Goal: Check status: Check status

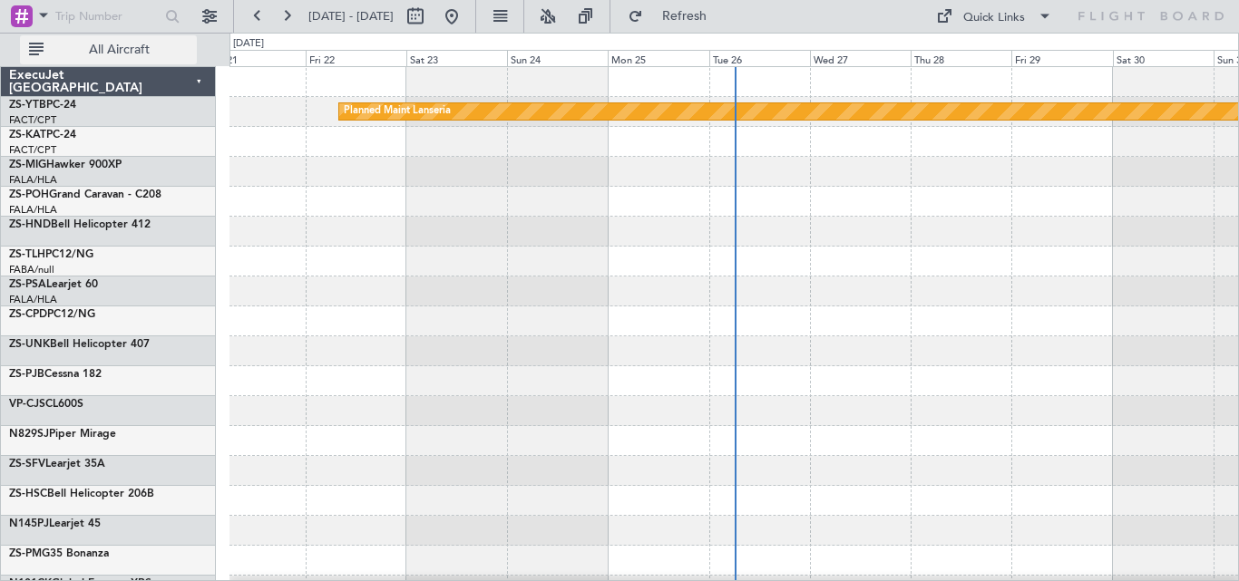
click at [155, 40] on button "All Aircraft" at bounding box center [108, 49] width 177 height 29
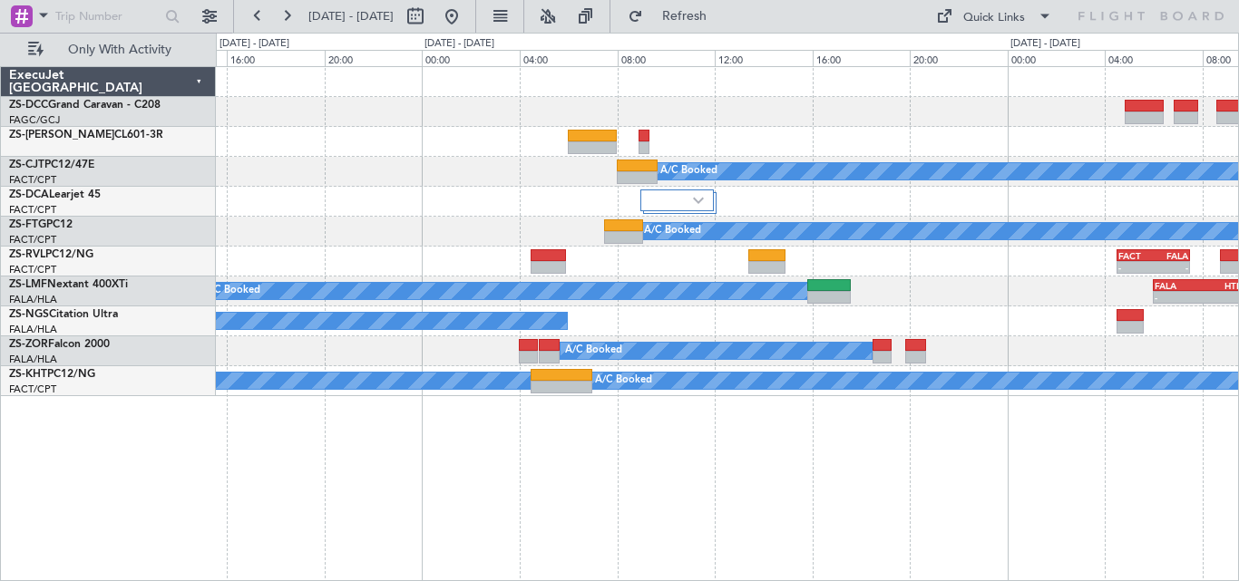
click at [206, 196] on div "A/C Booked A/C Booked A/C Booked A/C Booked - - FACT 04:30 Z FALA 07:30 Z A/C B…" at bounding box center [619, 307] width 1239 height 549
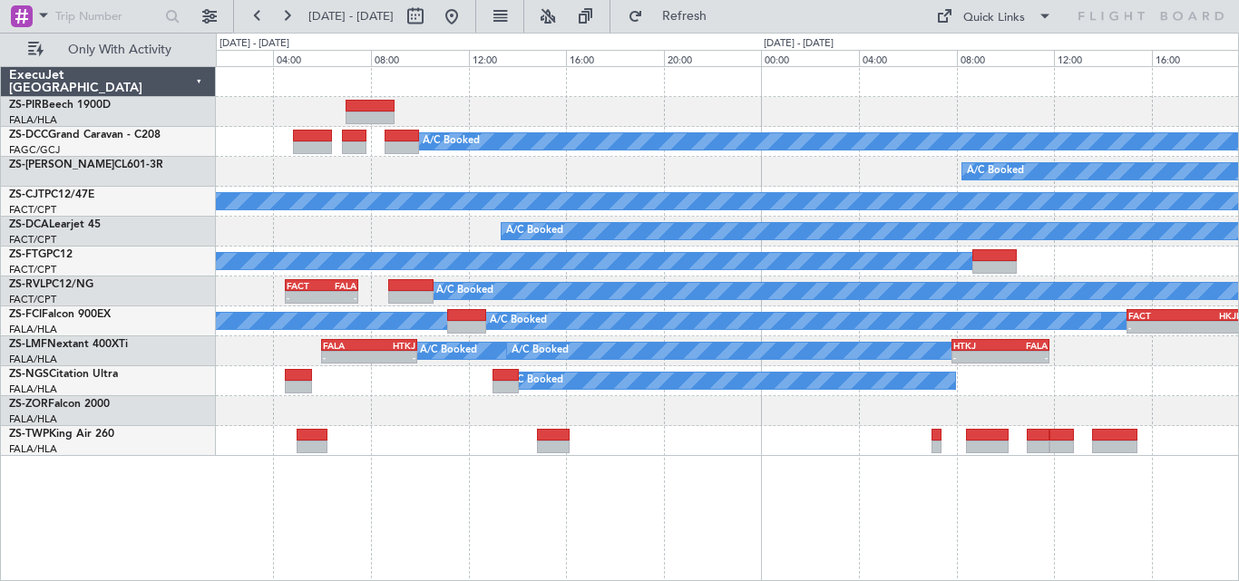
click at [590, 419] on div "A/C Booked A/C Booked A/C Booked A/C Booked A/C Booked - - FACT 04:30 Z FALA 07…" at bounding box center [727, 261] width 1022 height 389
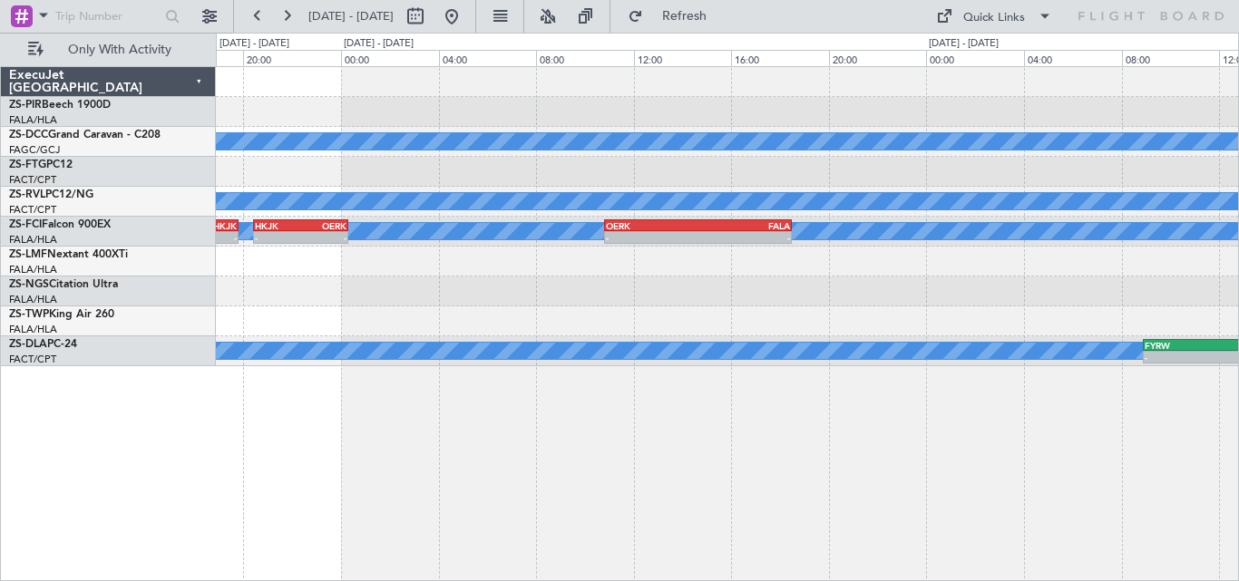
click at [292, 444] on div "A/C Booked A/C Booked A/C Booked A/C Booked A/C Booked - - FACT 15:00 Z HKJK 19…" at bounding box center [727, 323] width 1023 height 515
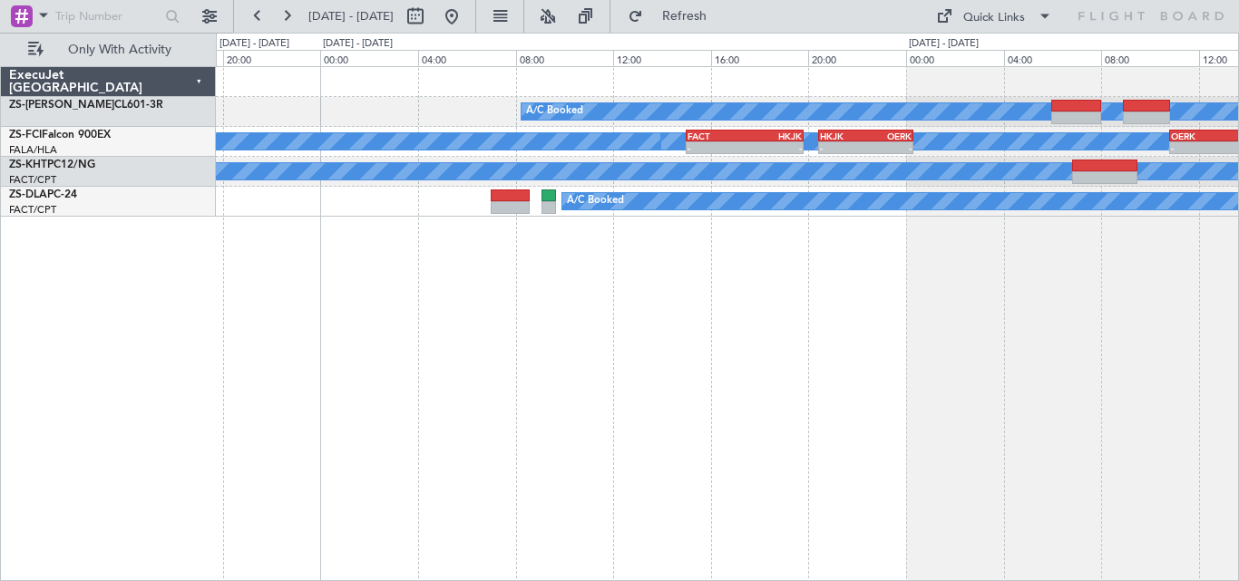
click at [943, 218] on div "A/C Booked A/C Booked A/C Booked - - FACT 15:00 Z HKJK 19:50 Z - - HKJK 20:25 Z…" at bounding box center [727, 323] width 1023 height 515
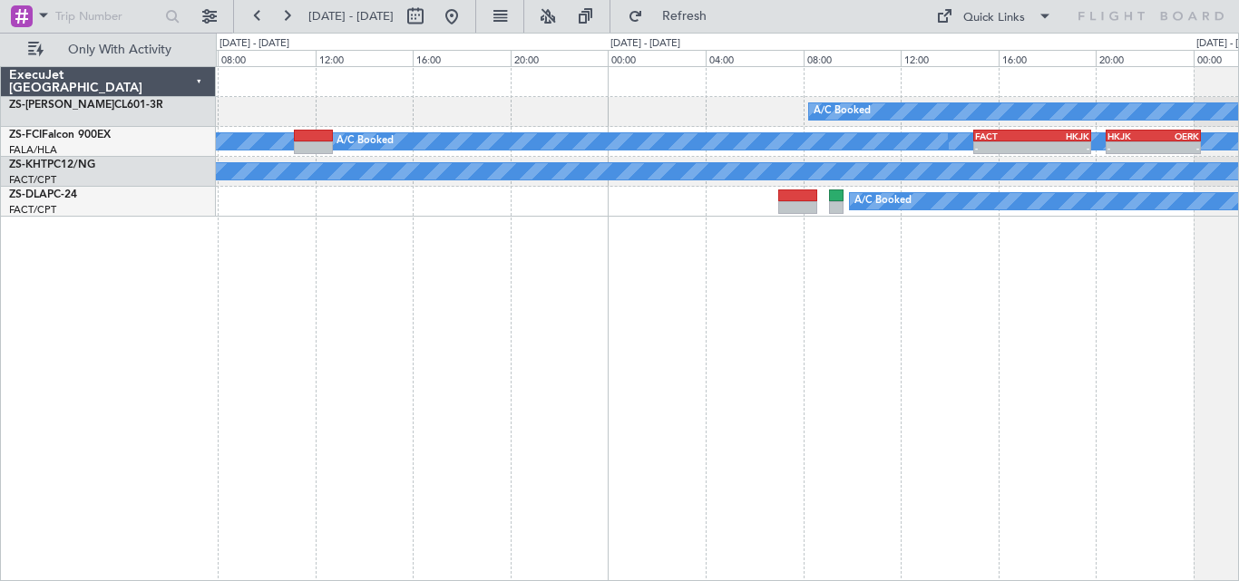
click at [1050, 215] on div "A/C Booked A/C Booked A/C Booked - - FACT 15:00 Z HKJK 19:50 Z - - HKJK 20:25 Z…" at bounding box center [727, 323] width 1023 height 515
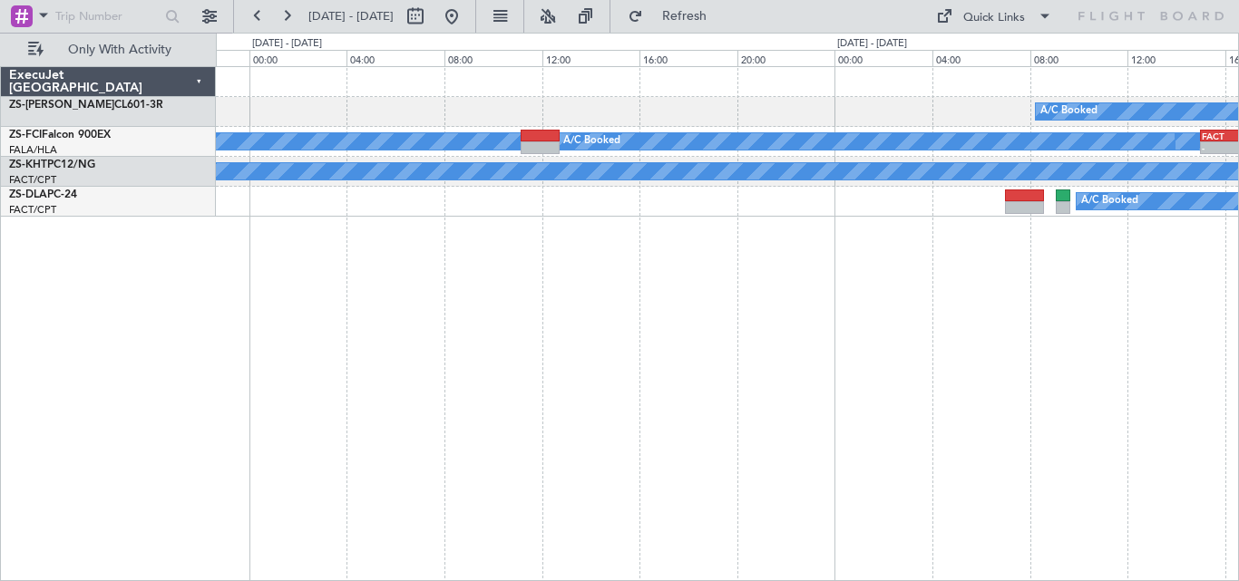
click at [1016, 222] on div "A/C Booked A/C Booked A/C Booked - - FACT 15:00 Z HKJK 19:50 Z A/C Booked - - H…" at bounding box center [727, 323] width 1023 height 515
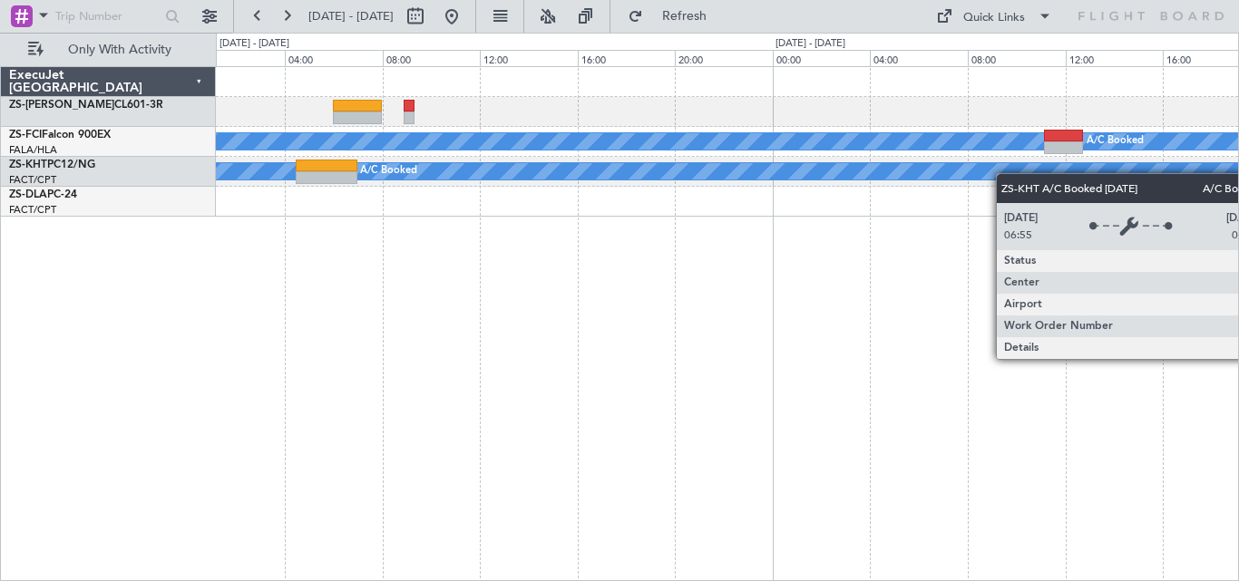
click at [1128, 166] on div "A/C Booked A/C Booked A/C Booked A/C Unavailable A/C Booked" at bounding box center [727, 323] width 1023 height 515
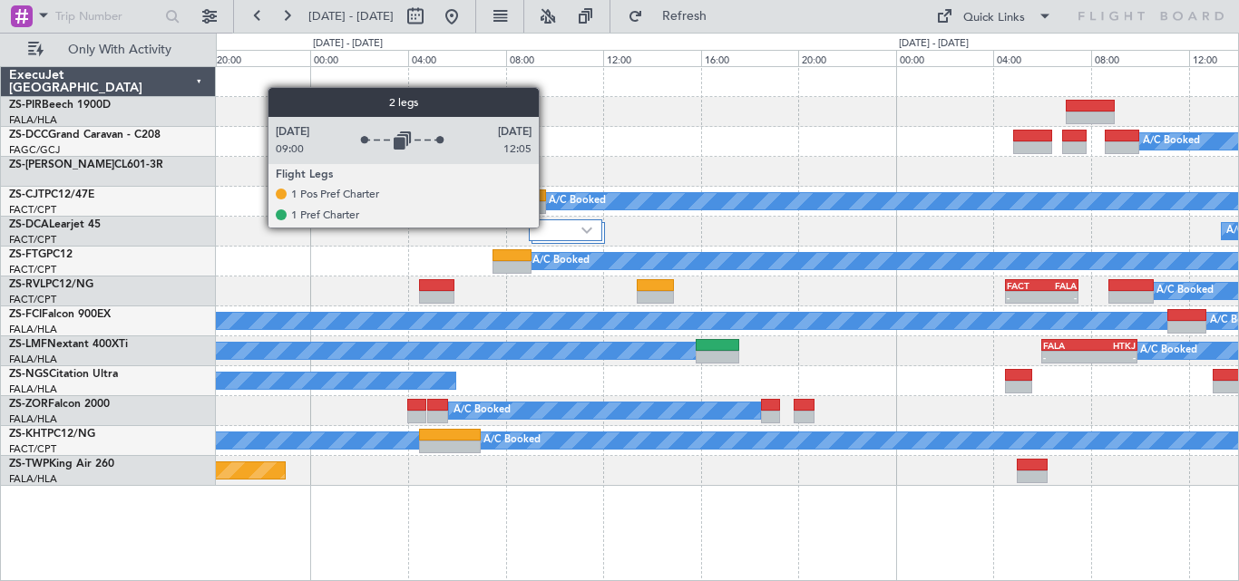
click at [547, 227] on div at bounding box center [565, 230] width 73 height 22
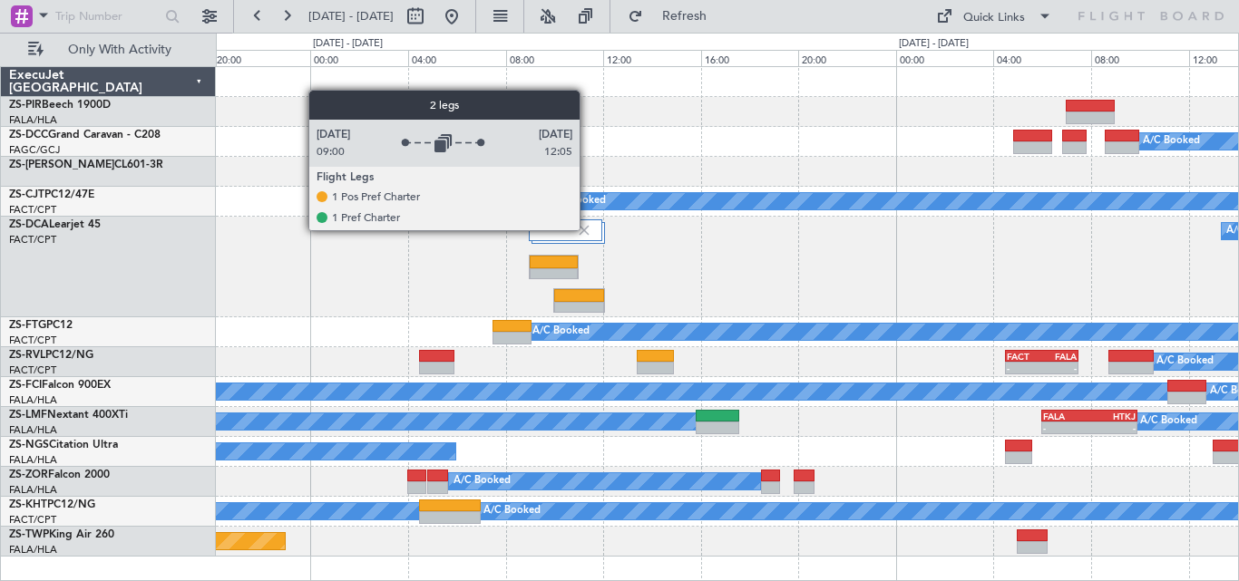
click at [588, 229] on img at bounding box center [584, 230] width 16 height 16
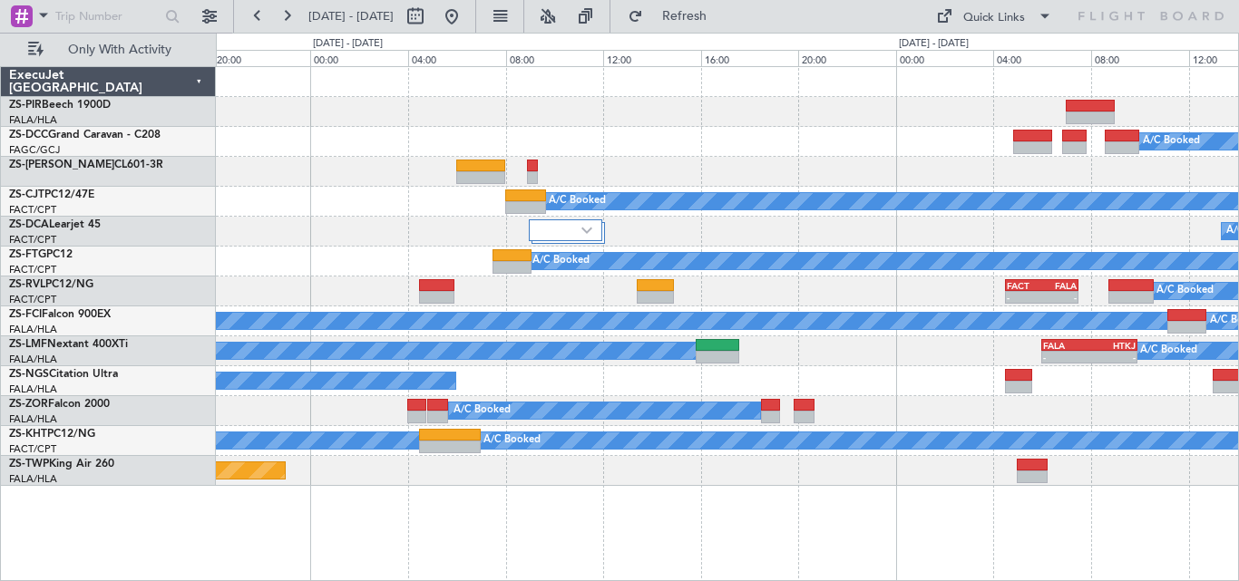
click at [800, 183] on div "A/C Booked A/C Booked A/C Booked A/C Booked A/C Booked - - FACT 04:30 Z FALA 07…" at bounding box center [727, 276] width 1022 height 419
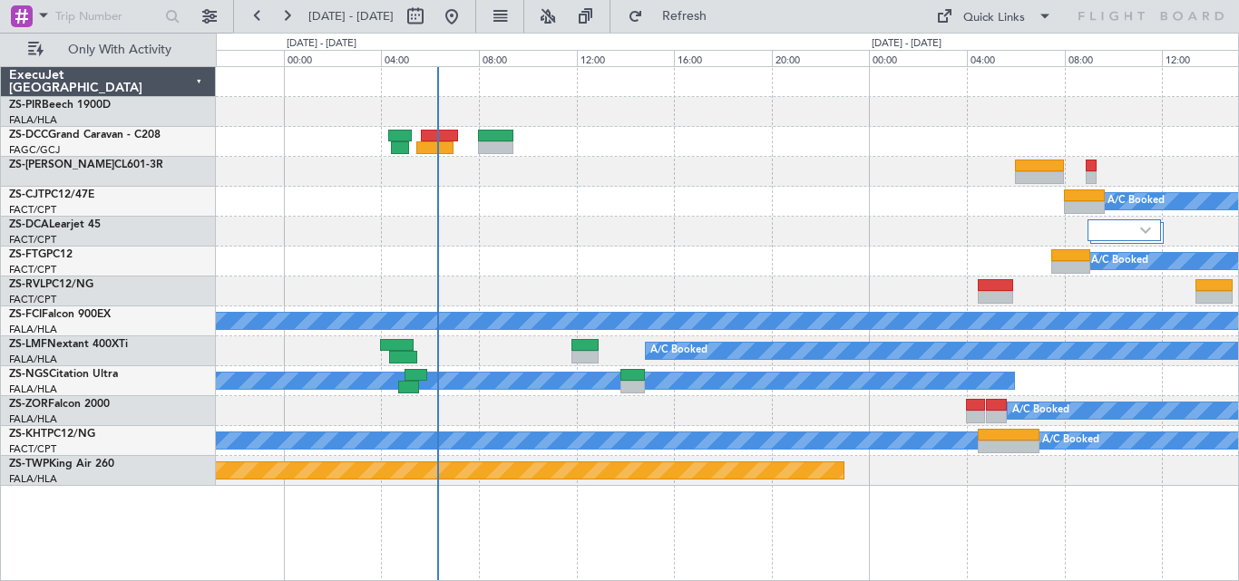
click at [736, 190] on div "A/C Booked" at bounding box center [727, 202] width 1022 height 30
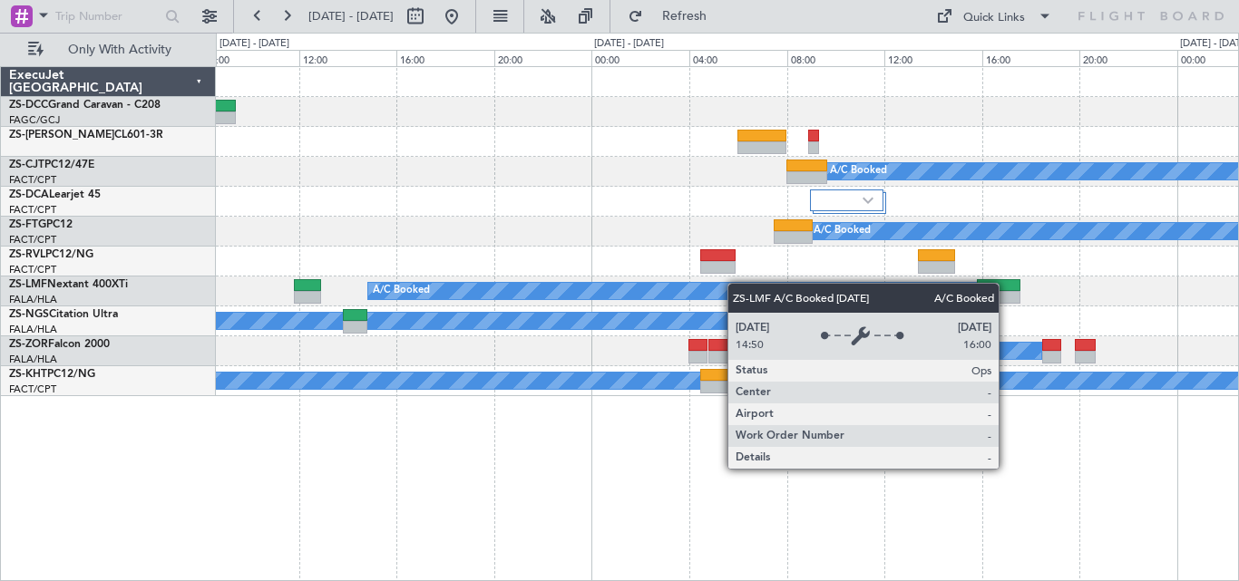
click at [535, 297] on div "A/C Booked A/C Booked A/C Booked - - FACT 04:30 Z FALA 07:30 Z A/C Booked A/C B…" at bounding box center [727, 231] width 1022 height 329
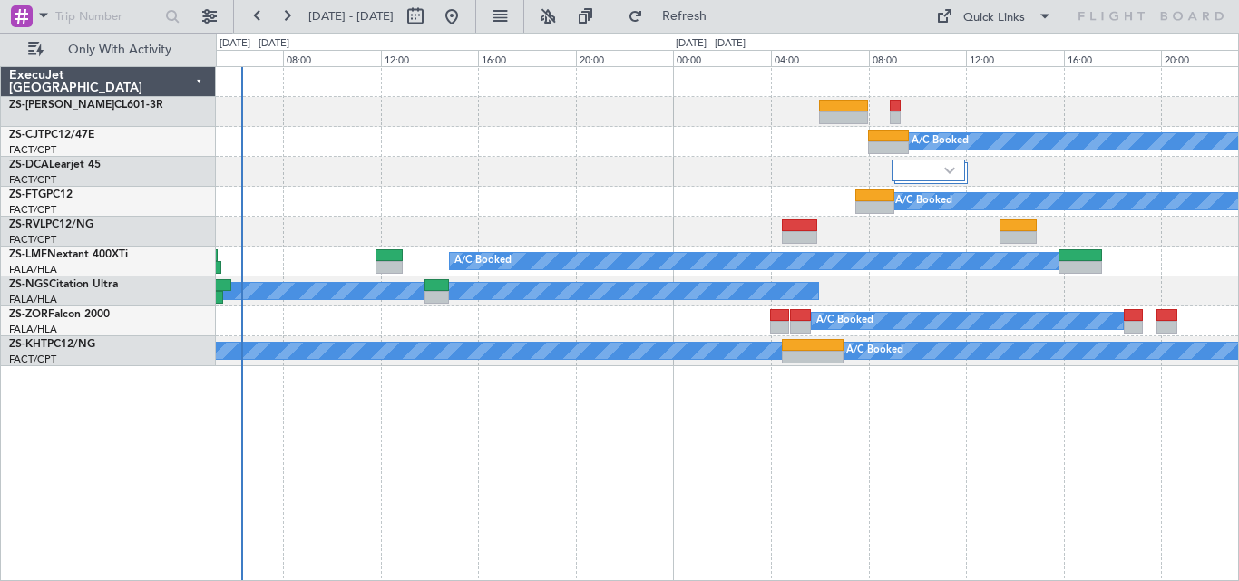
click at [706, 145] on div "A/C Booked A/C Booked - - FACT 04:30 Z FALA 07:30 Z A/C Booked - - FALA 06:00 Z…" at bounding box center [727, 216] width 1022 height 299
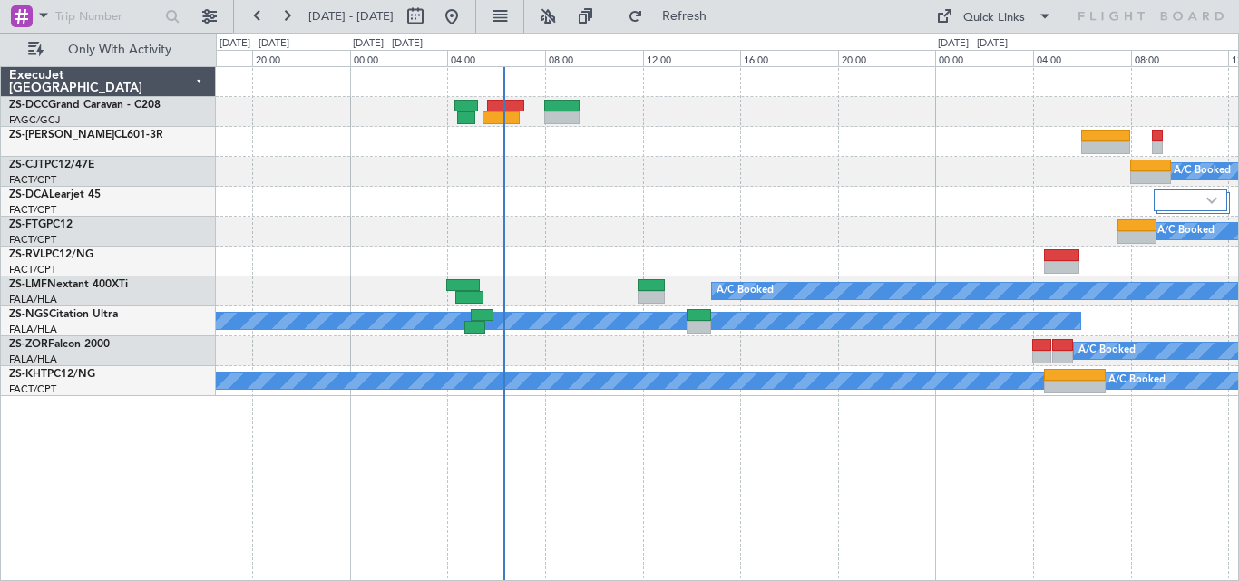
click at [772, 266] on div "A/C Booked A/C Booked A/C Booked A/C Booked A/C Booked A/C Booked A/C Booked A/…" at bounding box center [727, 231] width 1022 height 329
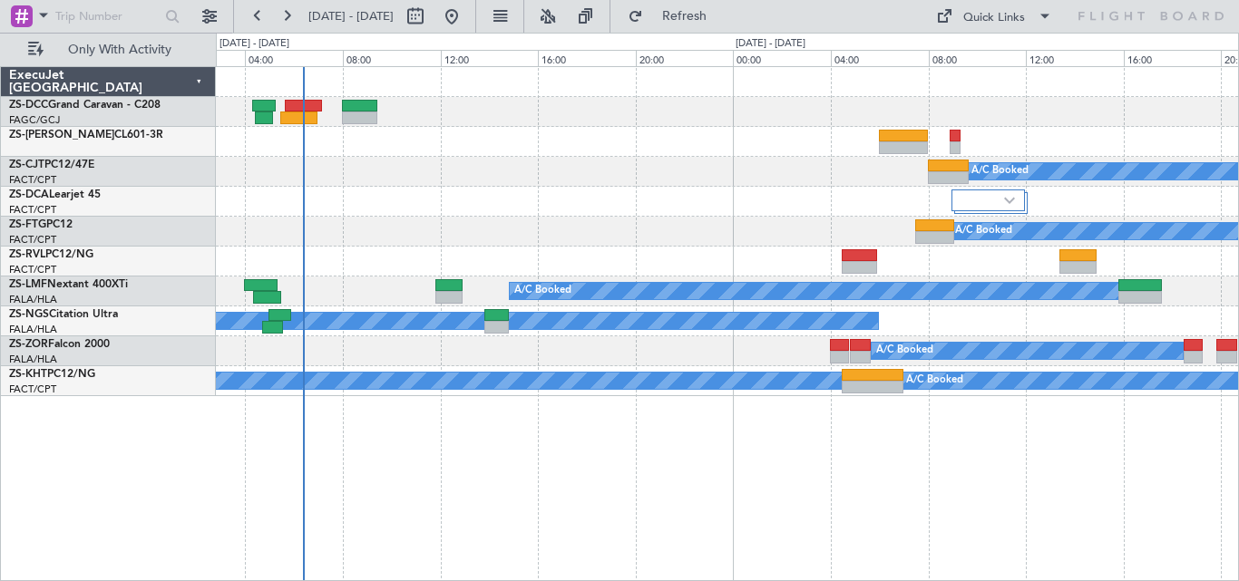
click at [532, 278] on div "A/C Booked A/C Booked - - FACT 04:30 Z FALA 07:30 Z A/C Booked - - FALA 06:00 Z…" at bounding box center [727, 231] width 1022 height 329
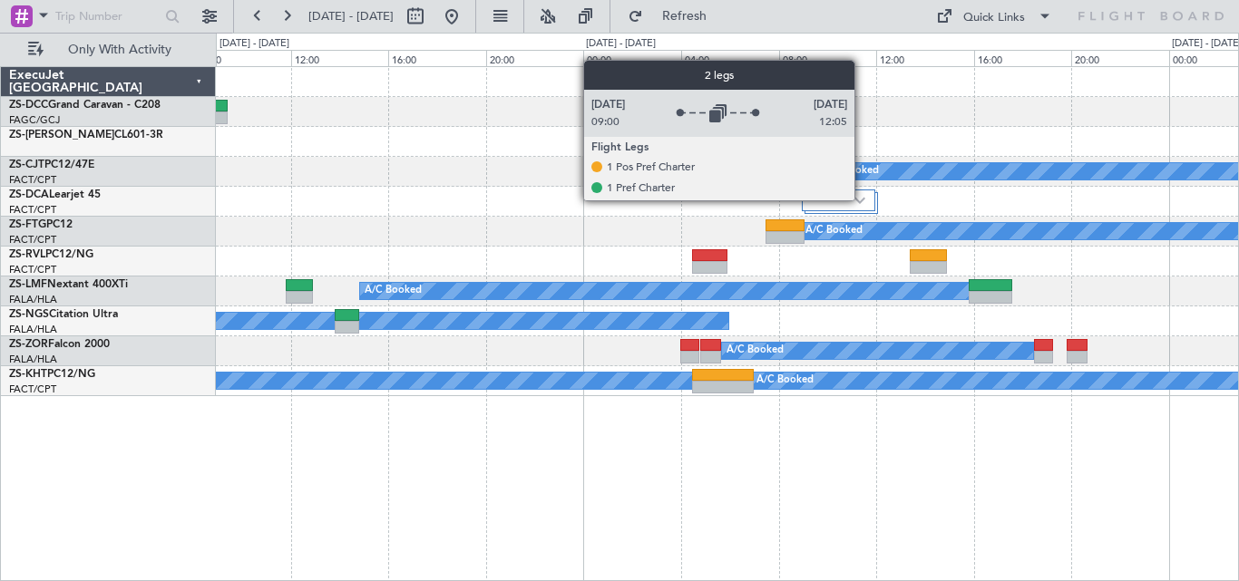
click at [863, 200] on img at bounding box center [859, 200] width 11 height 7
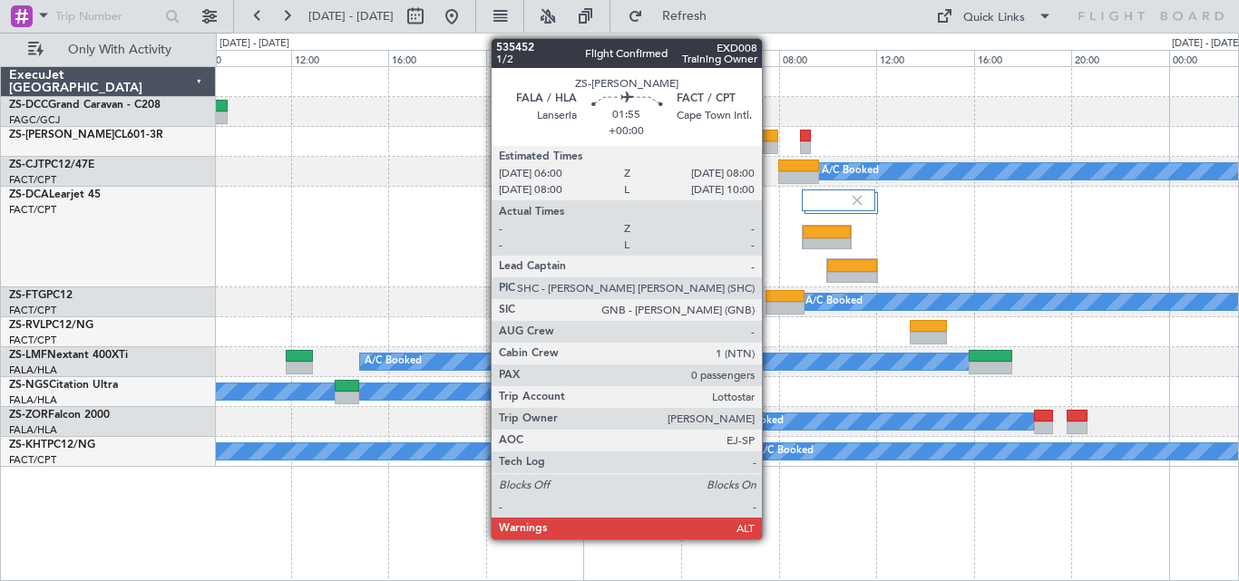
click at [770, 141] on div at bounding box center [753, 147] width 49 height 13
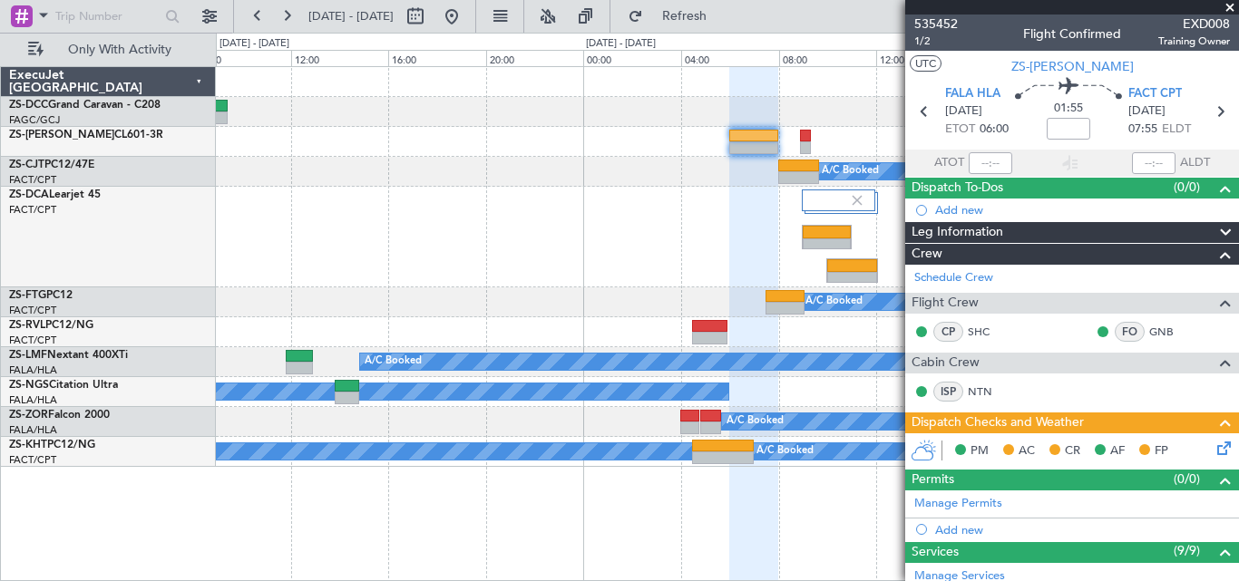
click at [1228, 2] on span at bounding box center [1230, 8] width 18 height 16
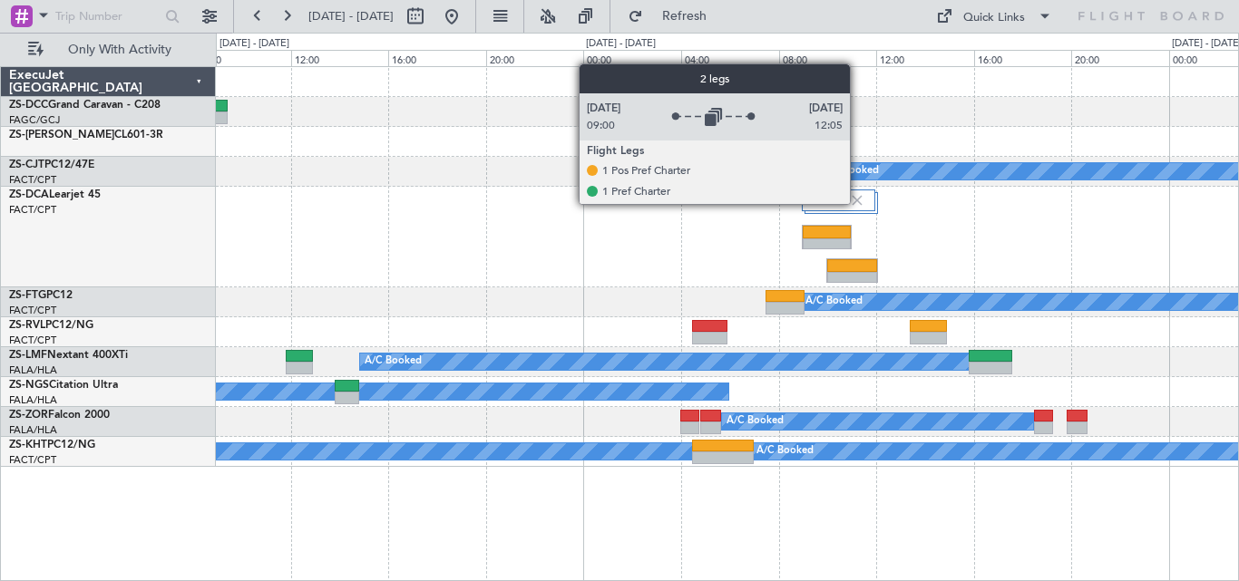
click at [858, 203] on img at bounding box center [857, 200] width 16 height 16
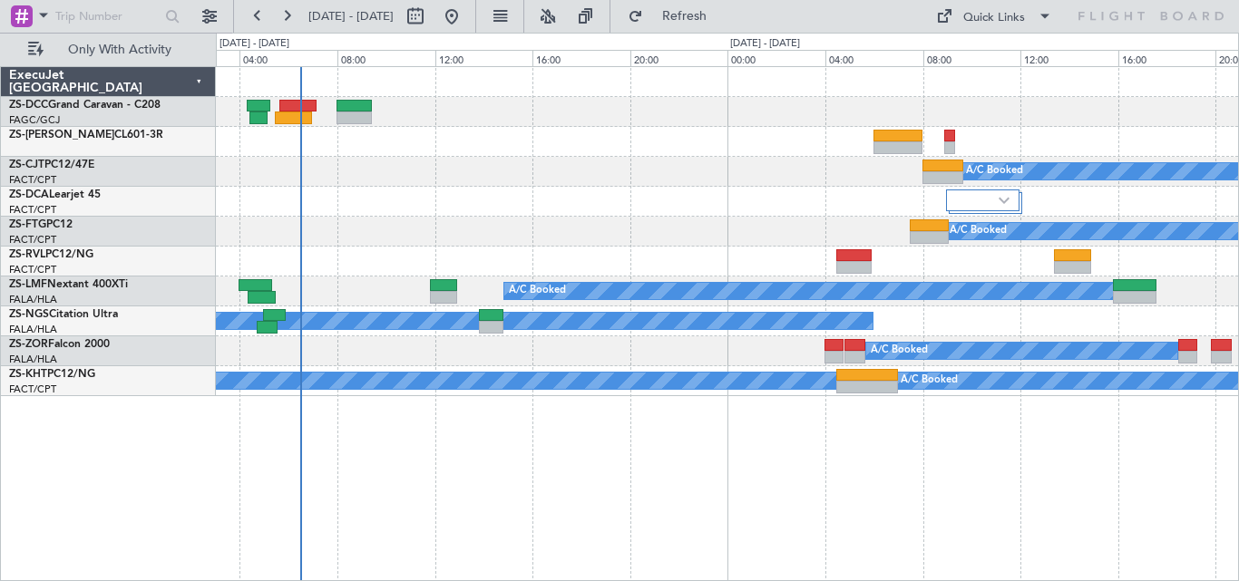
click at [581, 193] on div "A/C Booked A/C Booked - - FACT 04:30 Z FALA 07:30 Z A/C Booked - - FALA 06:00 Z…" at bounding box center [727, 231] width 1022 height 329
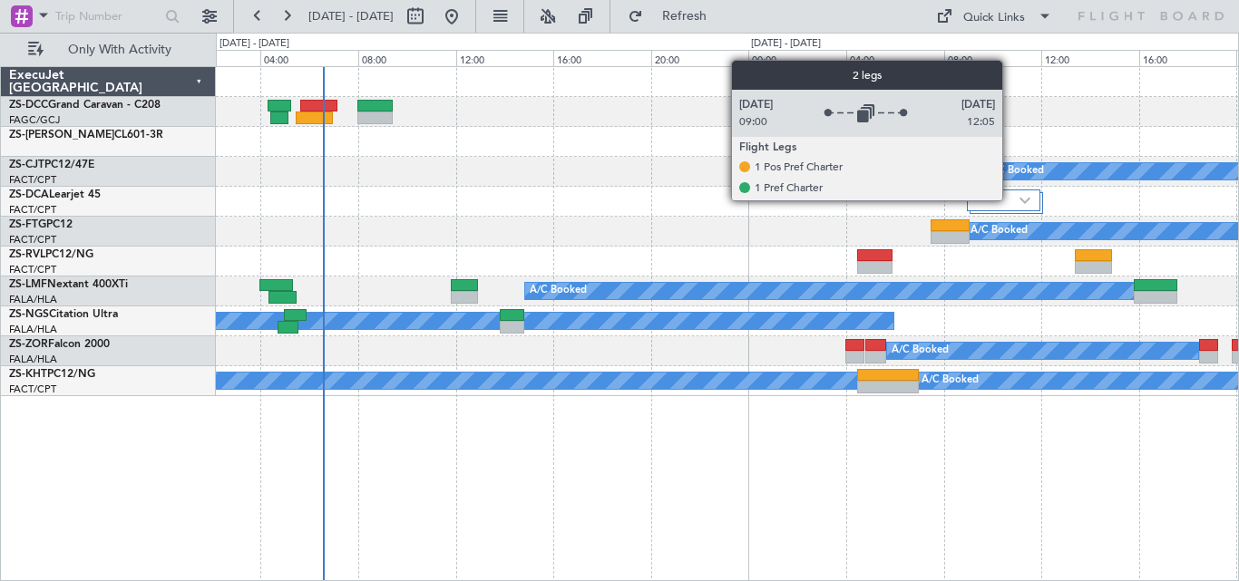
click at [1010, 200] on div at bounding box center [1003, 201] width 73 height 22
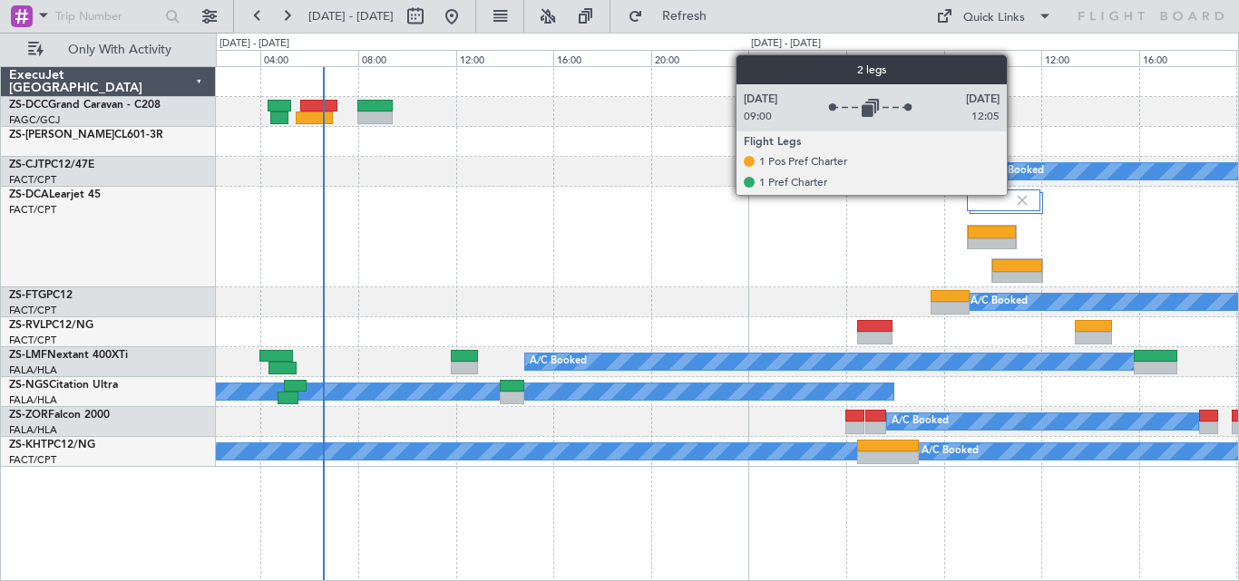
click at [1015, 194] on img at bounding box center [1022, 200] width 16 height 16
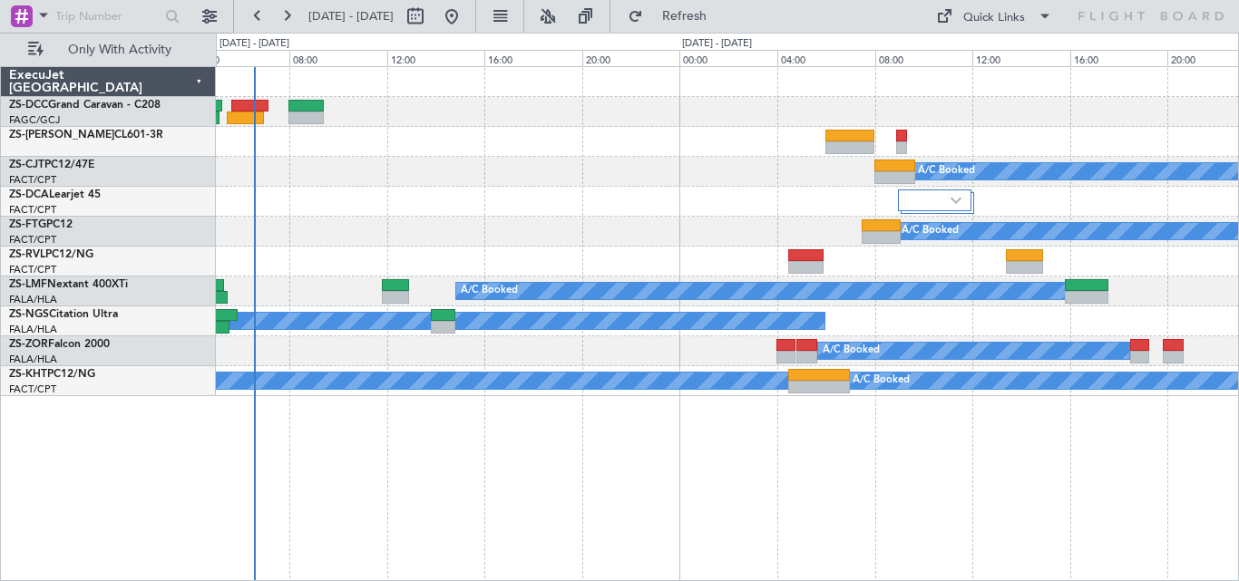
click at [669, 112] on div "A/C Booked A/C Booked - - FACT 04:30 Z FALA 07:30 Z A/C Booked - - FALA 06:00 Z…" at bounding box center [727, 231] width 1022 height 329
drag, startPoint x: 588, startPoint y: 90, endPoint x: 555, endPoint y: 97, distance: 33.4
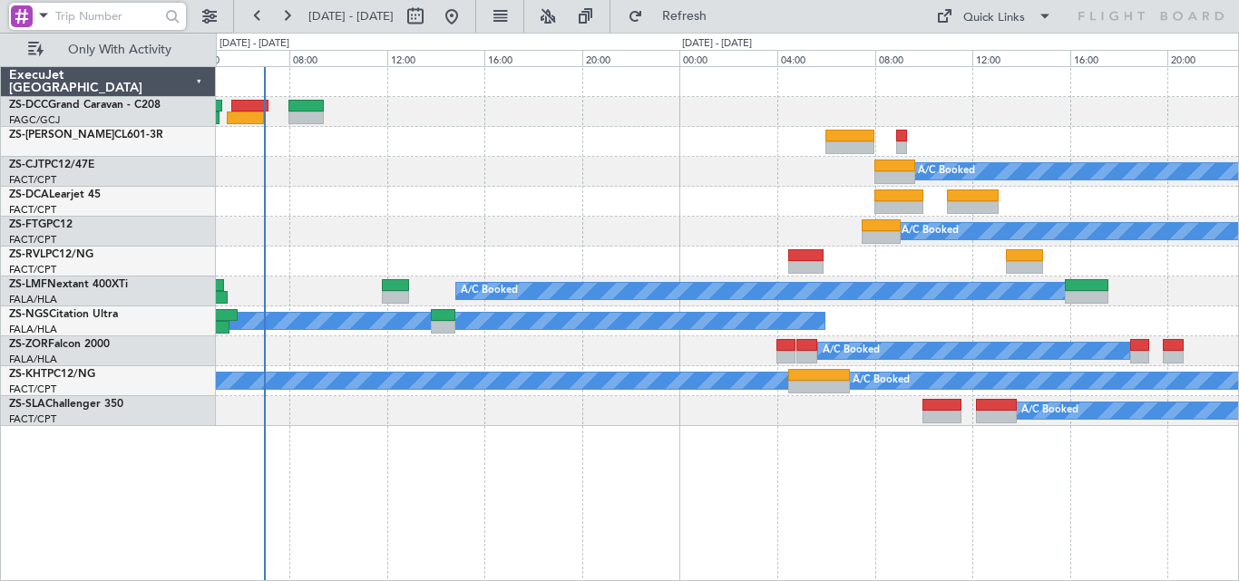
click at [126, 22] on input "text" at bounding box center [107, 16] width 104 height 27
type input "535695"
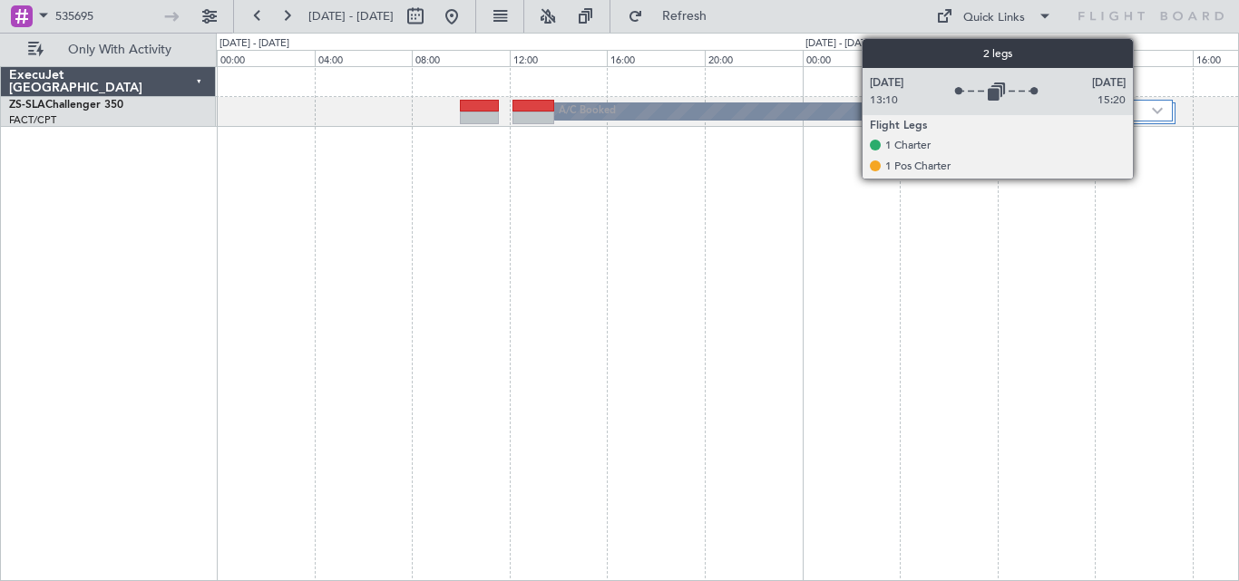
click at [1141, 104] on div at bounding box center [1148, 111] width 51 height 22
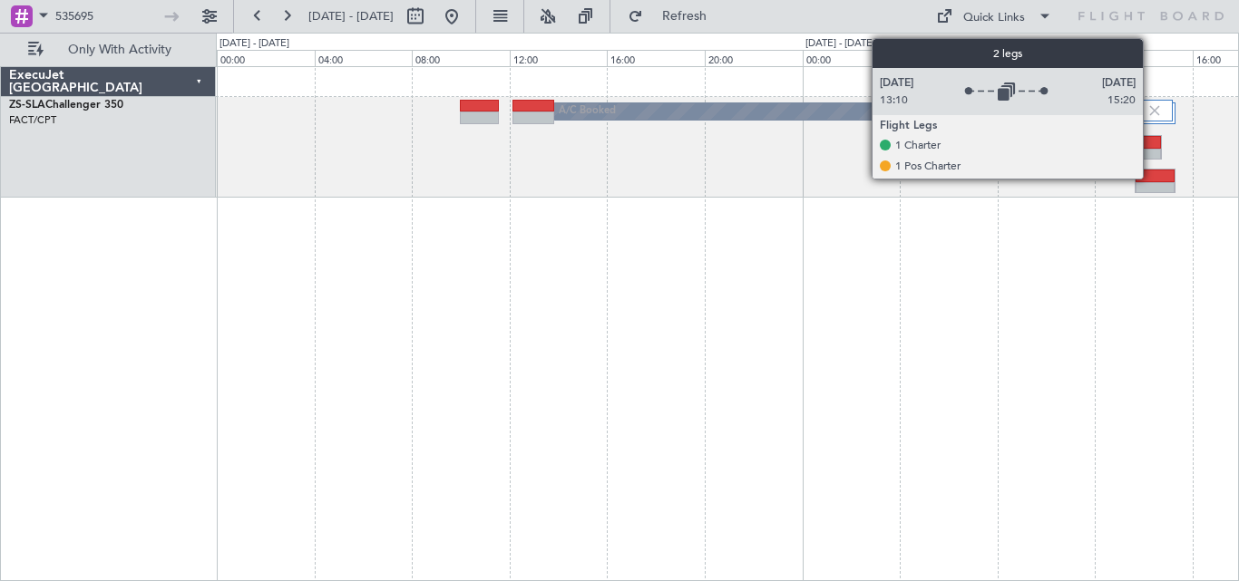
click at [1151, 105] on img at bounding box center [1154, 110] width 16 height 16
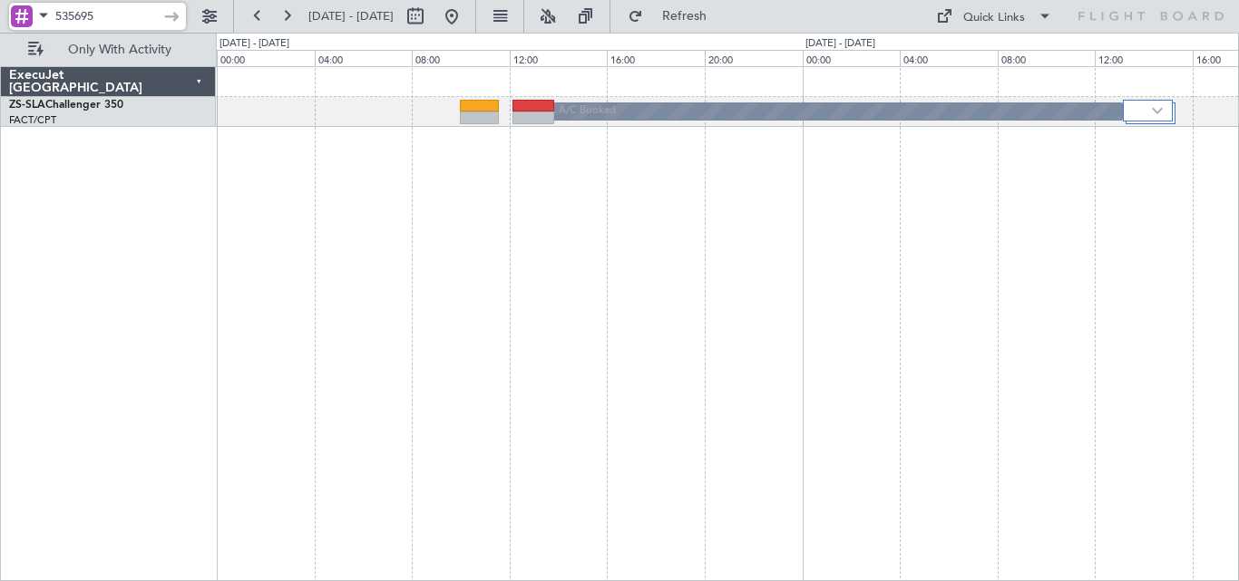
drag, startPoint x: 132, startPoint y: 20, endPoint x: -108, endPoint y: 46, distance: 241.8
click at [0, 46] on html "535695 [DATE] - [DATE] Refresh Quick Links Only With Activity A/C Booked ExecuJ…" at bounding box center [619, 290] width 1239 height 581
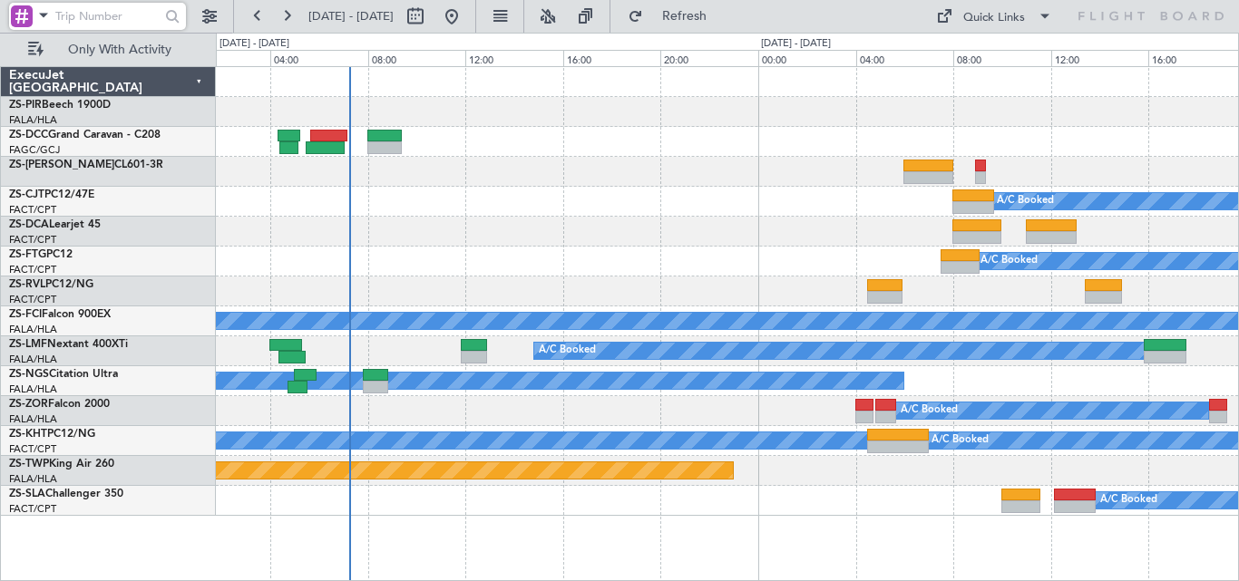
click at [960, 240] on div at bounding box center [727, 232] width 1022 height 30
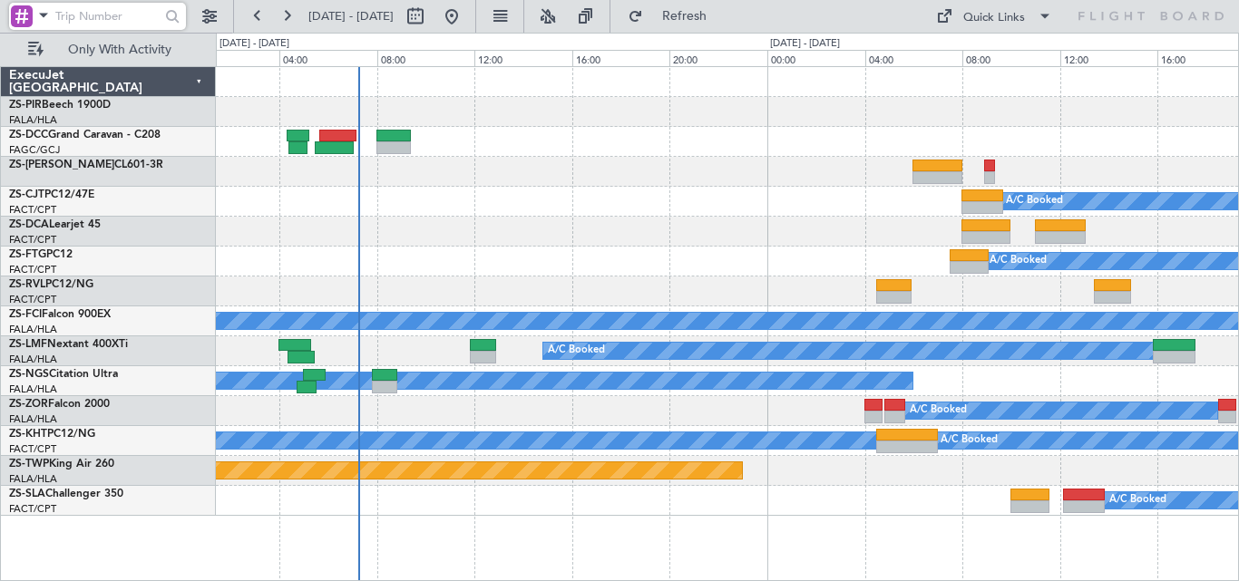
click at [981, 240] on div "A/C Booked A/C Booked - - FACT 04:30 Z FALA 07:30 Z A/C Booked A/C Booked A/C B…" at bounding box center [727, 291] width 1022 height 449
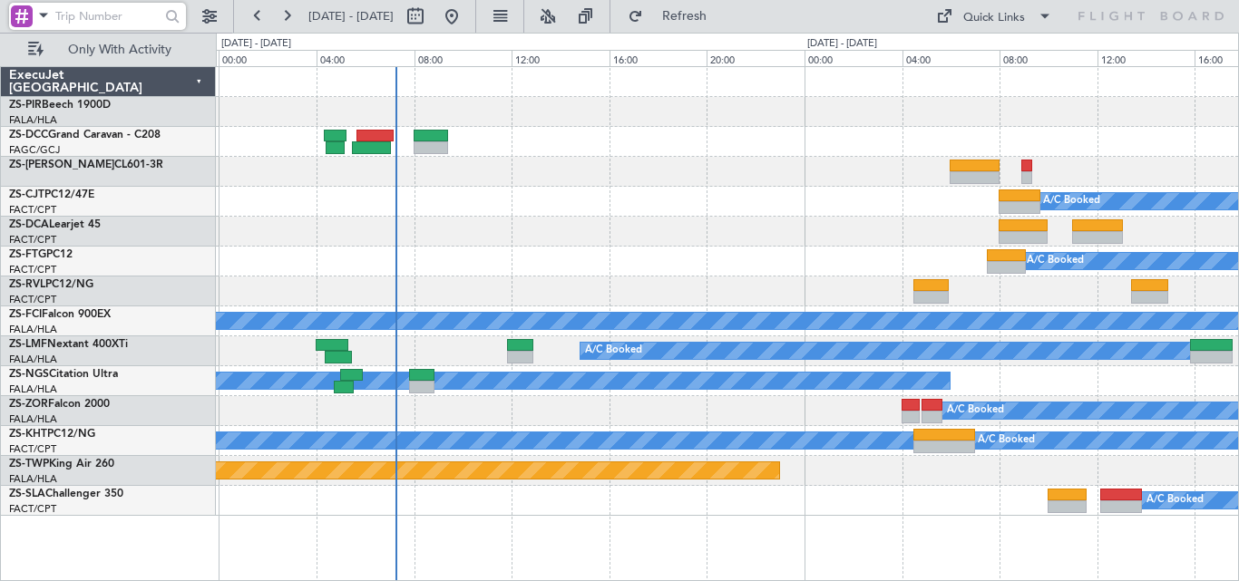
click at [715, 290] on div "A/C Booked A/C Booked A/C Booked A/C Booked A/C Booked A/C Booked A/C Booked A/…" at bounding box center [727, 291] width 1022 height 449
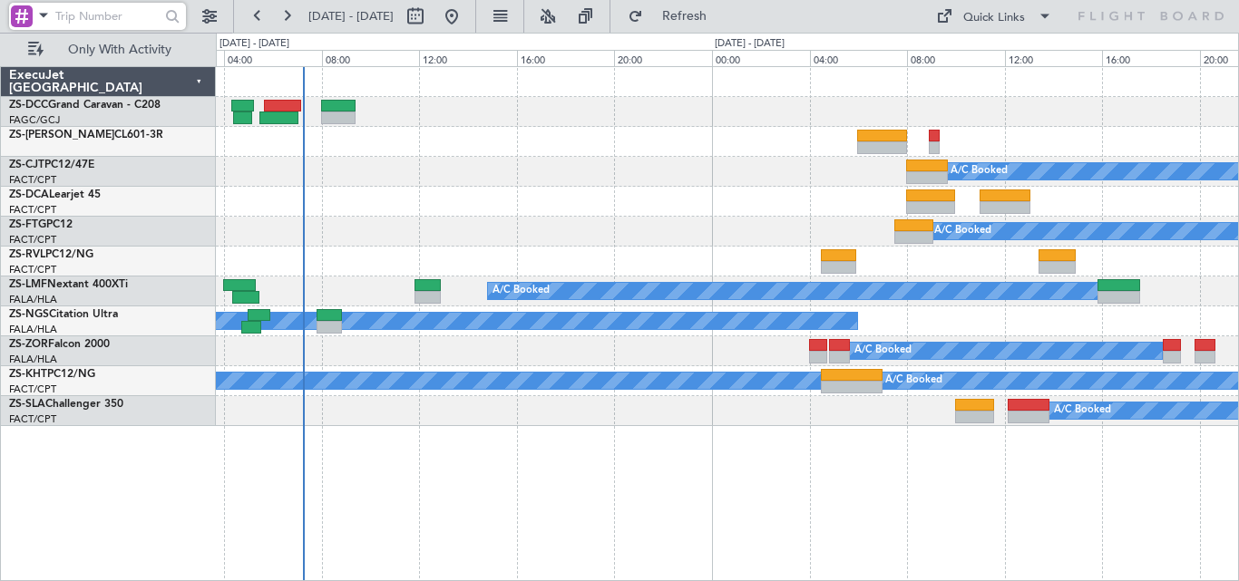
click at [795, 175] on div "A/C Booked" at bounding box center [727, 172] width 1022 height 30
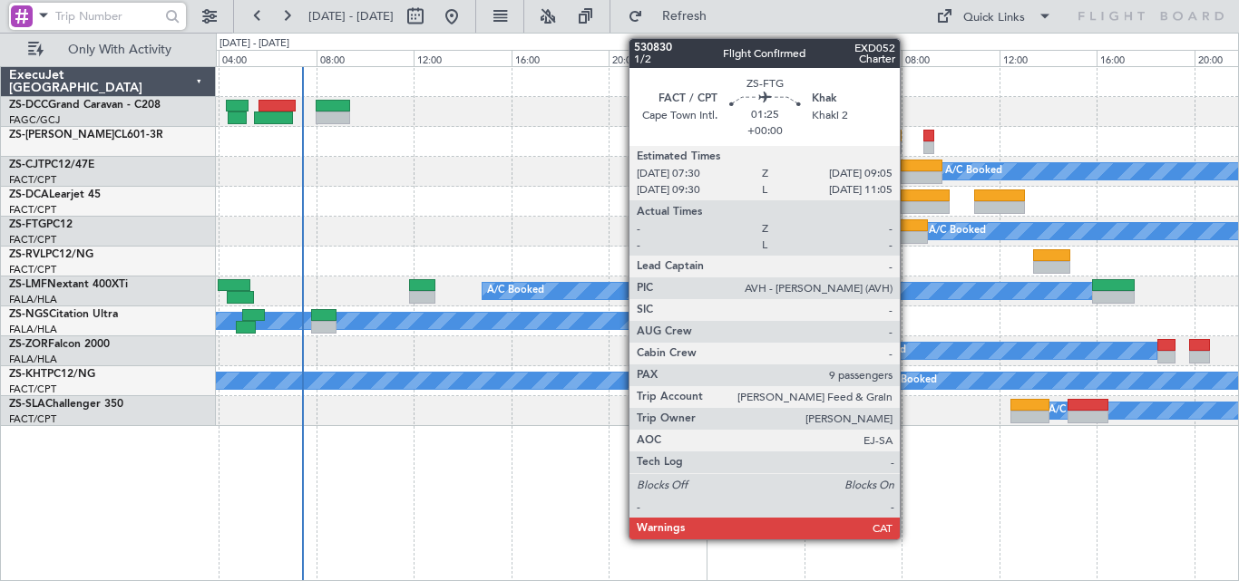
click at [908, 230] on div at bounding box center [908, 225] width 39 height 13
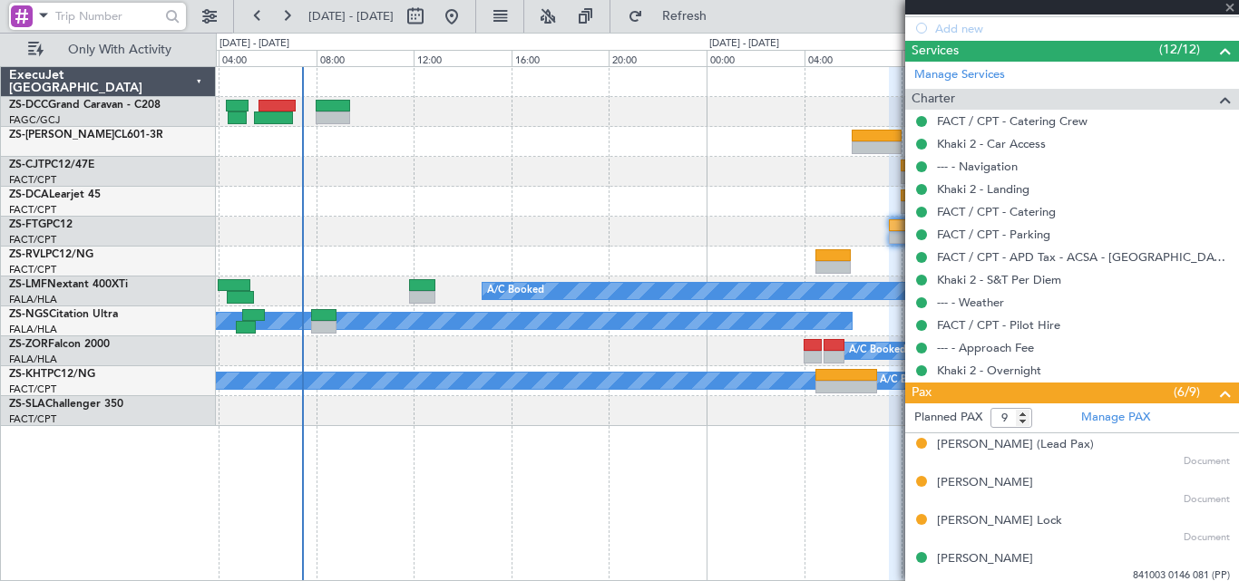
scroll to position [609, 0]
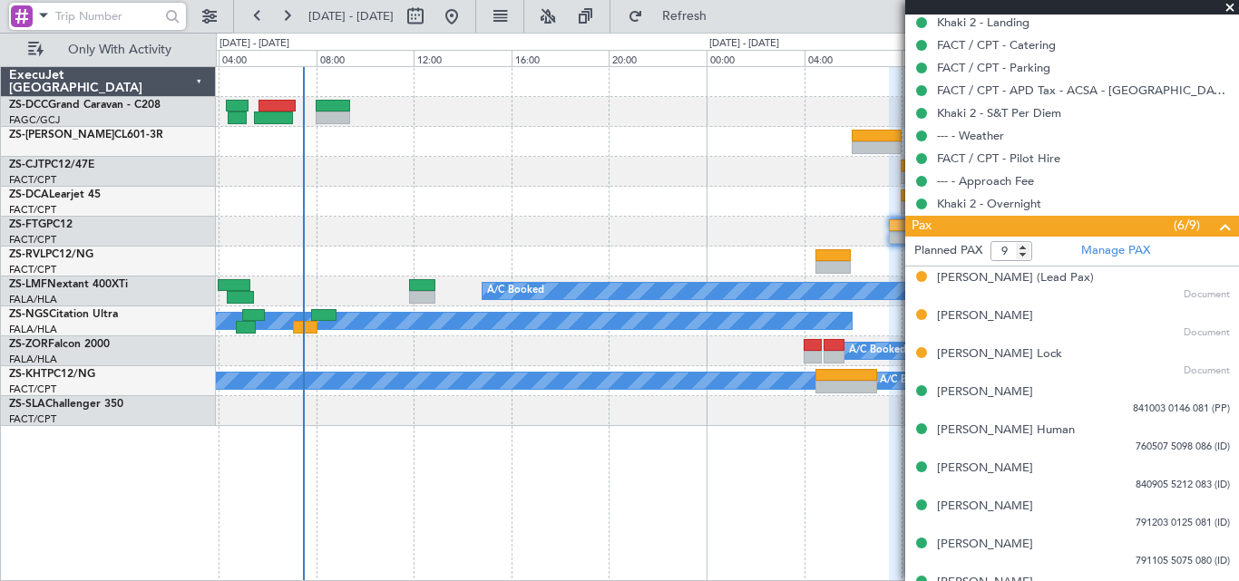
click at [1229, 3] on span at bounding box center [1230, 8] width 18 height 16
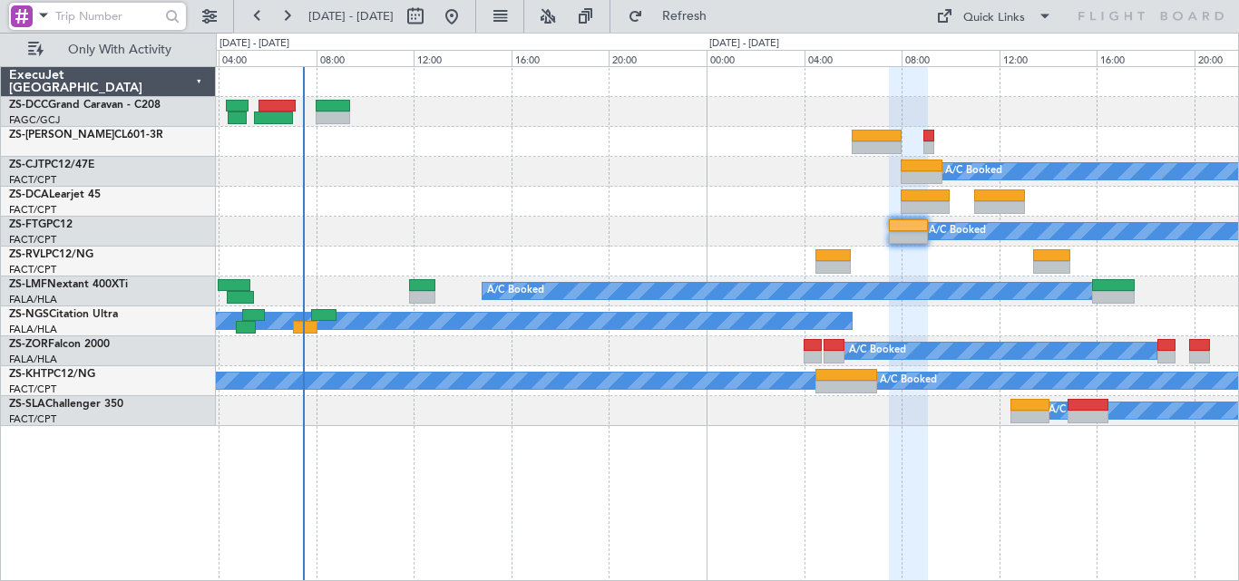
type input "0"
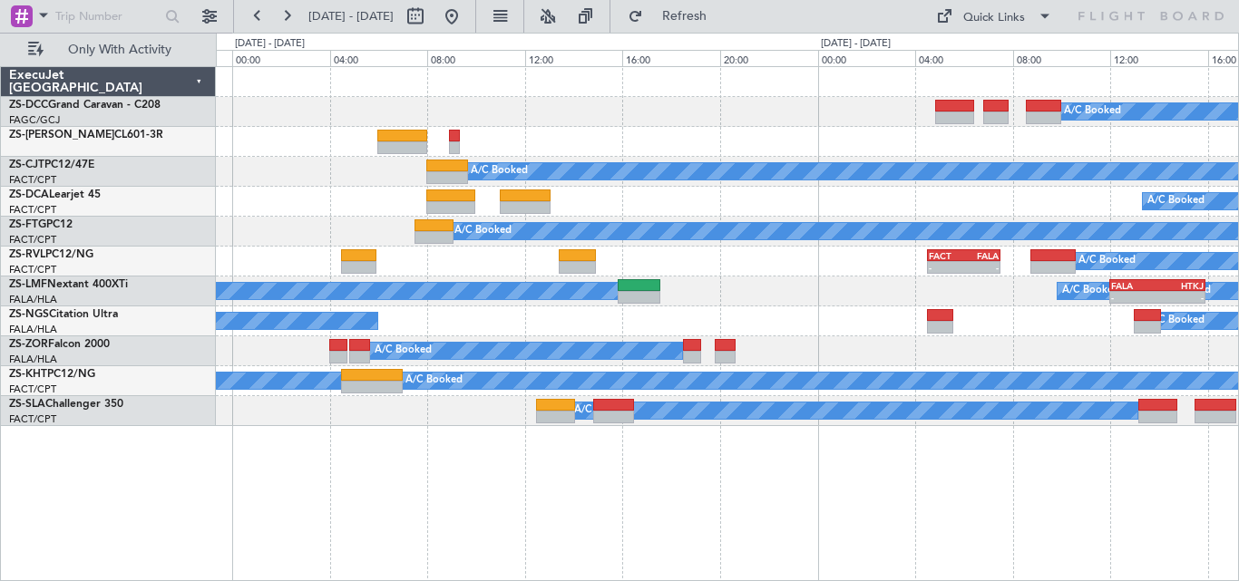
click at [388, 186] on div "A/C Booked" at bounding box center [727, 172] width 1022 height 30
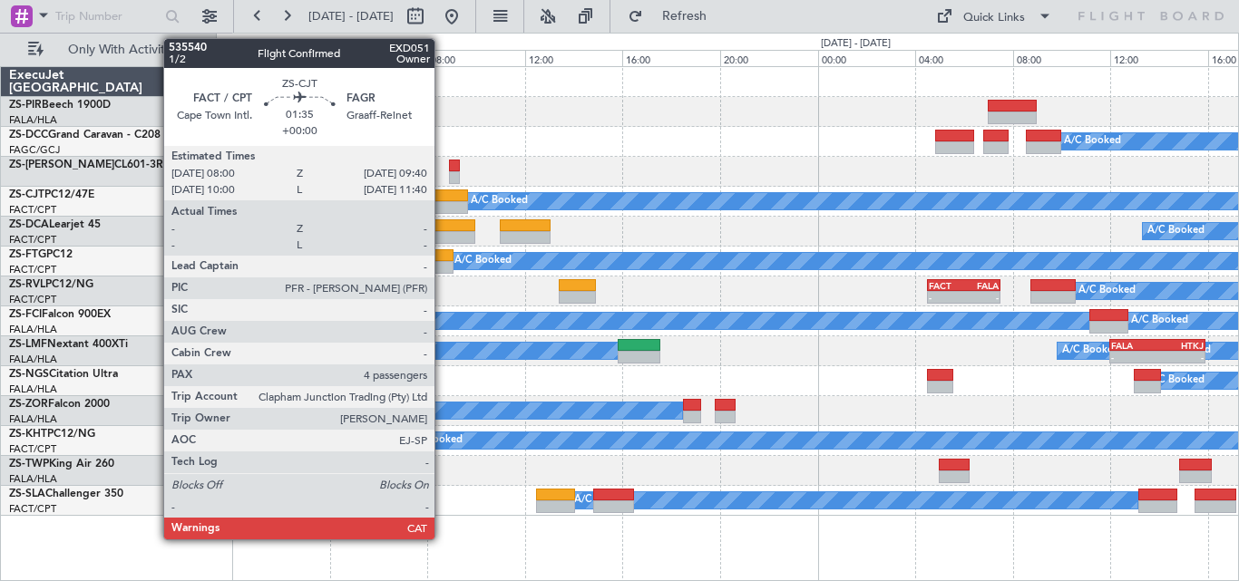
click at [443, 197] on div at bounding box center [446, 196] width 41 height 13
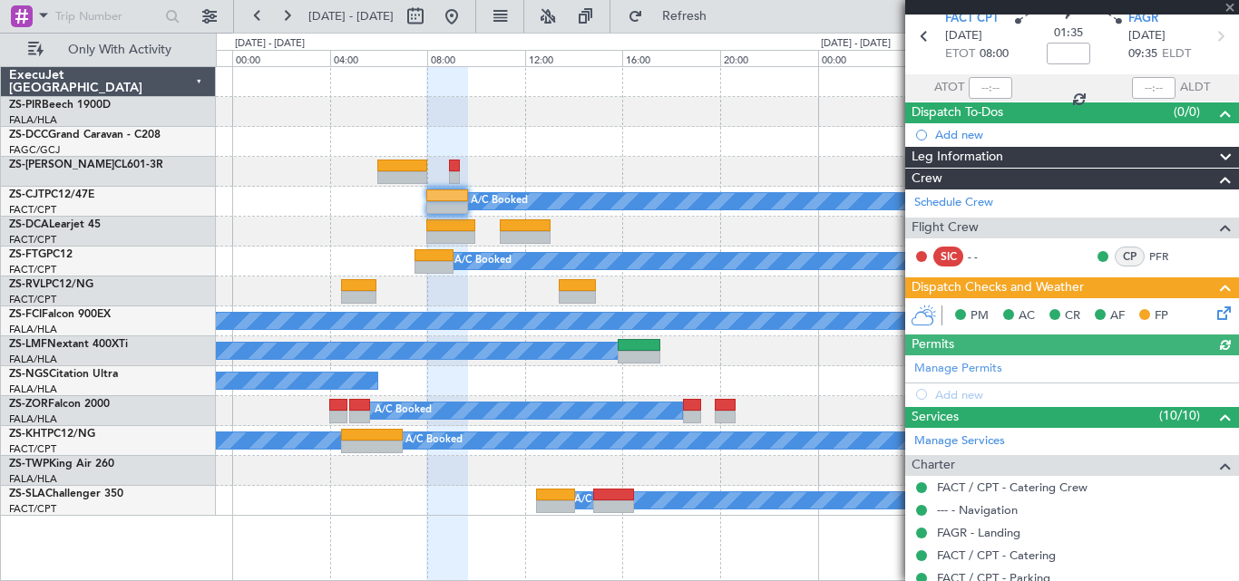
scroll to position [400, 0]
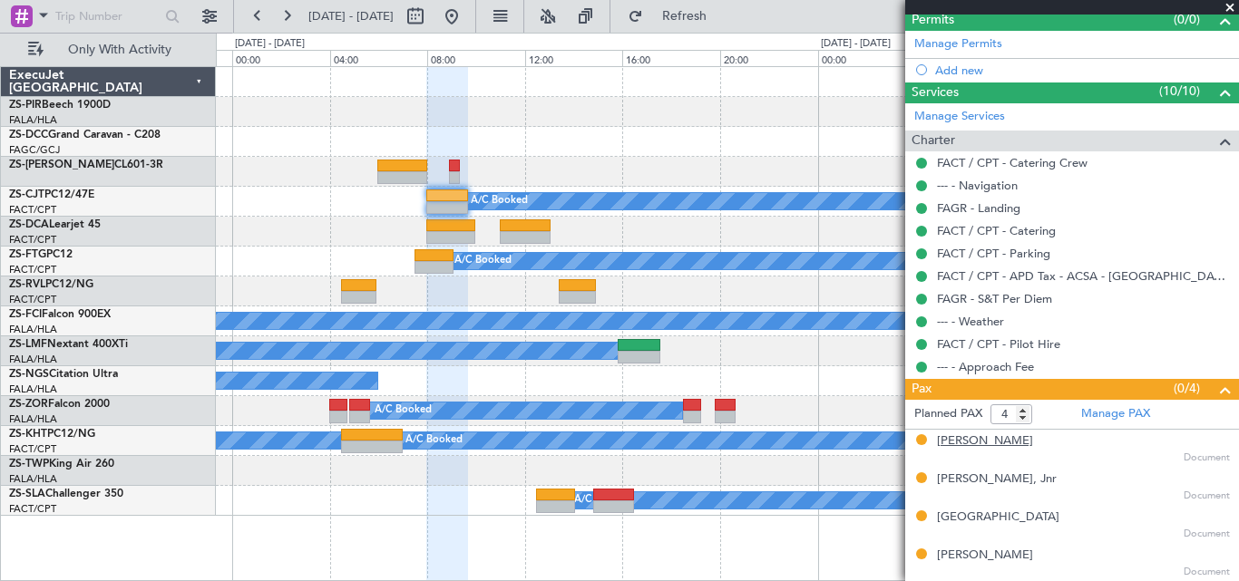
click at [950, 446] on div "[PERSON_NAME]" at bounding box center [985, 442] width 96 height 18
click at [1020, 484] on div "[PERSON_NAME], Jnr" at bounding box center [997, 480] width 120 height 18
click at [1004, 519] on div "[GEOGRAPHIC_DATA]" at bounding box center [998, 518] width 122 height 18
click at [967, 561] on div "[PERSON_NAME]" at bounding box center [985, 556] width 96 height 18
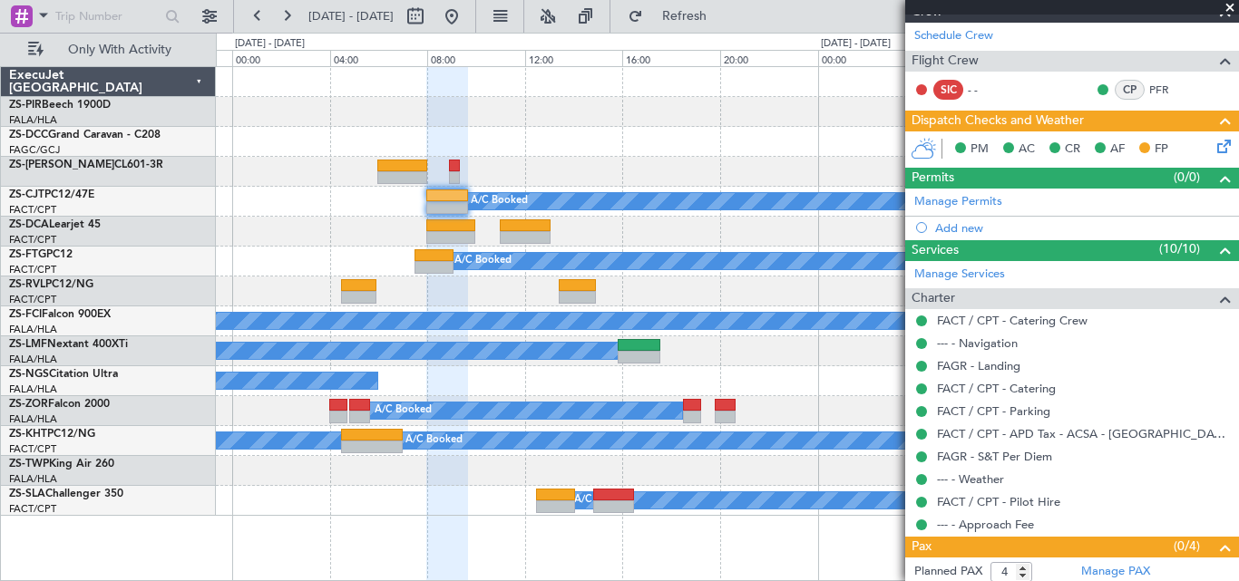
scroll to position [0, 0]
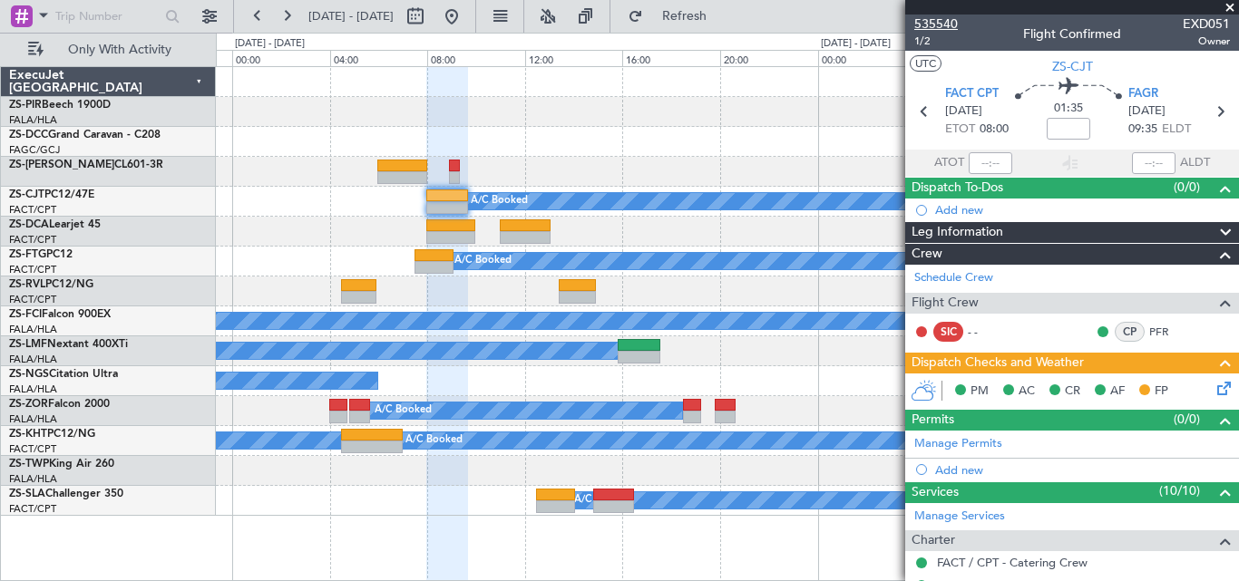
click at [919, 28] on span "535540" at bounding box center [936, 24] width 44 height 19
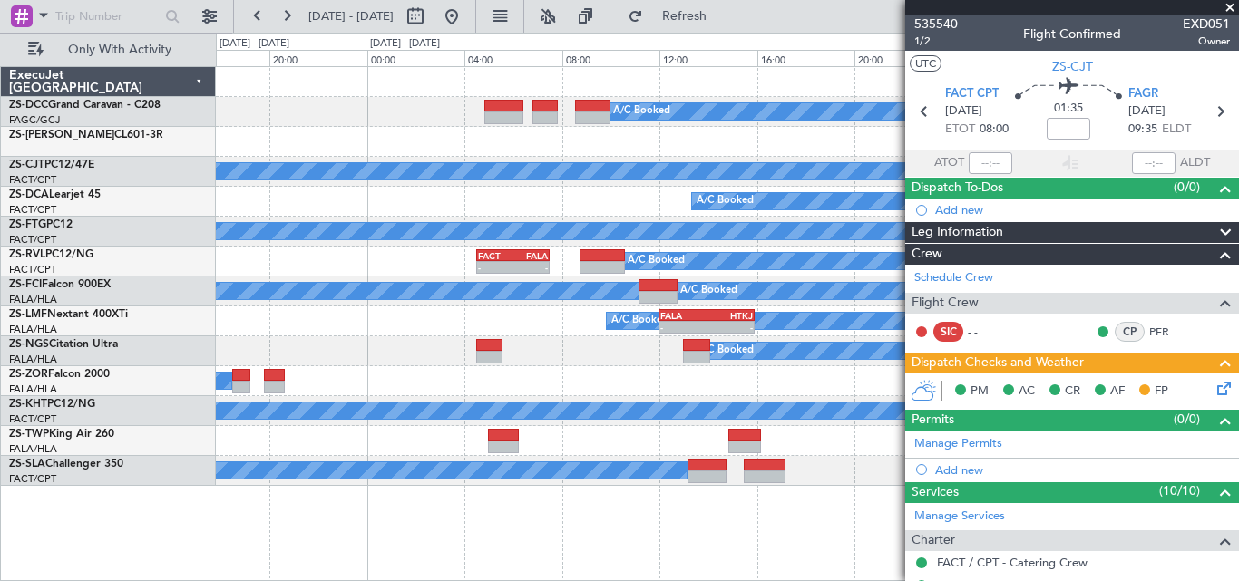
click at [289, 217] on div "A/C Booked A/C Booked A/C Booked A/C Booked A/C Booked A/C Booked - - FACT 04:3…" at bounding box center [727, 276] width 1022 height 419
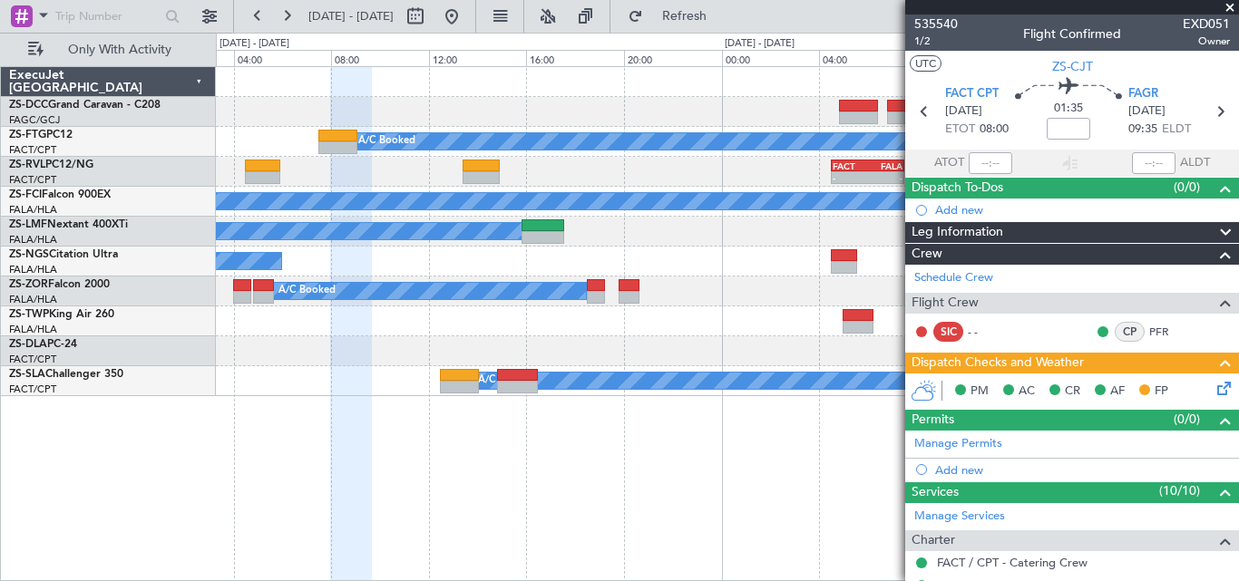
click at [716, 239] on div "A/C Booked A/C Booked A/C Booked - - FACT 04:30 Z FALA 07:30 Z A/C Booked A/C B…" at bounding box center [727, 231] width 1022 height 329
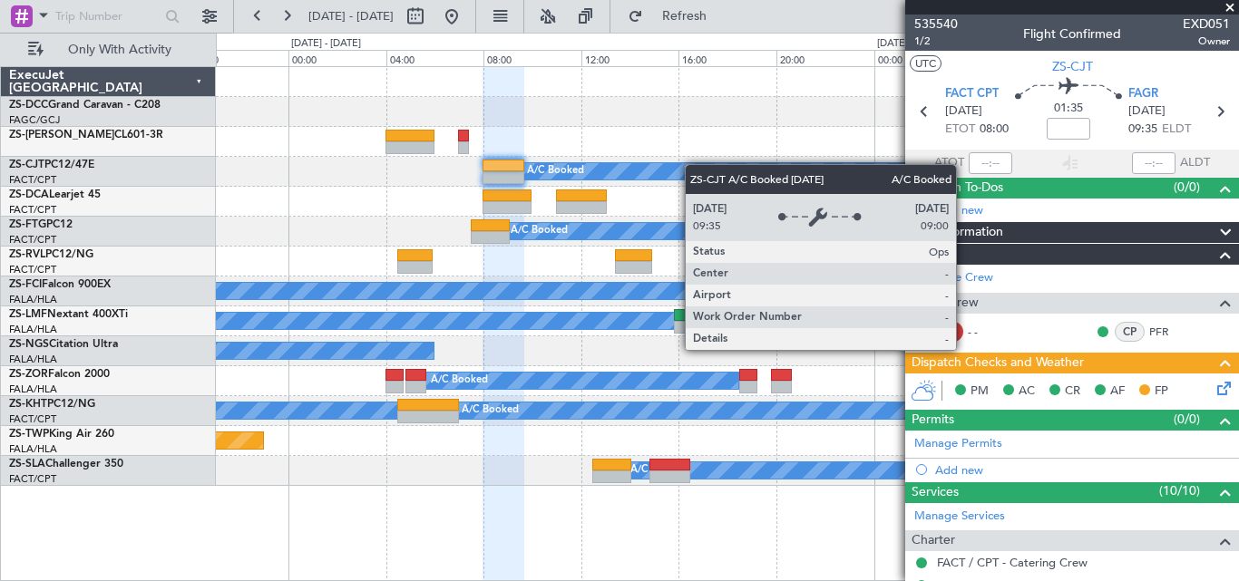
click at [699, 165] on div "A/C Booked A/C Booked A/C Booked A/C Booked A/C Booked - - FACT 04:30 Z FALA 07…" at bounding box center [727, 276] width 1022 height 419
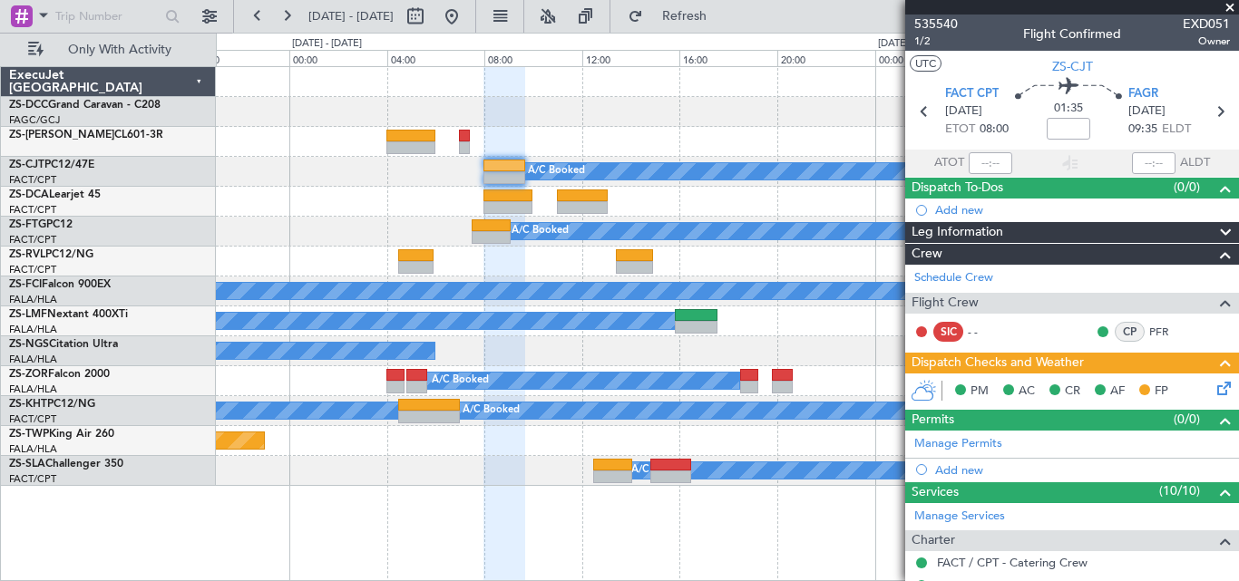
click at [1227, 7] on span at bounding box center [1230, 8] width 18 height 16
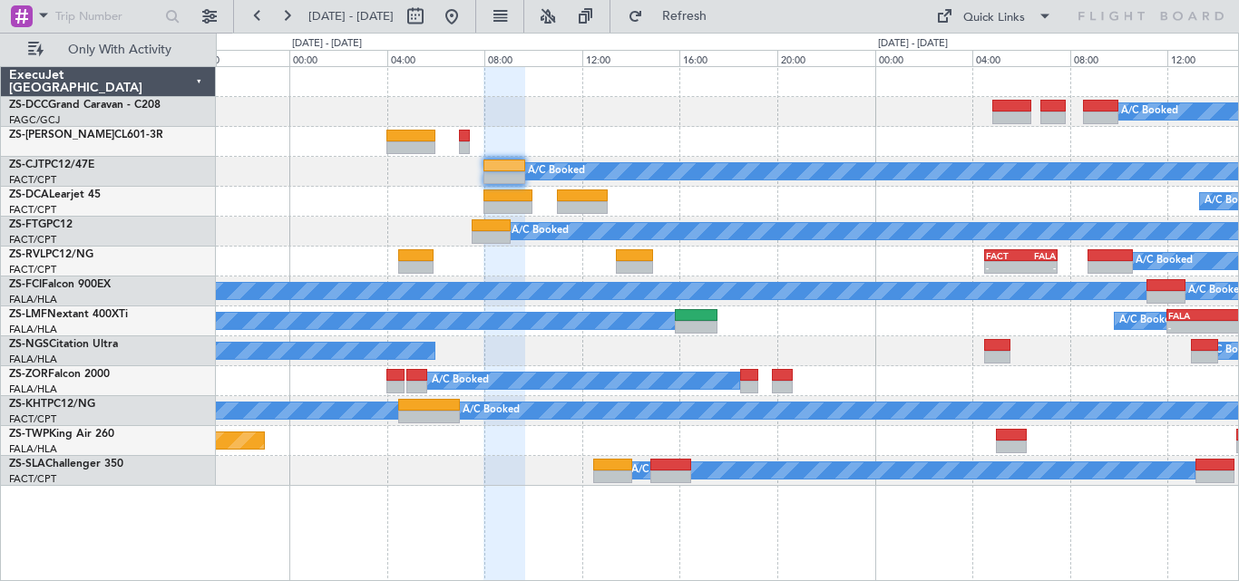
type input "0"
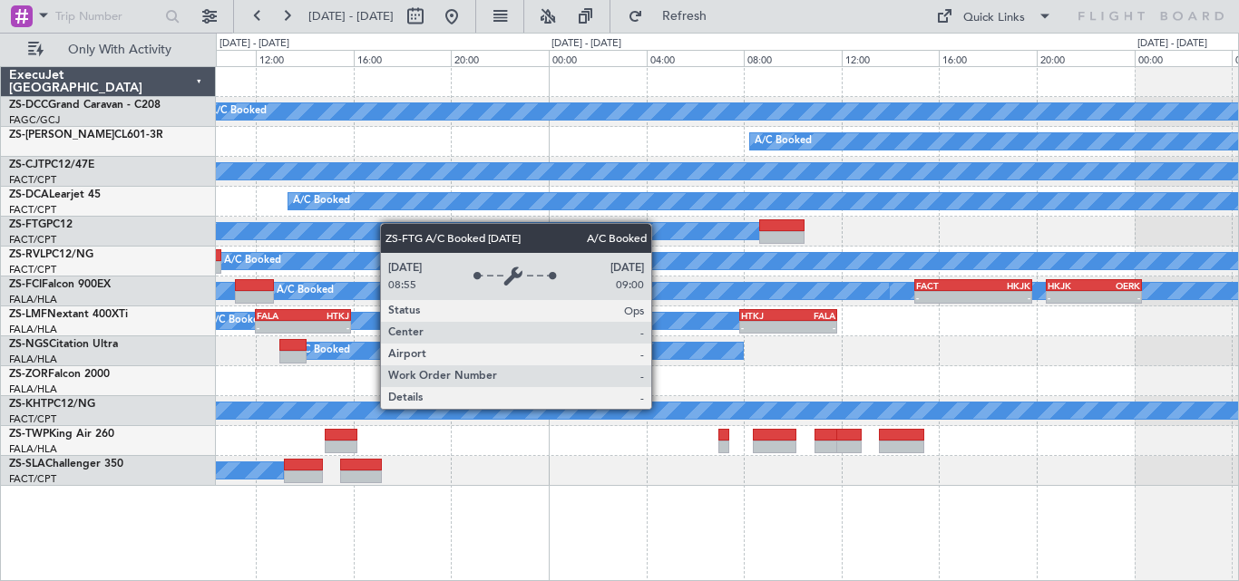
click at [227, 243] on div "A/C Booked A/C Booked A/C Booked A/C Booked A/C Booked A/C Booked FACT 04:30 Z …" at bounding box center [619, 307] width 1239 height 549
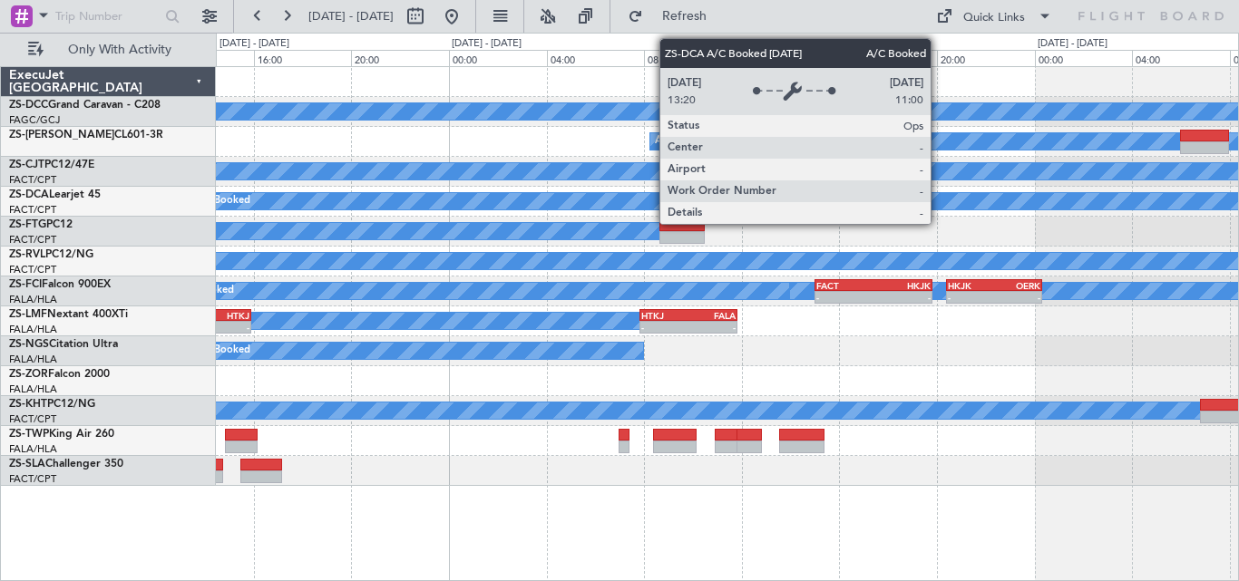
click at [194, 236] on div "A/C Booked A/C Booked A/C Booked A/C Booked A/C Booked A/C Booked FACT 04:30 Z …" at bounding box center [619, 307] width 1239 height 549
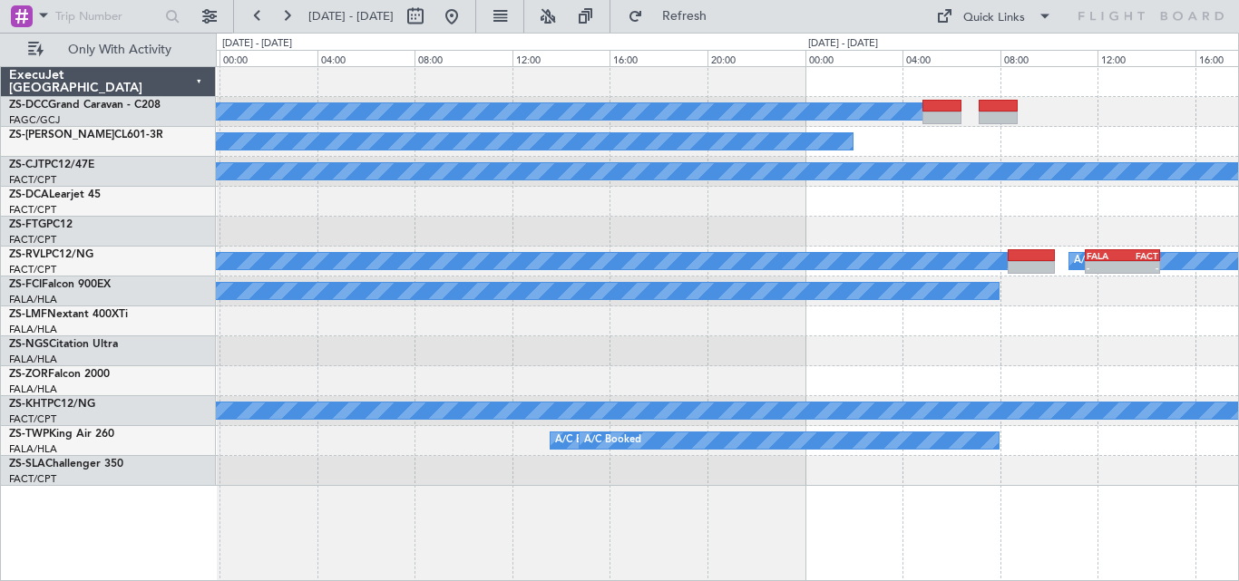
click at [402, 190] on div "A/C Booked A/C Booked A/C Booked A/C Booked A/C Booked - - FALA 11:30 Z FACT 14…" at bounding box center [727, 276] width 1022 height 419
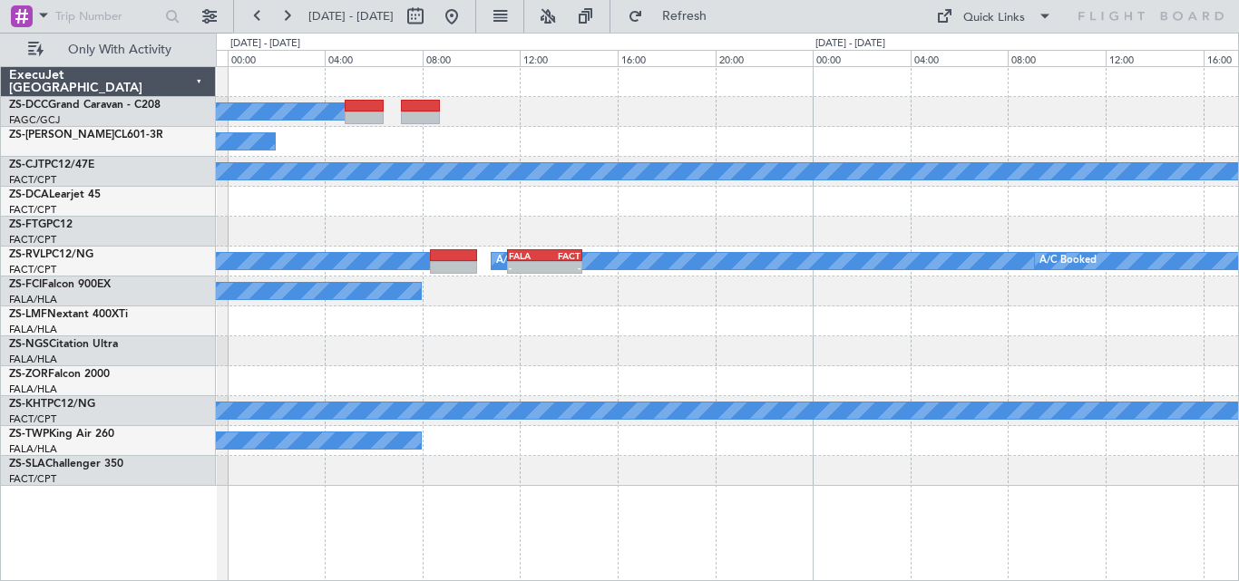
click at [316, 210] on div "A/C Booked A/C Booked A/C Booked A/C Booked A/C Booked - - FALA 11:30 Z FACT 14…" at bounding box center [727, 276] width 1022 height 419
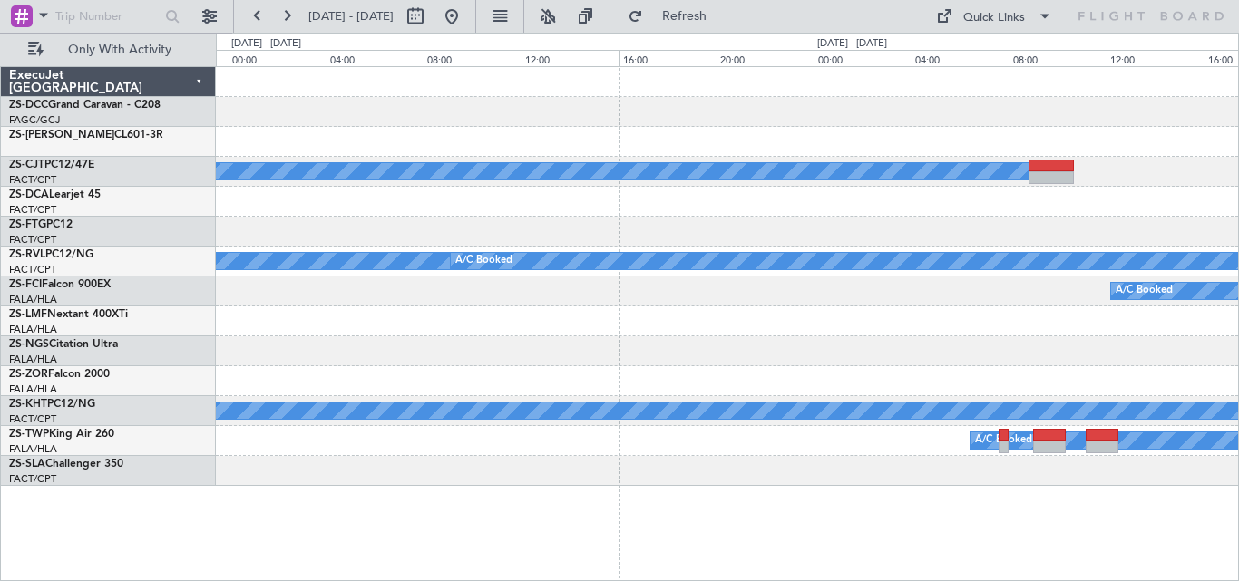
click at [440, 230] on div "A/C Booked A/C Booked A/C Booked A/C Booked - - FALA 11:30 Z FACT 14:35 Z A/C B…" at bounding box center [727, 276] width 1022 height 419
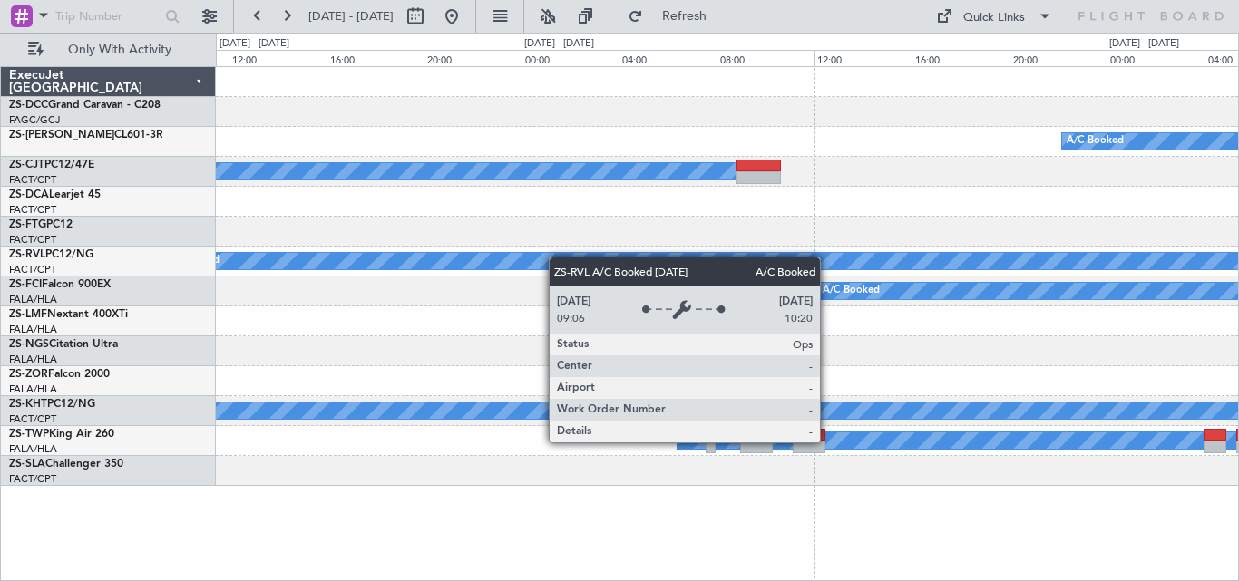
click at [302, 268] on div "A/C Booked A/C Booked A/C Booked A/C Booked A/C Booked A/C Unavailable A/C Book…" at bounding box center [727, 276] width 1022 height 419
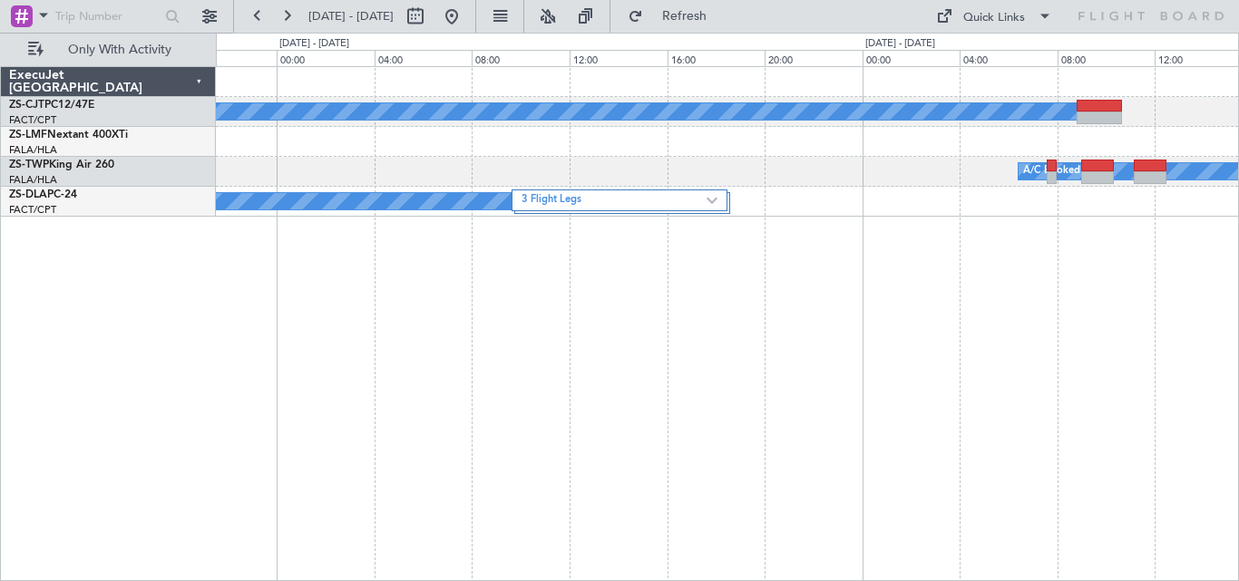
click at [1238, 303] on div "A/C Booked A/C Booked A/C Booked 3 Flight Legs A/C Booked ExecuJet [GEOGRAPHIC_…" at bounding box center [619, 307] width 1239 height 549
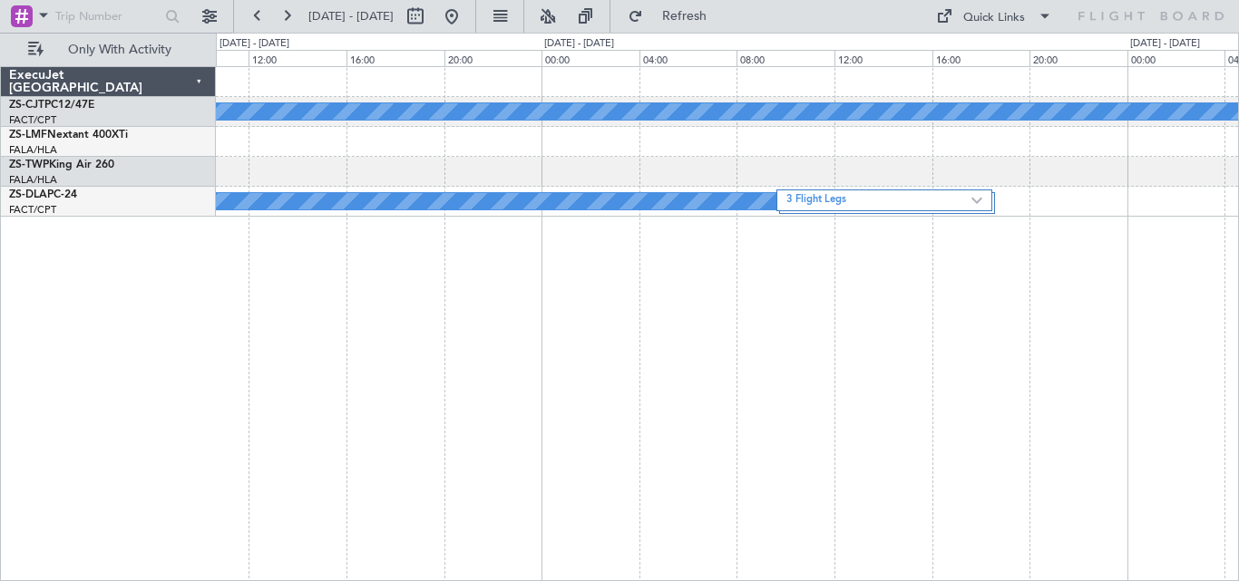
click at [1152, 308] on div "A/C Booked A/C Booked A/C Booked A/C Booked A/C Booked 3 Flight Legs A/C Booked" at bounding box center [727, 323] width 1023 height 515
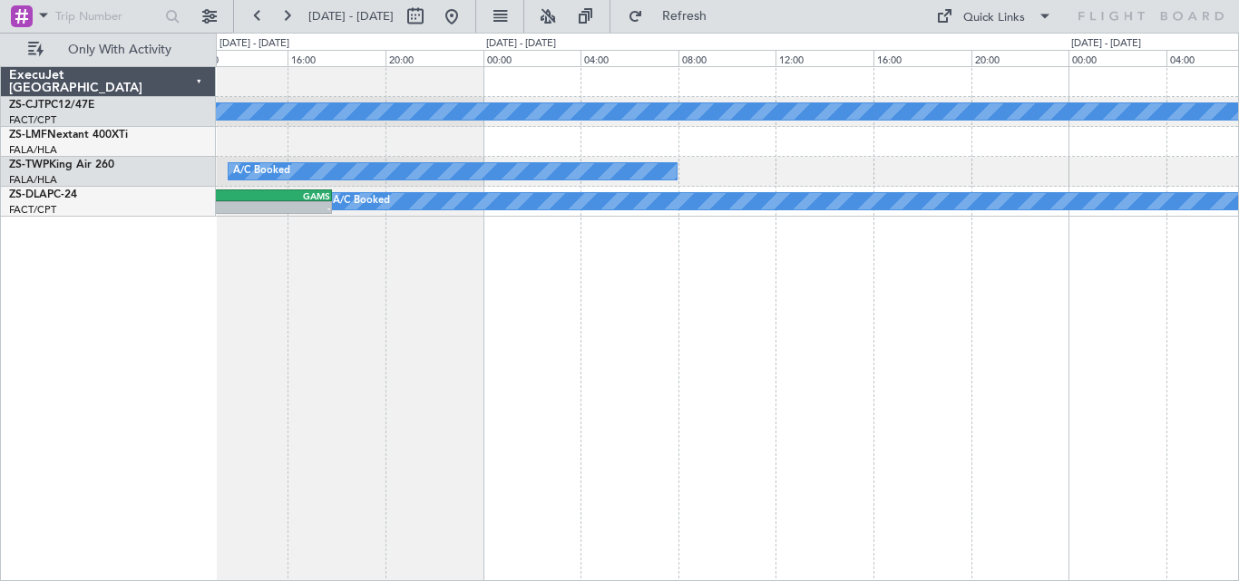
click at [1238, 311] on div "A/C Booked A/C Booked A/C Booked A/C Booked FYRW 08:55 Z GAMS 17:50 Z - - 3 Fli…" at bounding box center [619, 307] width 1239 height 549
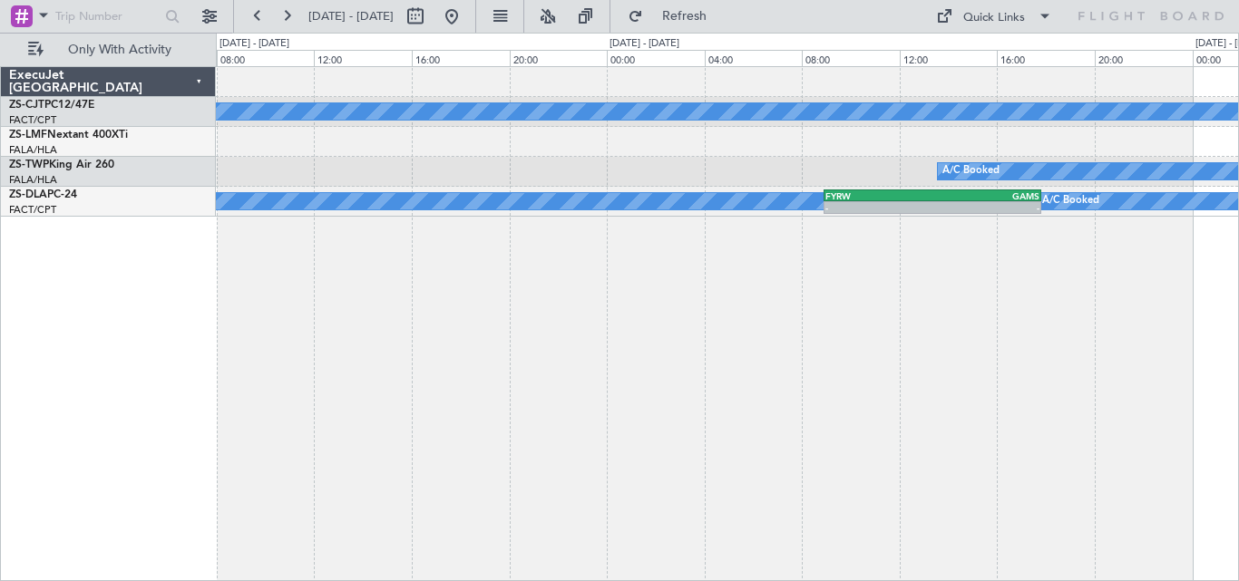
click at [892, 311] on div "A/C Booked A/C Booked A/C Booked A/C Booked FYRW 08:55 Z GAMS 17:50 Z - - A/C B…" at bounding box center [727, 323] width 1023 height 515
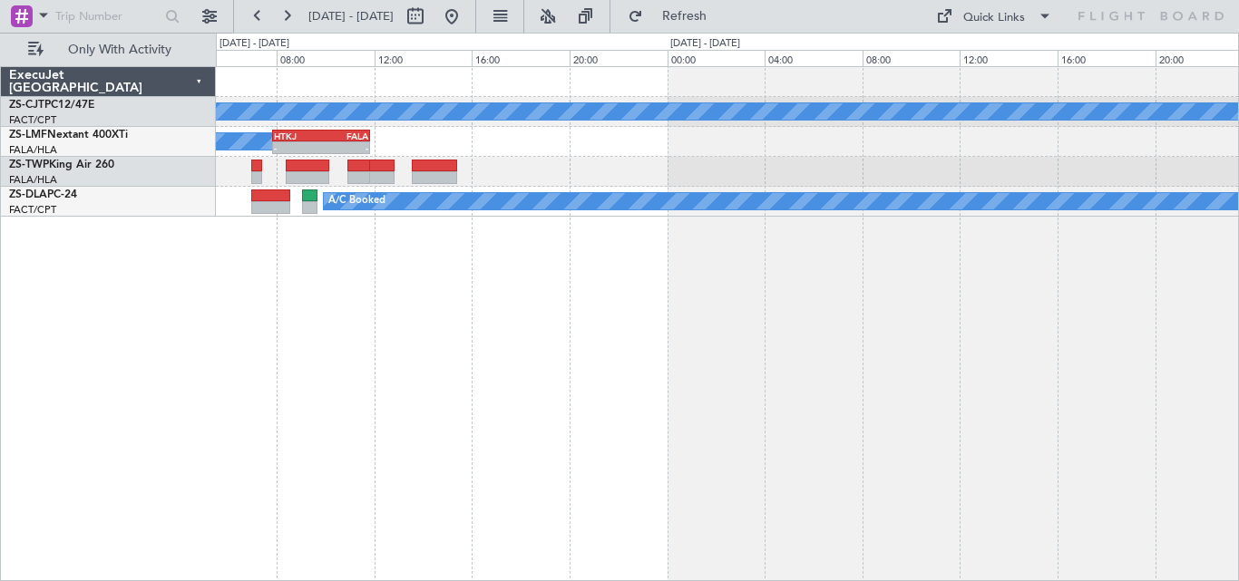
click at [1161, 294] on div "A/C Booked HTKJ 07:50 Z FALA 11:50 Z - - A/C Booked A/C Booked A/C Booked - - F…" at bounding box center [727, 323] width 1023 height 515
click at [1154, 248] on div "A/C Booked HTKJ 07:50 Z FALA 11:50 Z - - A/C Booked A/C Booked A/C Booked - - F…" at bounding box center [727, 323] width 1023 height 515
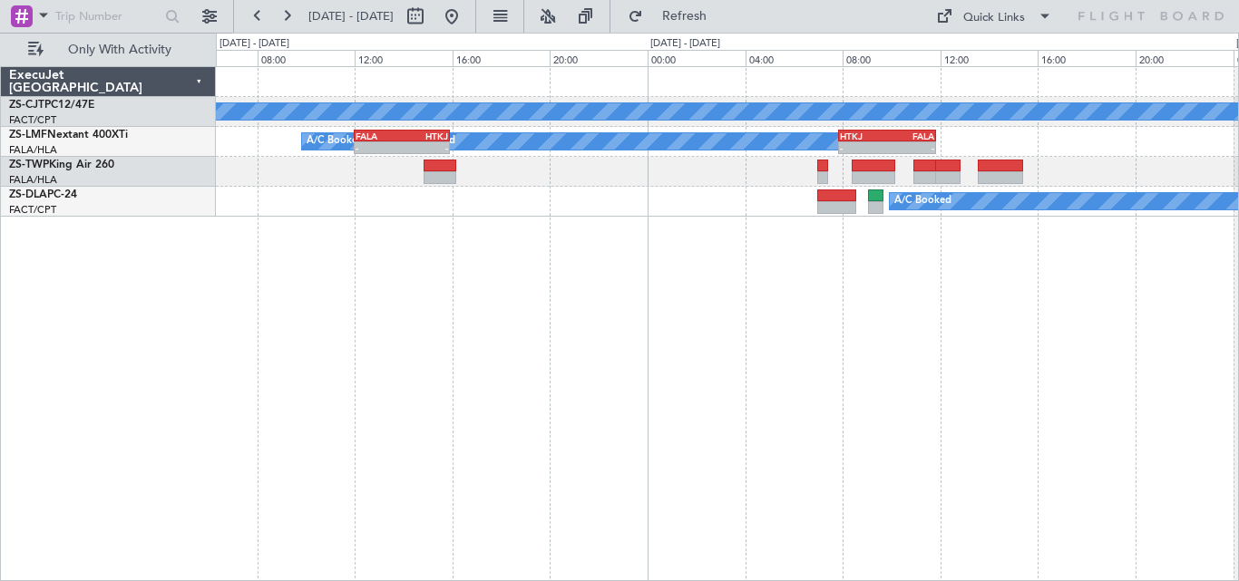
click at [1125, 232] on div "A/C Booked HTKJ 07:50 Z FALA 11:50 Z - - A/C Booked A/C Booked FALA 12:00 Z HTK…" at bounding box center [727, 323] width 1023 height 515
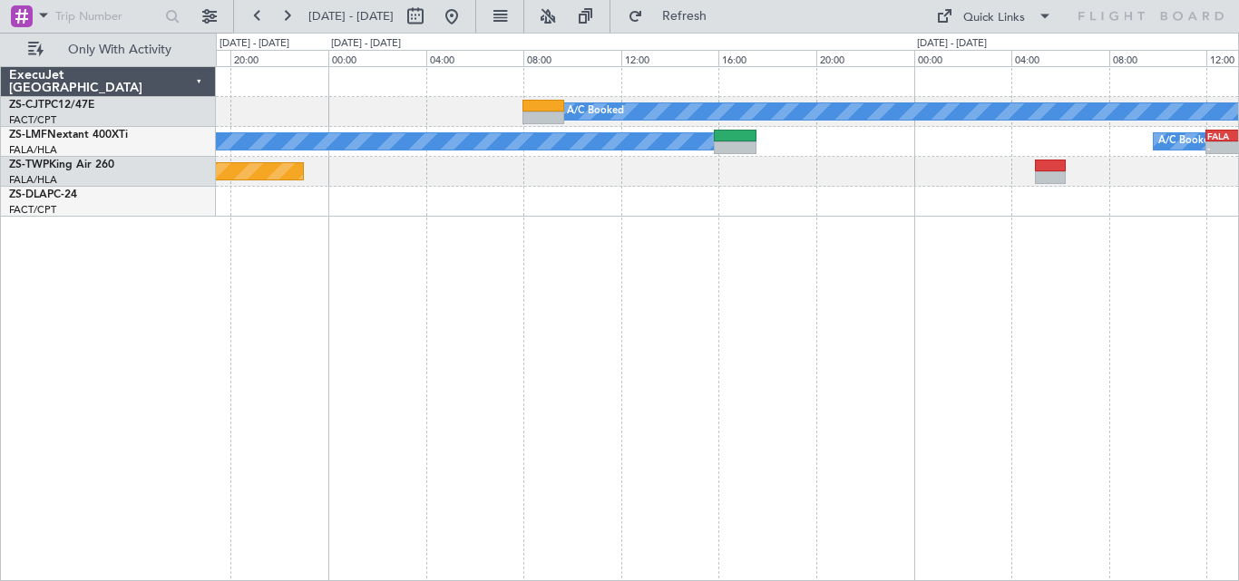
click at [1097, 271] on div "A/C Booked A/C Booked FALA 12:00 Z HTKJ 15:55 Z - - A/C Booked A/C Booked Plann…" at bounding box center [727, 323] width 1023 height 515
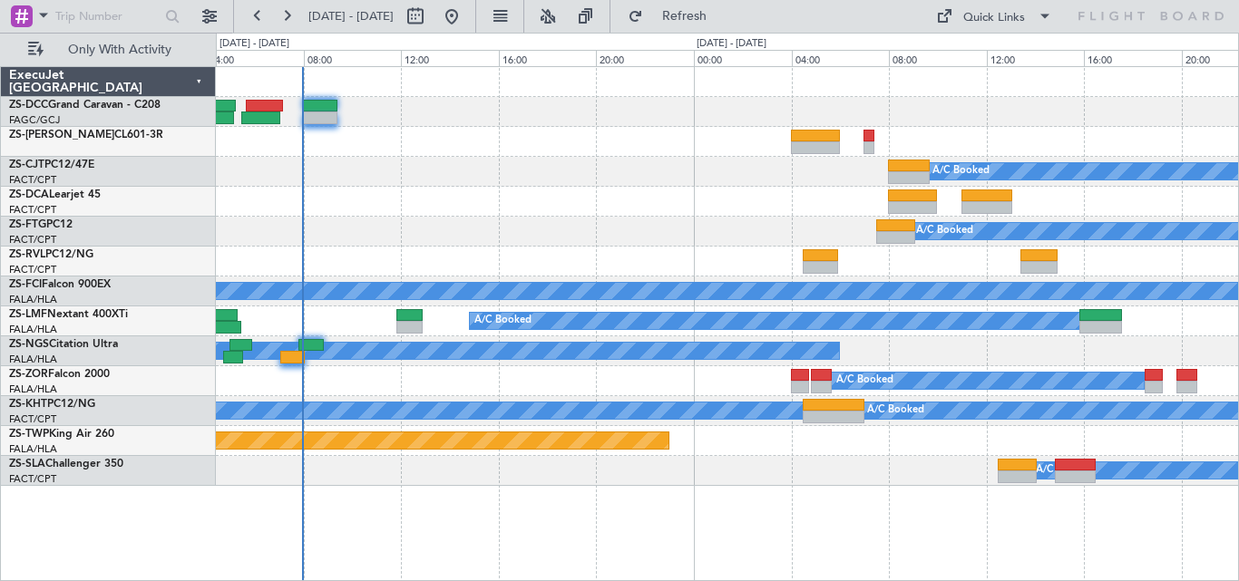
click at [982, 345] on div "A/C Booked A/C Booked A/C Booked" at bounding box center [727, 351] width 1022 height 30
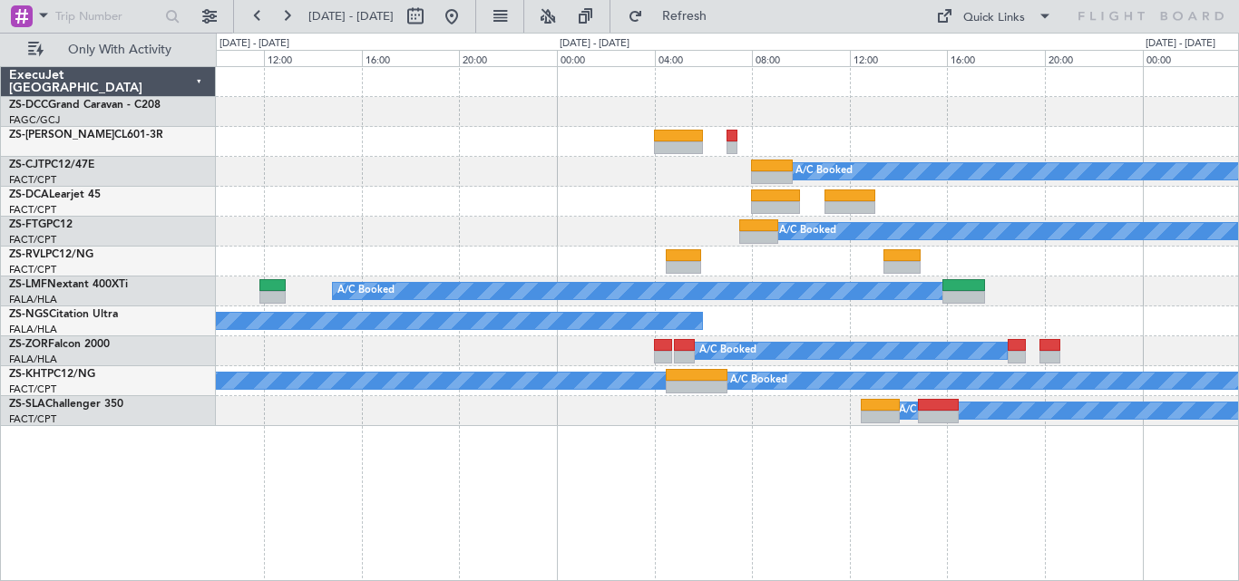
click at [664, 368] on div "A/C Booked A/C Booked A/C Booked A/C Booked FACT 04:30 Z FALA 07:30 Z - - A/C B…" at bounding box center [727, 246] width 1022 height 359
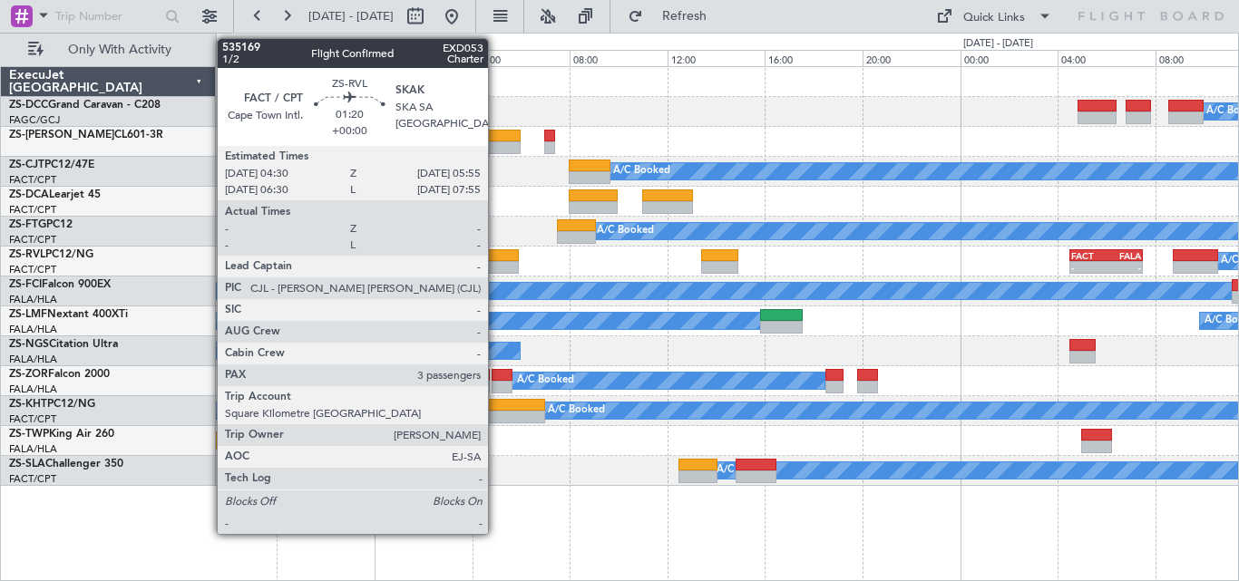
click at [496, 254] on div at bounding box center [500, 255] width 35 height 13
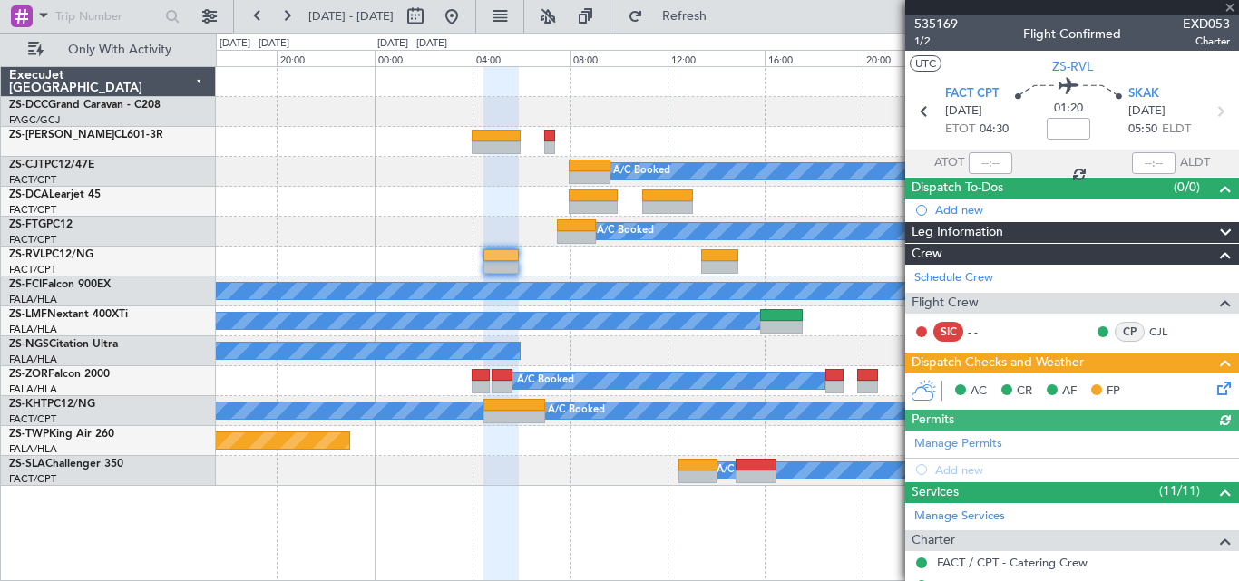
scroll to position [387, 0]
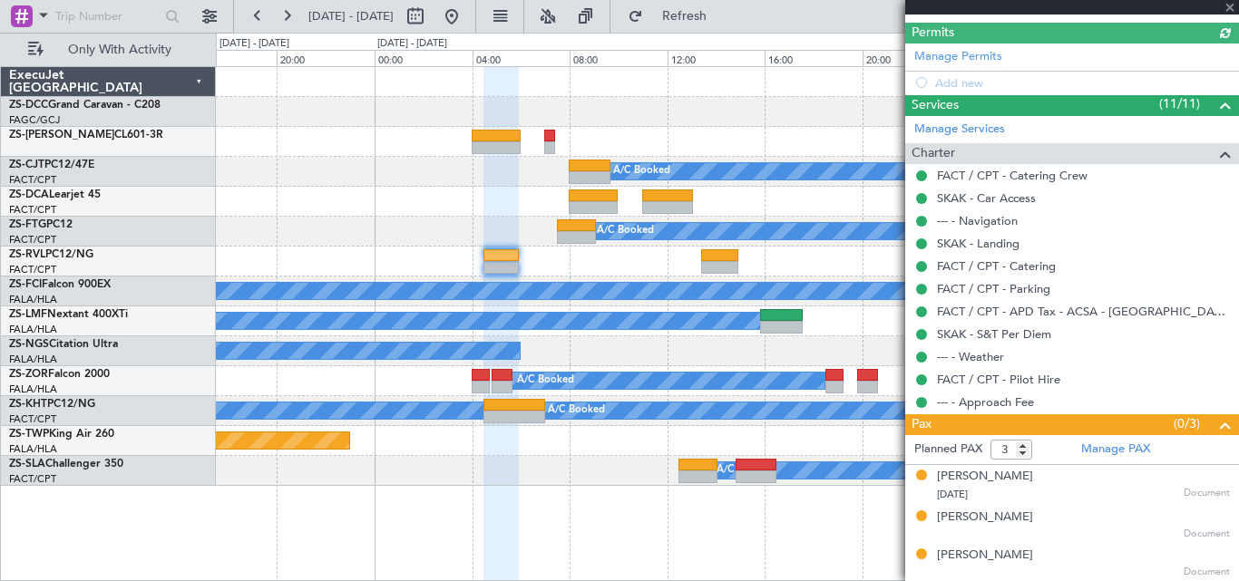
drag, startPoint x: 961, startPoint y: 482, endPoint x: 958, endPoint y: 498, distance: 16.7
click at [959, 494] on div "[PERSON_NAME] [DATE] Document" at bounding box center [1083, 485] width 293 height 35
click at [954, 480] on div "[PERSON_NAME]" at bounding box center [985, 477] width 96 height 18
click at [961, 518] on div "[PERSON_NAME]" at bounding box center [985, 518] width 96 height 18
click at [981, 553] on div "[PERSON_NAME]" at bounding box center [985, 556] width 96 height 18
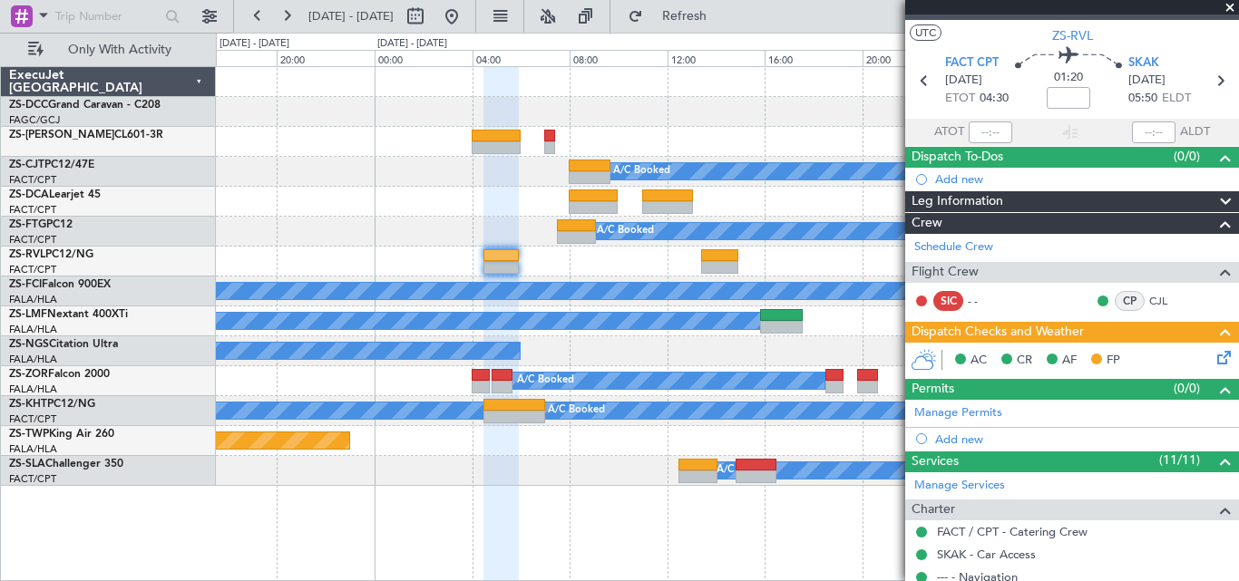
scroll to position [0, 0]
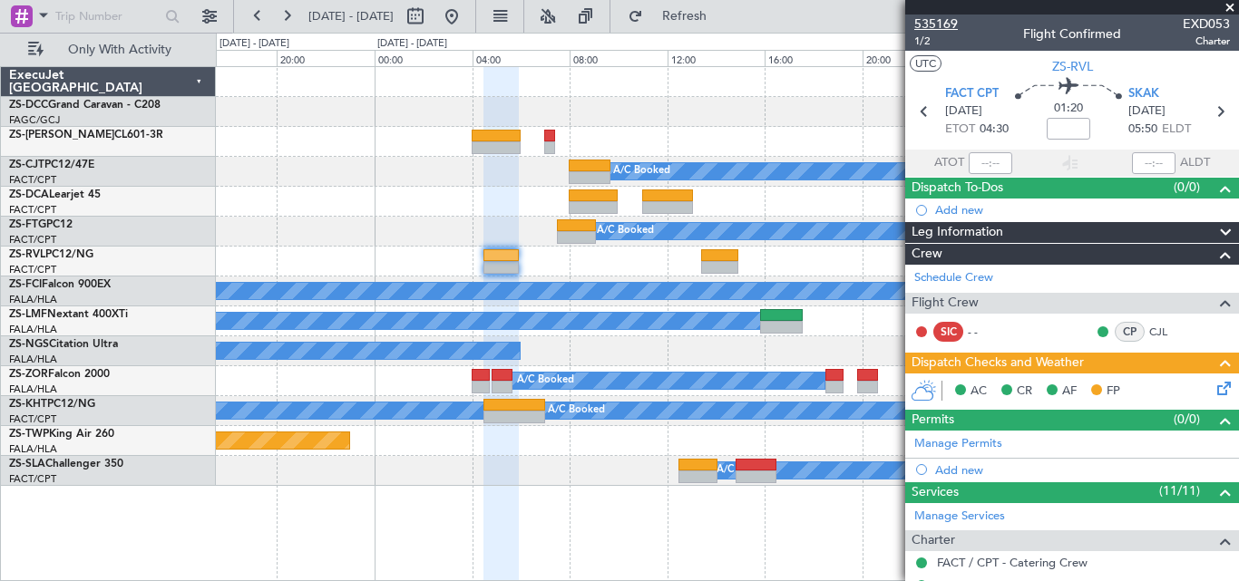
click at [942, 32] on span "535169" at bounding box center [936, 24] width 44 height 19
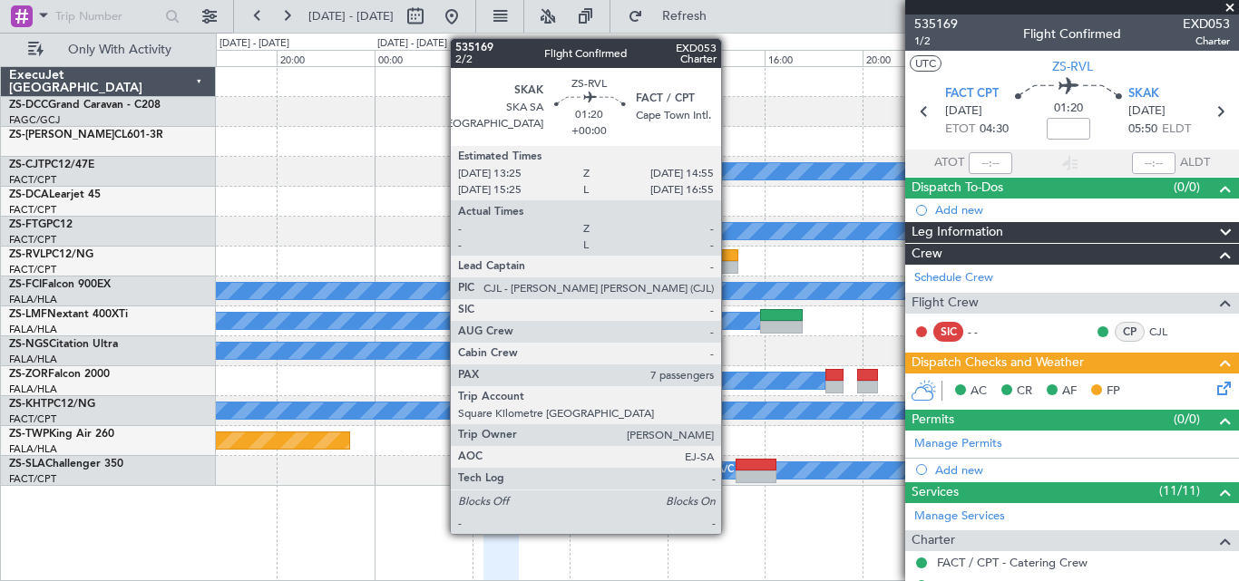
click at [729, 259] on div at bounding box center [719, 255] width 37 height 13
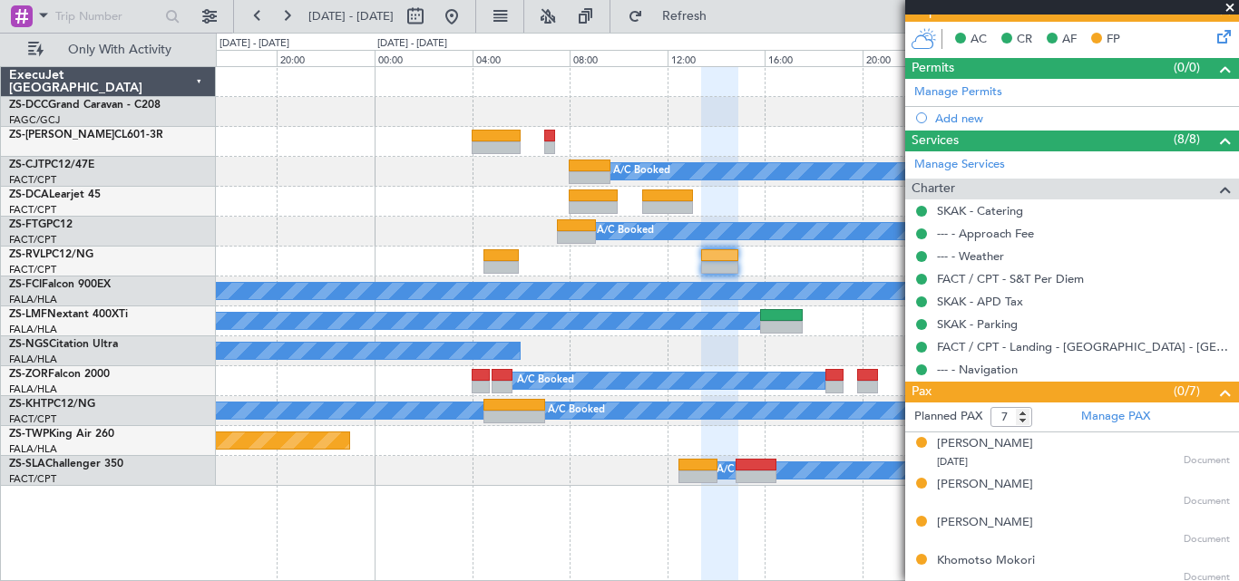
scroll to position [472, 0]
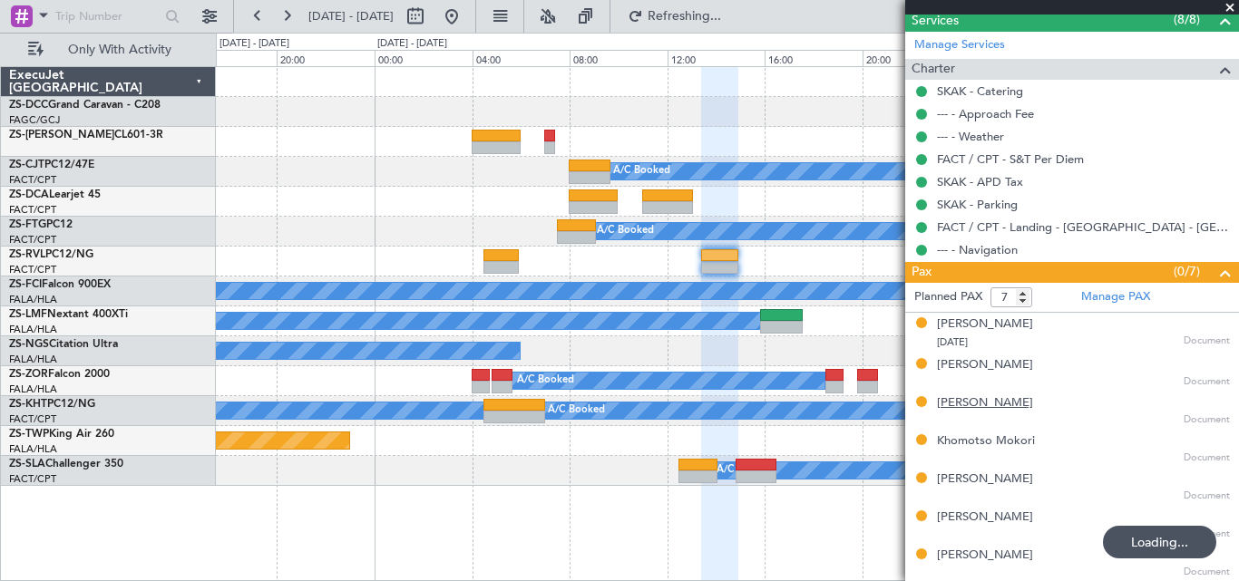
click at [983, 397] on div "[PERSON_NAME]" at bounding box center [985, 404] width 96 height 18
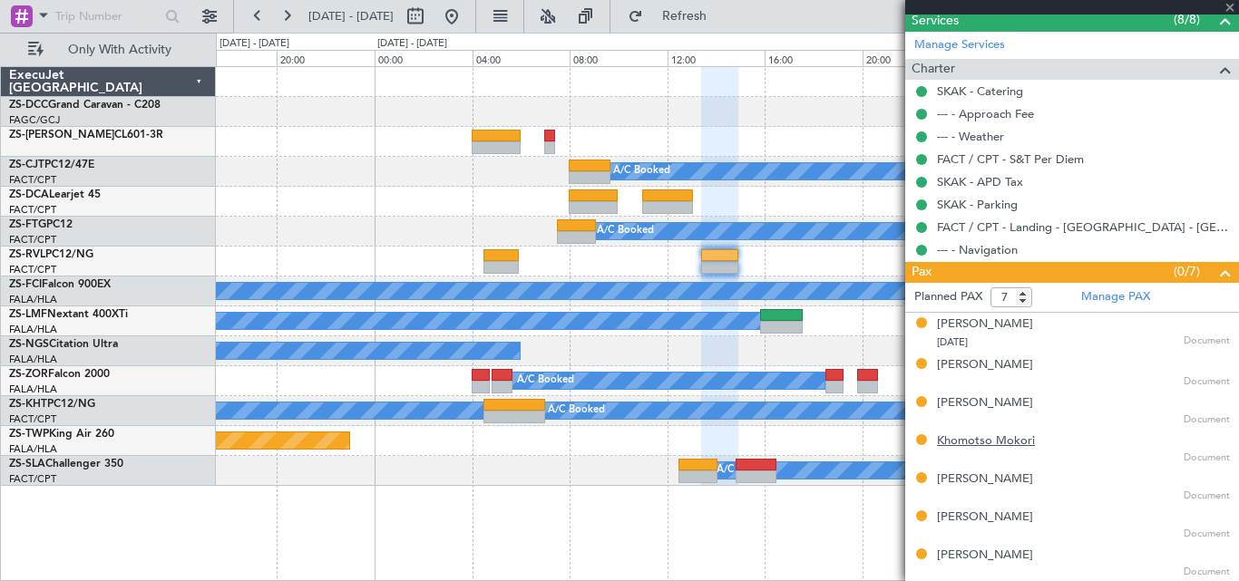
click at [1009, 436] on div "Khomotso Mokori" at bounding box center [986, 442] width 98 height 18
click at [997, 483] on div "[PERSON_NAME]" at bounding box center [985, 480] width 96 height 18
click at [985, 521] on div "[PERSON_NAME]" at bounding box center [985, 518] width 96 height 18
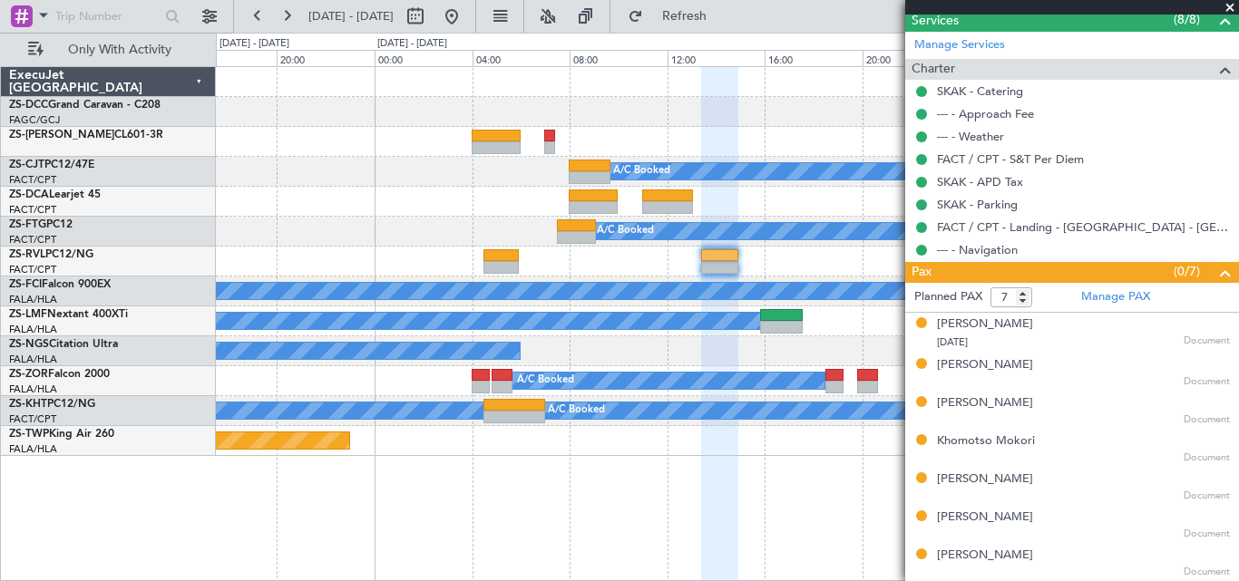
click at [1226, 7] on span at bounding box center [1230, 8] width 18 height 16
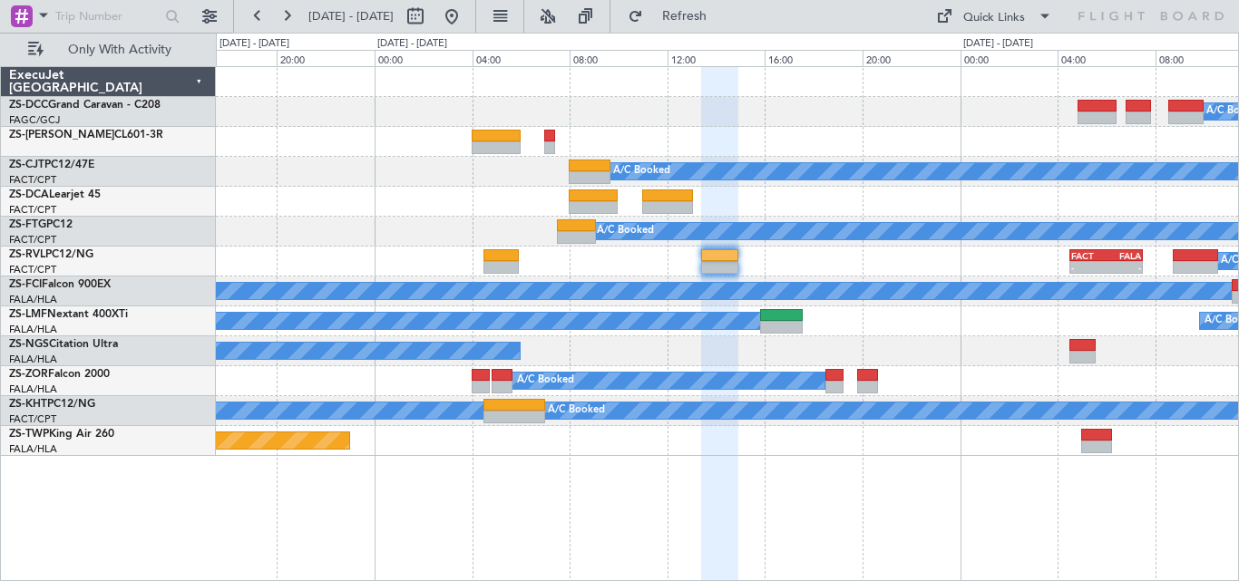
type input "0"
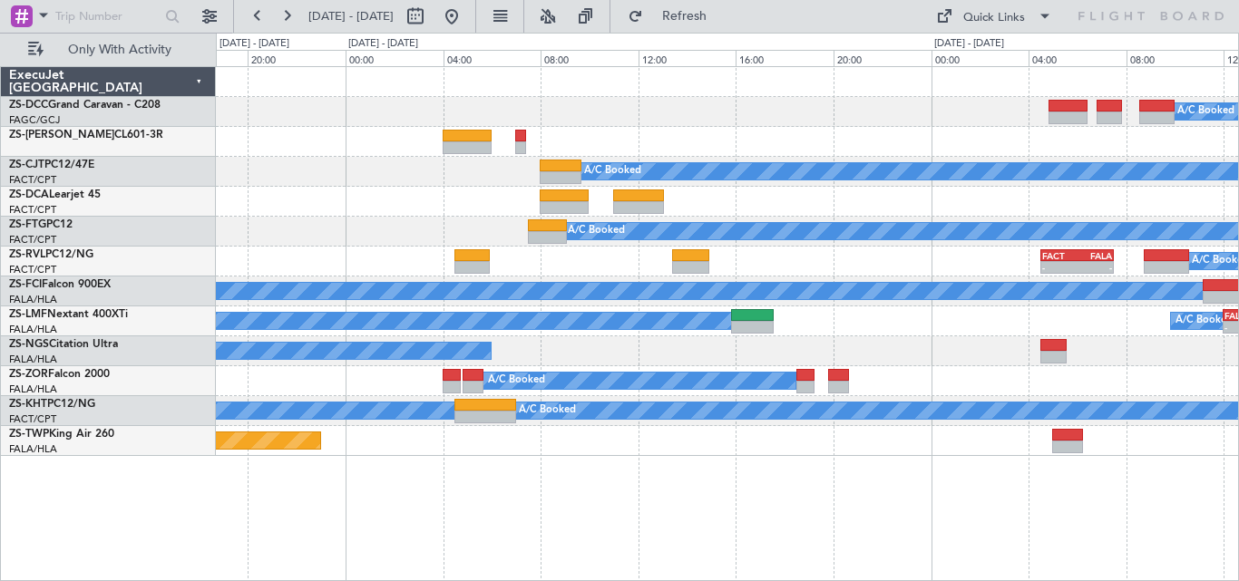
click at [876, 210] on div "A/C Booked" at bounding box center [727, 202] width 1022 height 30
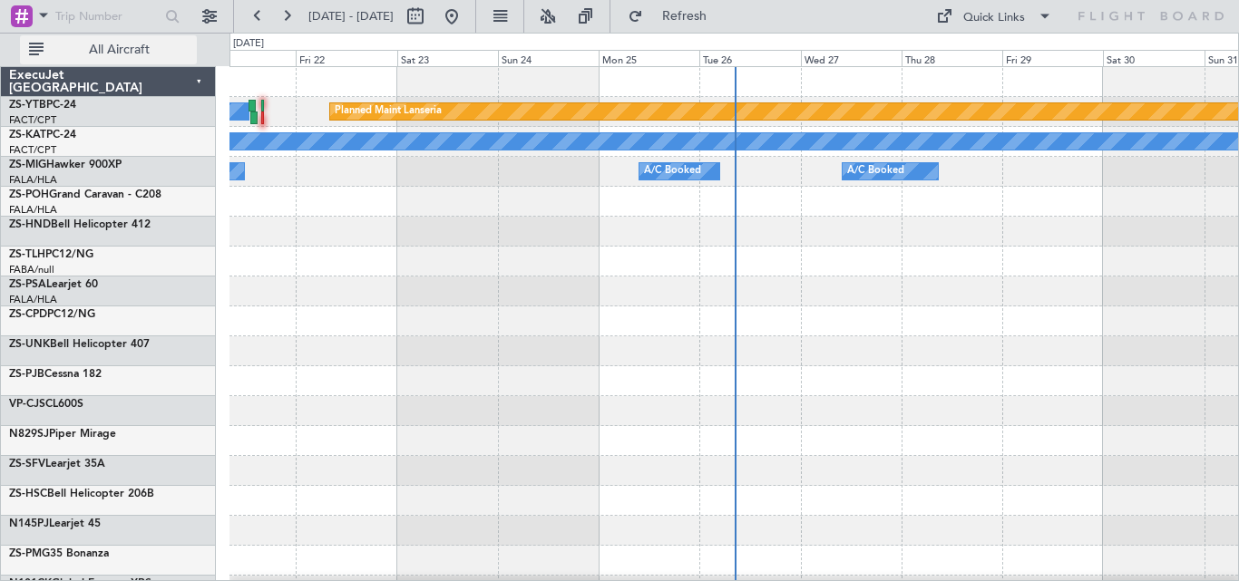
click at [78, 38] on button "All Aircraft" at bounding box center [108, 49] width 177 height 29
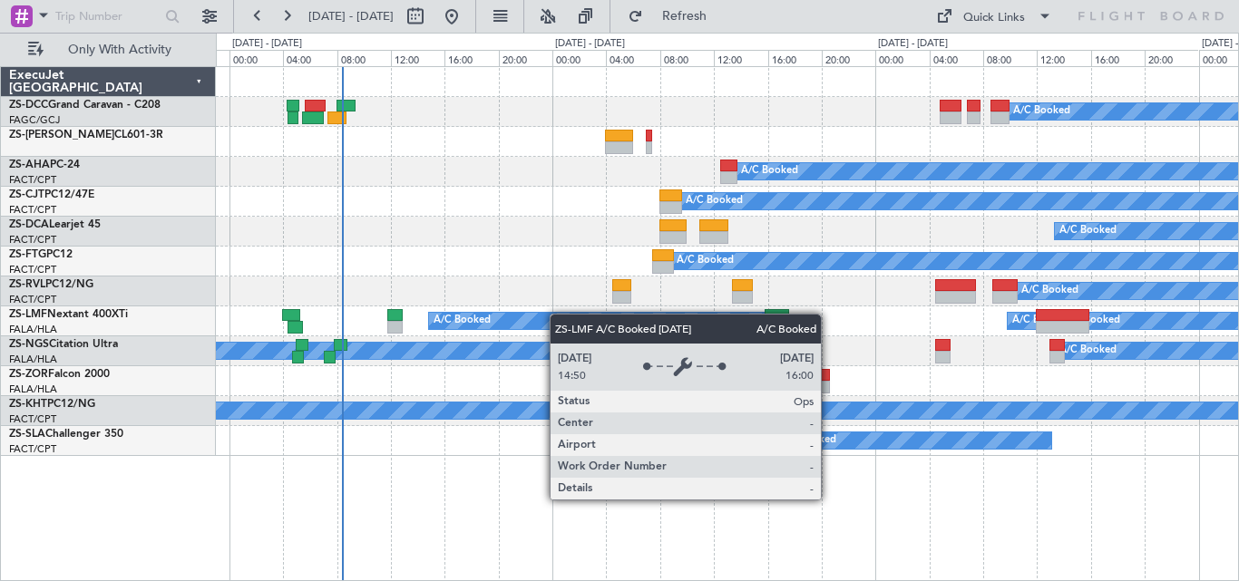
click at [388, 323] on div "A/C Booked A/C Booked A/C Booked A/C Booked A/C Booked A/C Booked A/C Booked A/…" at bounding box center [727, 261] width 1022 height 389
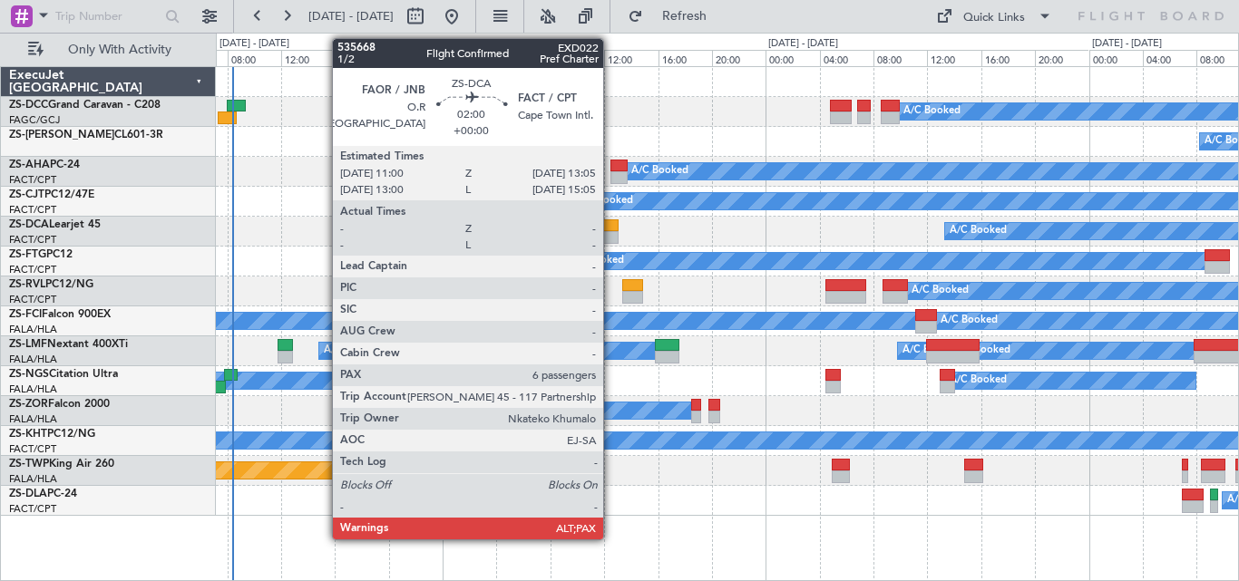
click at [611, 227] on div at bounding box center [604, 225] width 28 height 13
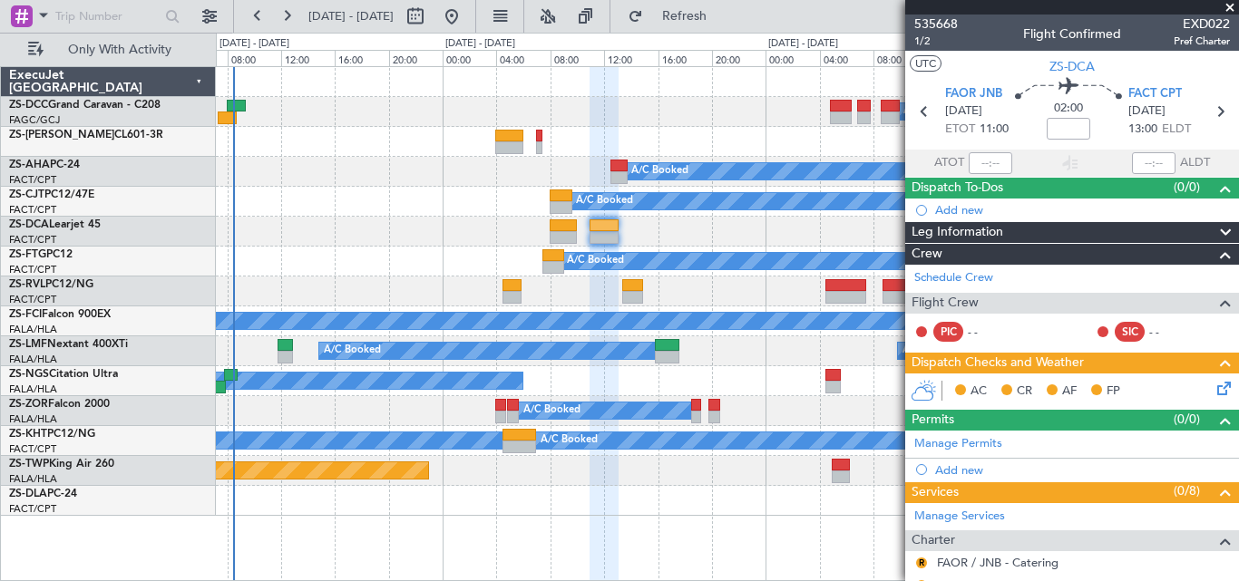
click at [1233, 8] on span at bounding box center [1230, 8] width 18 height 16
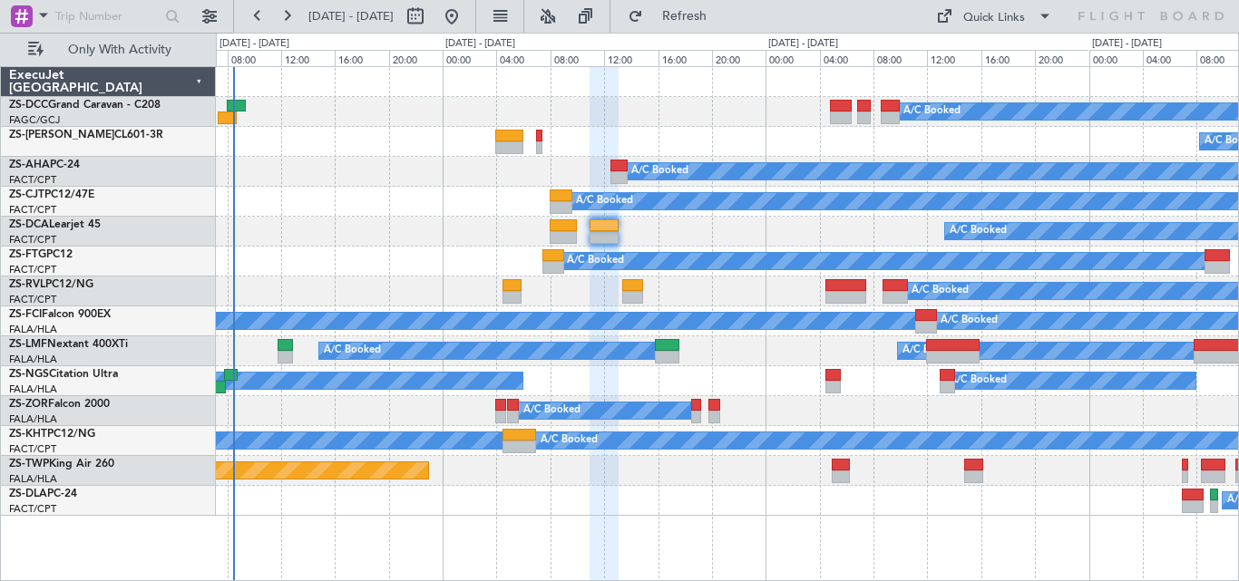
type input "0"
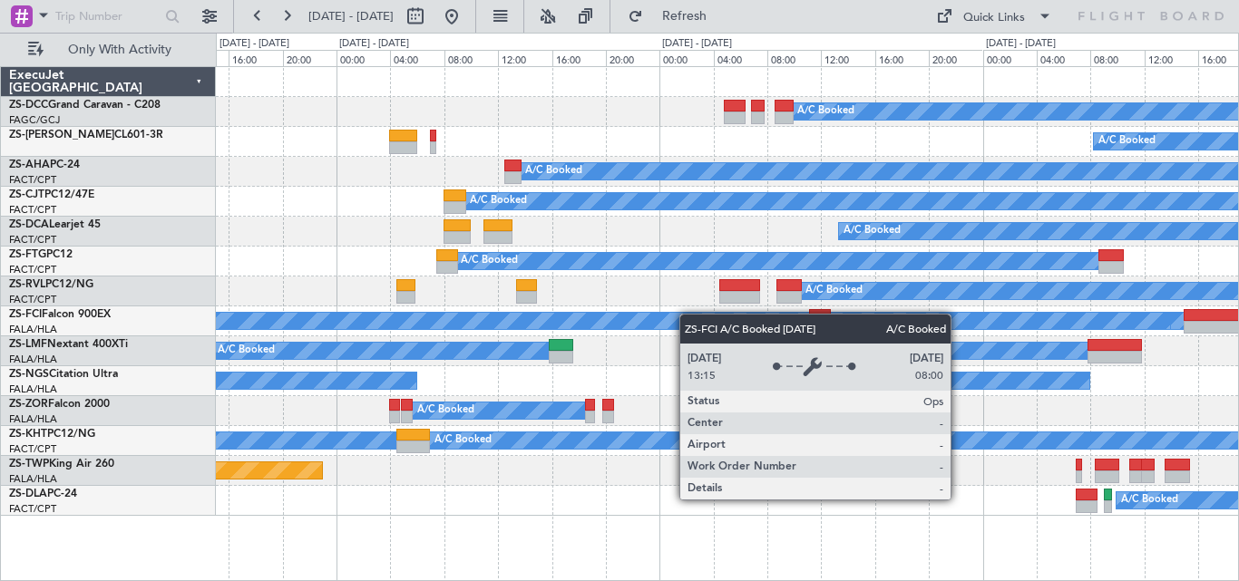
click at [625, 326] on div "A/C Booked A/C Booked A/C Booked A/C Booked A/C Booked A/C Booked A/C Booked A/…" at bounding box center [727, 291] width 1022 height 449
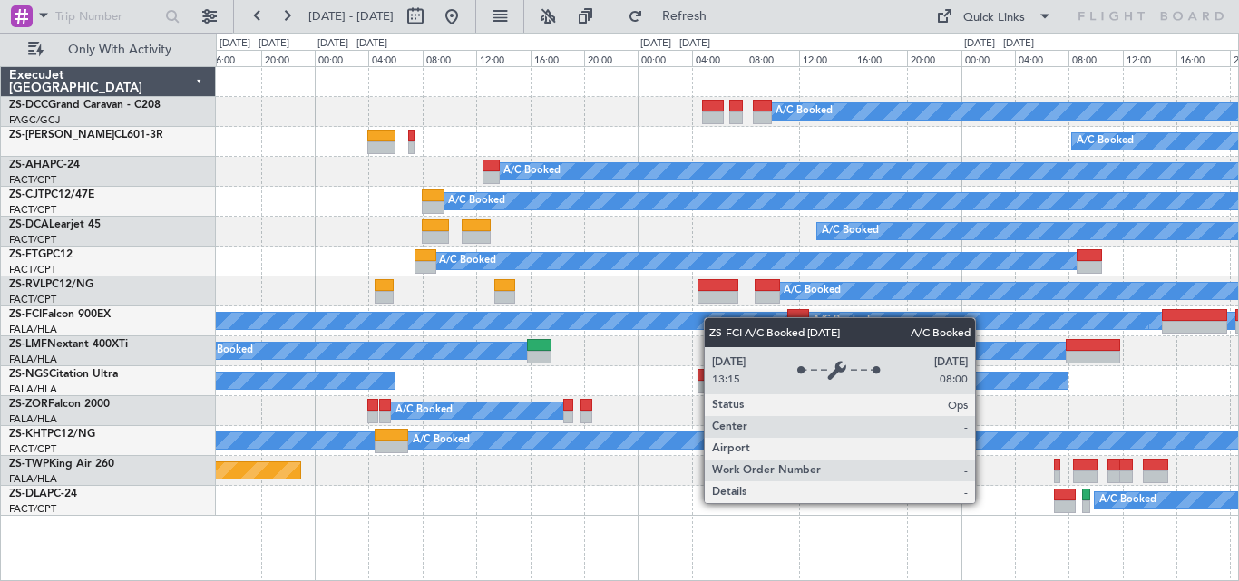
click at [716, 322] on div "A/C Booked A/C Booked A/C Booked A/C Booked A/C Booked A/C Booked A/C Booked A/…" at bounding box center [727, 291] width 1022 height 449
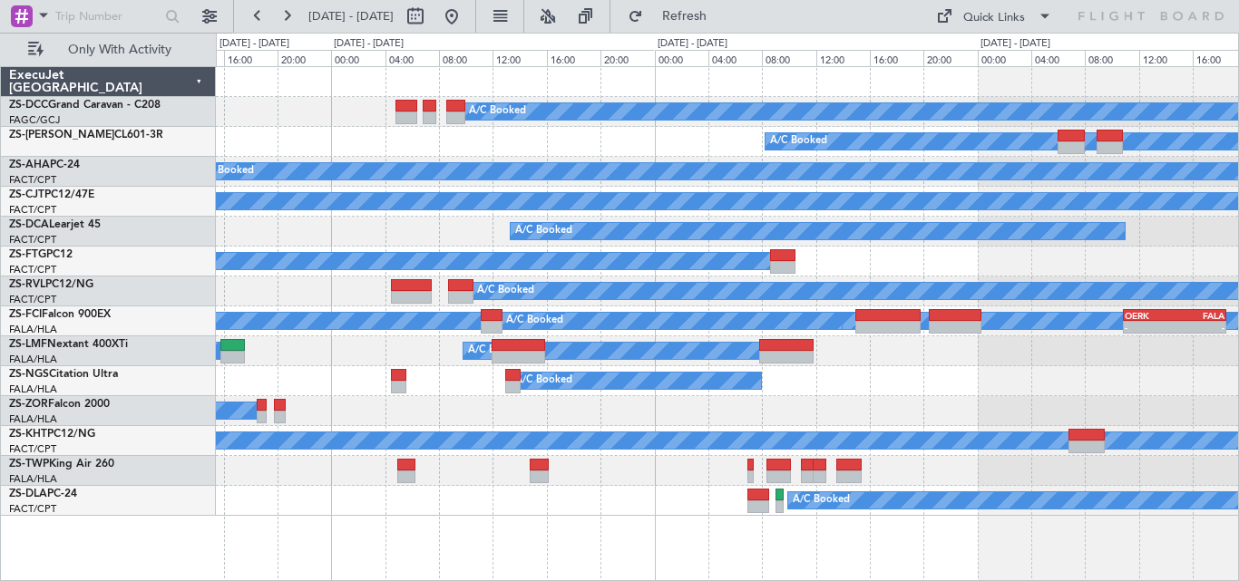
click at [668, 463] on div "A/C Booked A/C Booked A/C Booked A/C Booked A/C Booked A/C Booked A/C Booked A/…" at bounding box center [727, 291] width 1022 height 449
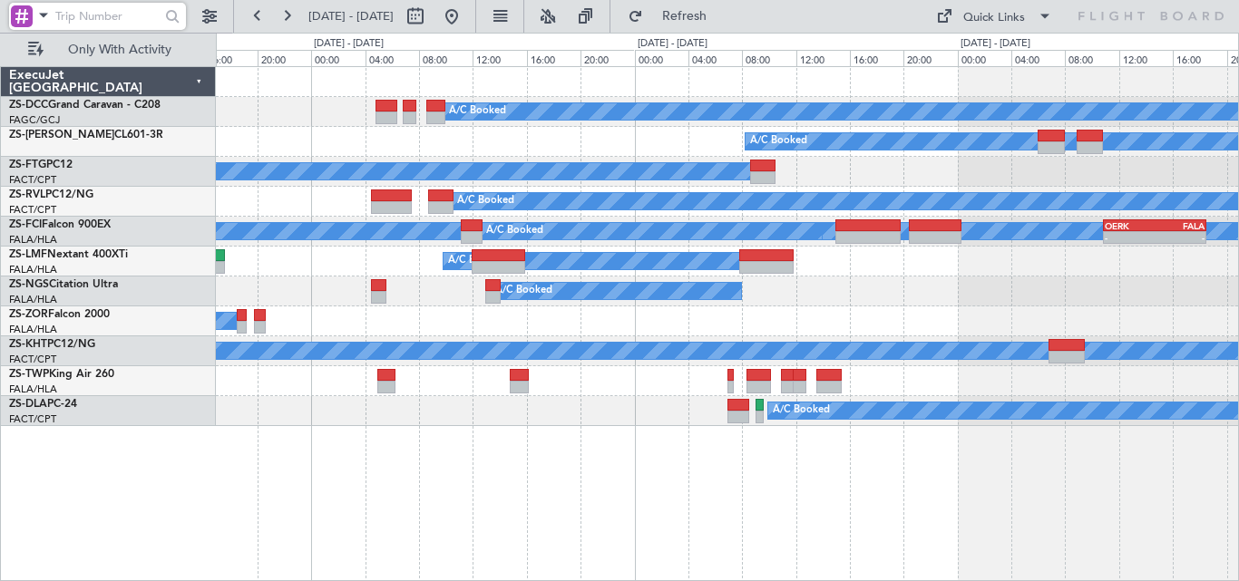
click at [105, 24] on input "text" at bounding box center [107, 16] width 104 height 27
paste input "535695"
type input "535695"
click at [166, 15] on div at bounding box center [173, 17] width 28 height 28
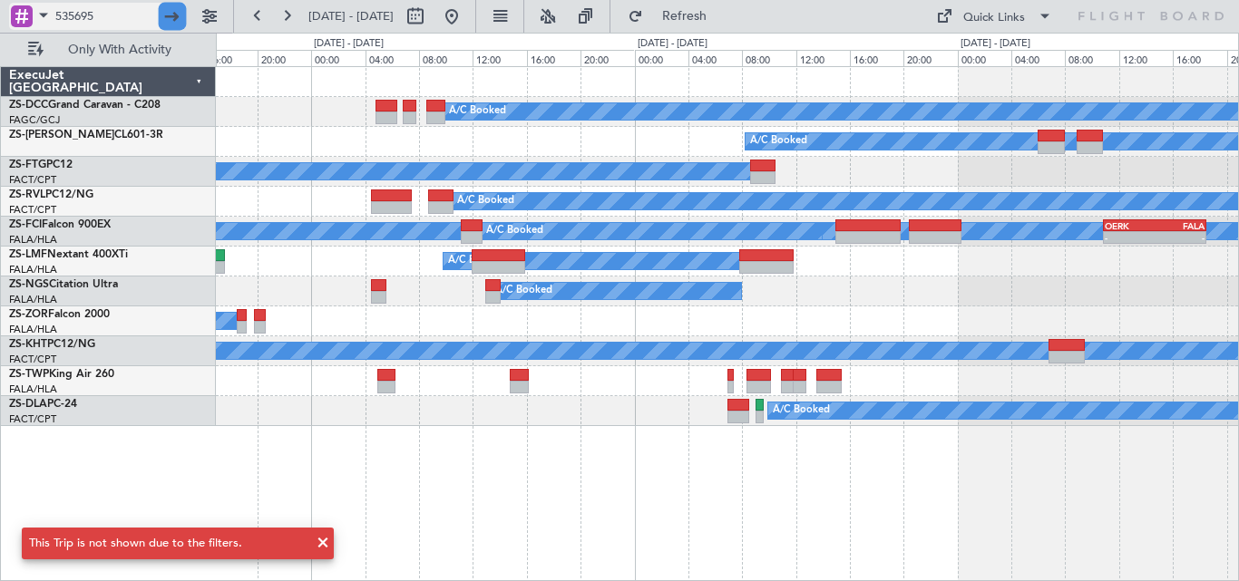
click at [171, 15] on div at bounding box center [173, 17] width 28 height 28
drag, startPoint x: 117, startPoint y: 5, endPoint x: 7, endPoint y: 7, distance: 109.8
click at [7, 7] on div "535695" at bounding box center [116, 16] width 233 height 33
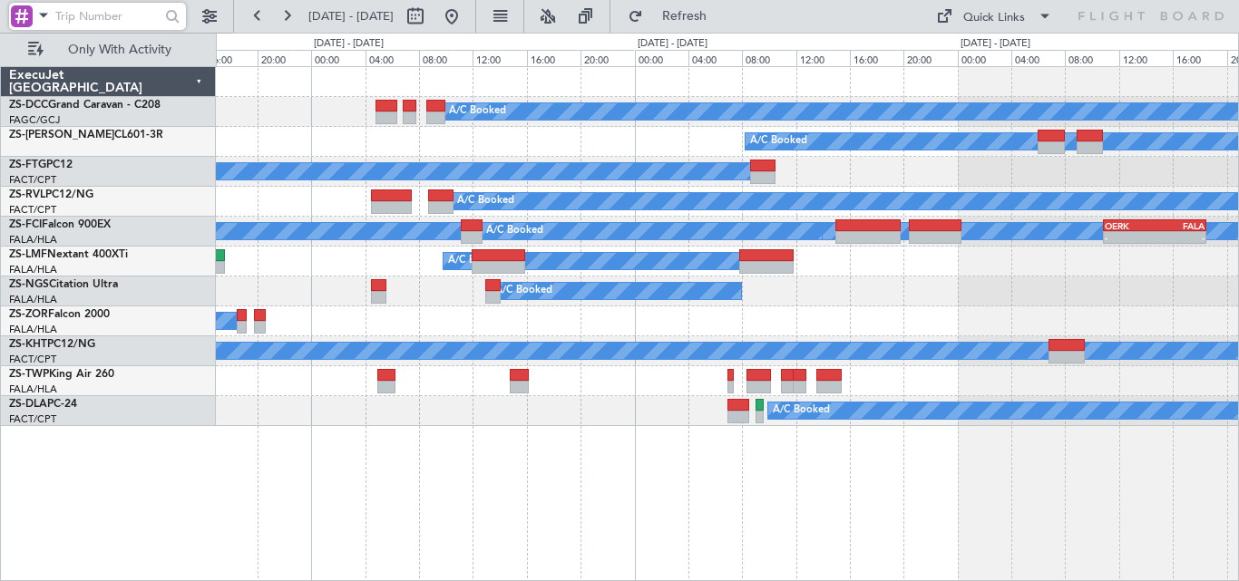
click at [85, 15] on input "text" at bounding box center [107, 16] width 104 height 27
paste input "522006"
type input "522006"
click at [179, 5] on div at bounding box center [173, 17] width 28 height 28
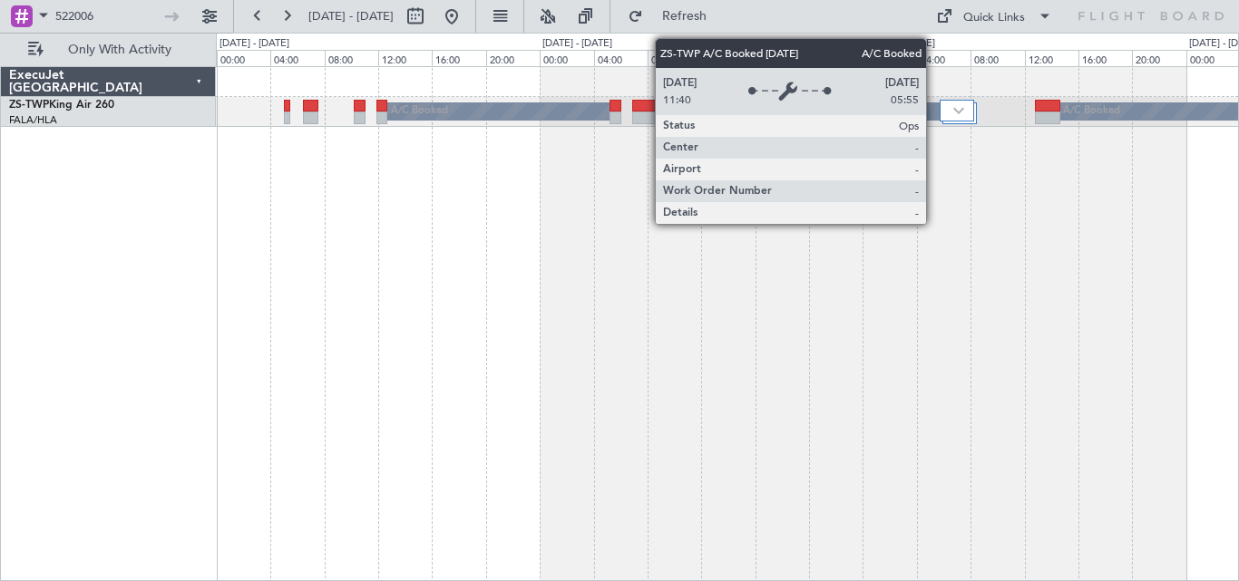
click at [935, 109] on div "A/C Booked" at bounding box center [819, 111] width 244 height 16
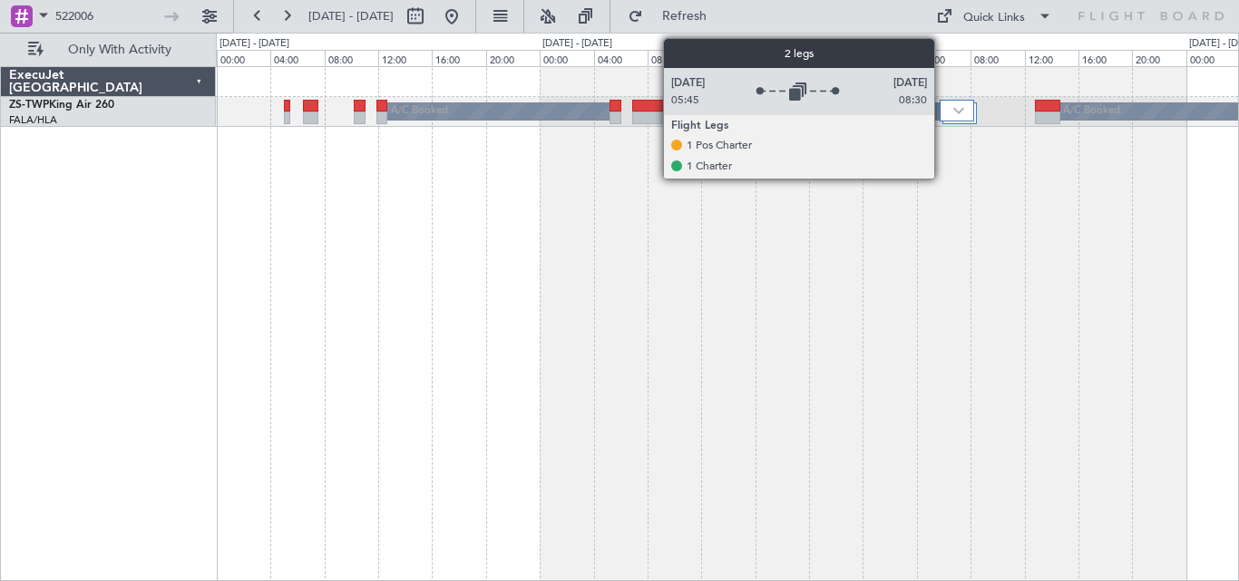
click at [946, 104] on div at bounding box center [957, 111] width 34 height 22
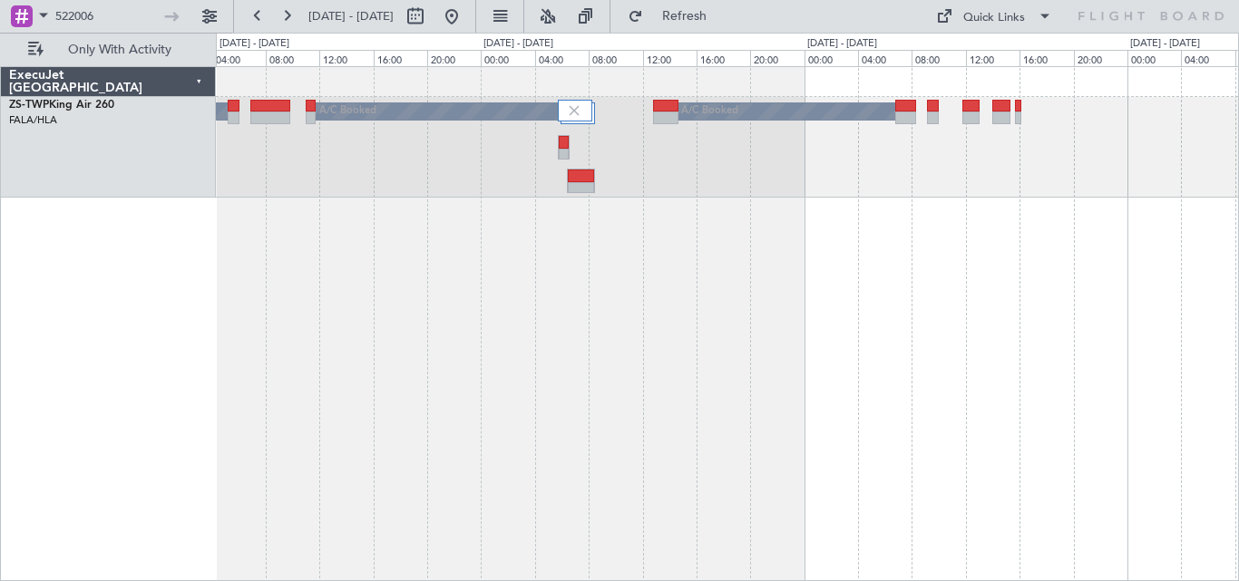
click at [658, 235] on div "A/C Booked A/C Booked A/C Booked" at bounding box center [727, 323] width 1023 height 515
drag, startPoint x: 127, startPoint y: 16, endPoint x: -25, endPoint y: 28, distance: 152.8
click at [0, 28] on html "522006 13 Sep 2025 - 16 Sep 2025 Refresh Quick Links Only With Activity A/C Boo…" at bounding box center [619, 290] width 1239 height 581
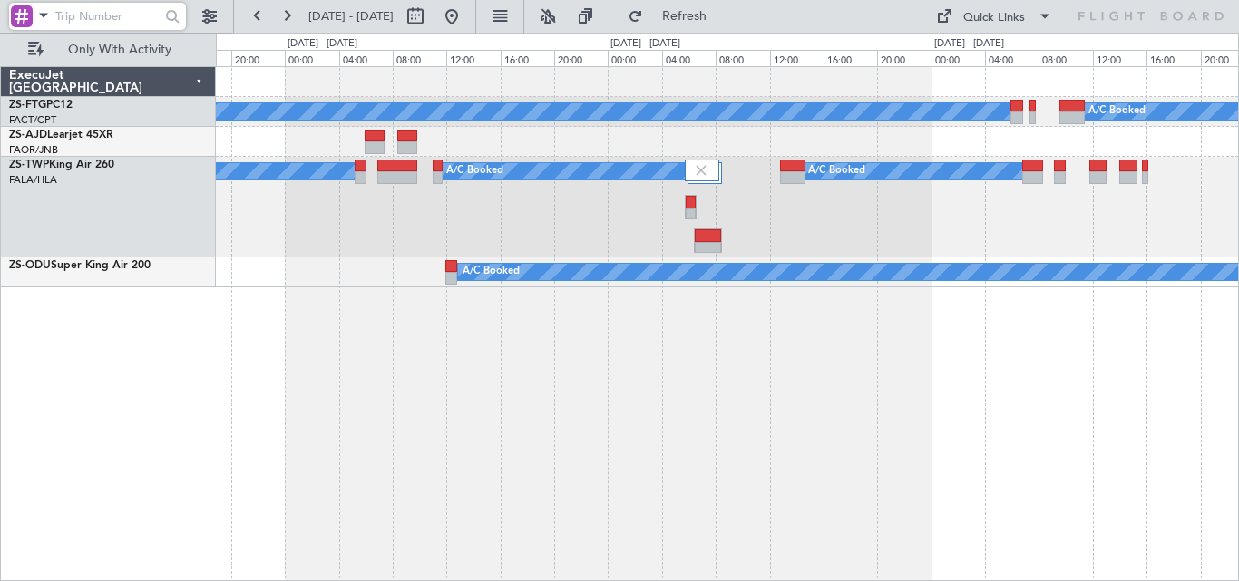
click at [1004, 304] on div "A/C Booked A/C Booked A/C Booked A/C Booked A/C Booked A/C Booked A/C Booked" at bounding box center [727, 323] width 1023 height 515
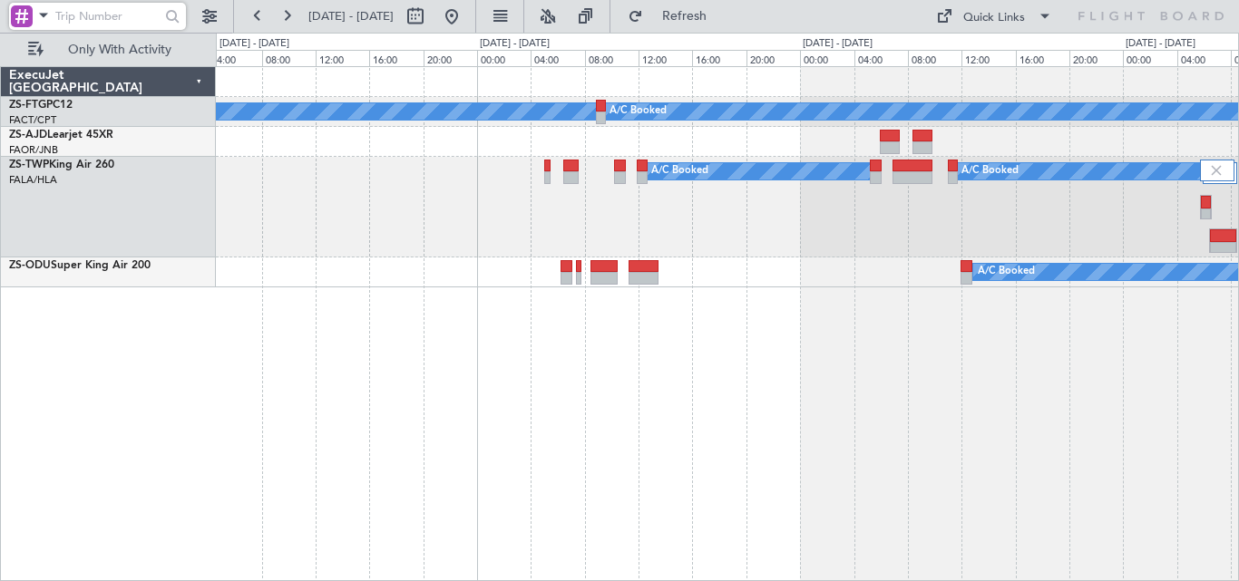
click at [1166, 287] on div "A/C Booked A/C Booked A/C Booked A/C Booked A/C Booked A/C Booked" at bounding box center [727, 323] width 1023 height 515
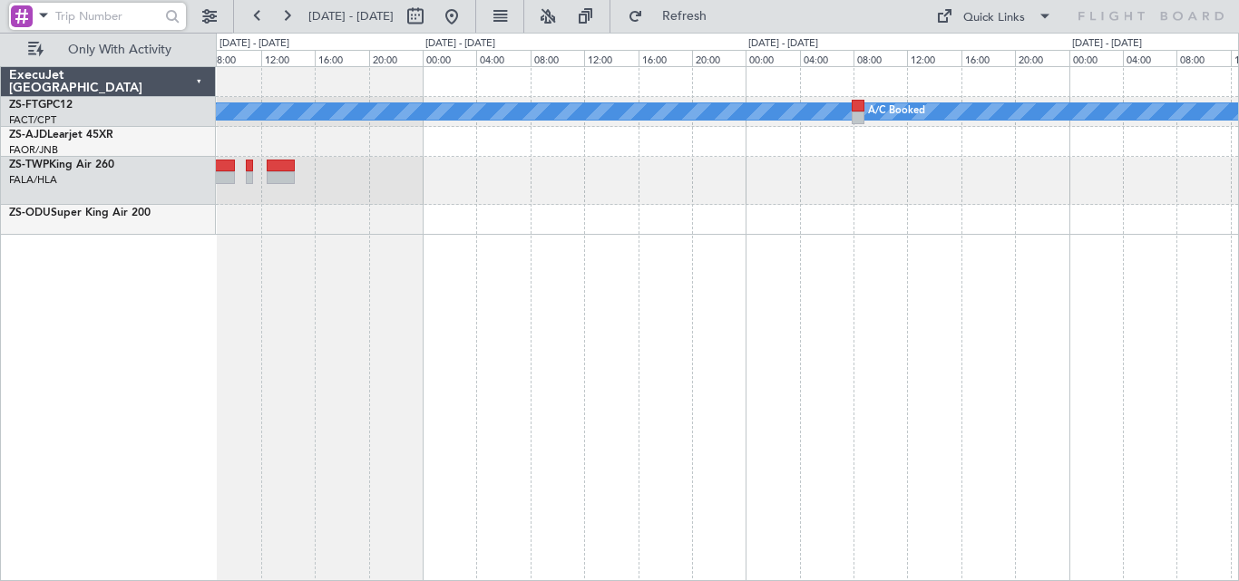
click at [1238, 262] on div "A/C Booked A/C Booked ExecuJet South Africa ZS-FTG PC12 FACT/CPT Cape Town Intl…" at bounding box center [619, 307] width 1239 height 549
click at [1186, 206] on div "A/C Booked A/C Booked" at bounding box center [727, 323] width 1023 height 515
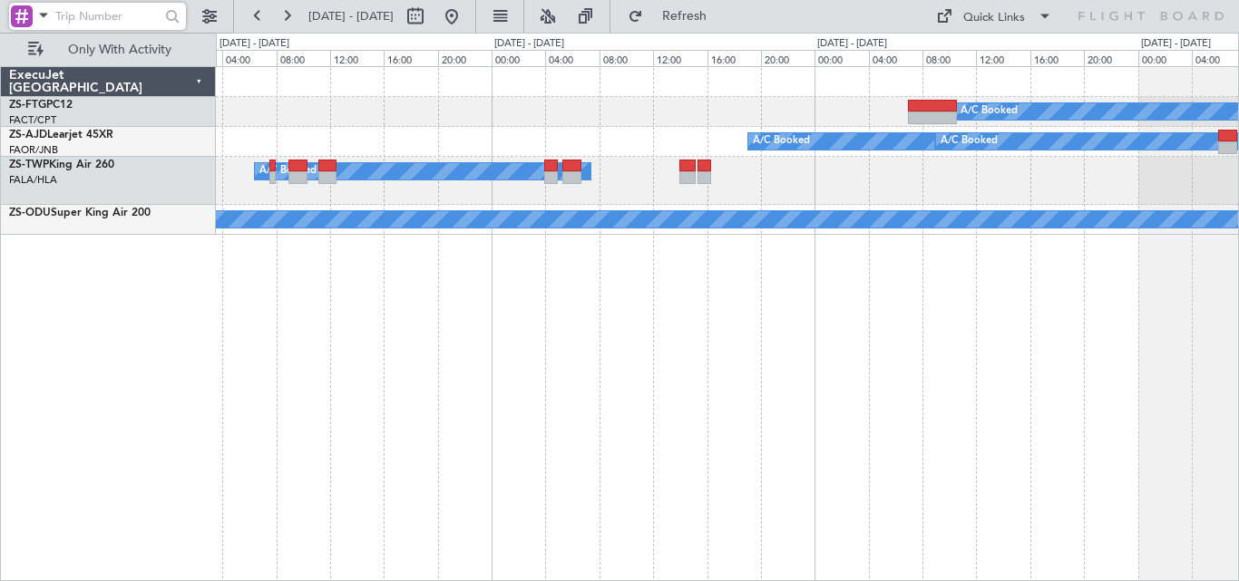
click at [1091, 276] on div "A/C Booked A/C Booked A/C Booked A/C Booked A/C Booked A/C Booked A/C Booked A/…" at bounding box center [727, 323] width 1023 height 515
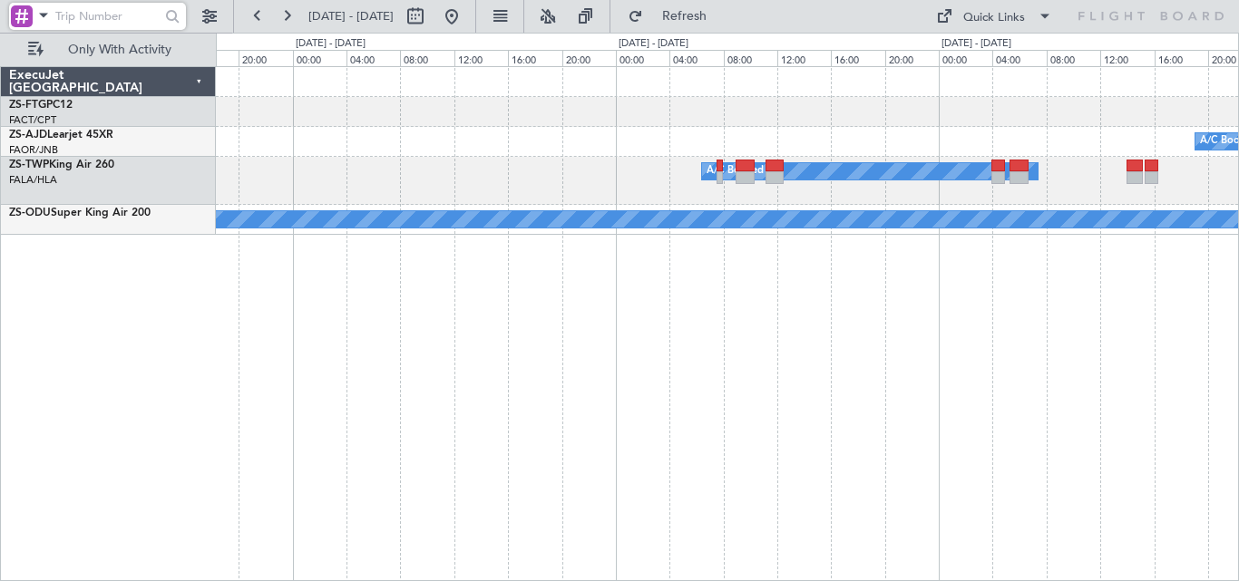
click at [1238, 281] on div "A/C Booked A/C Booked A/C Booked A/C Booked A/C Booked A/C Booked A/C Booked A/…" at bounding box center [619, 307] width 1239 height 549
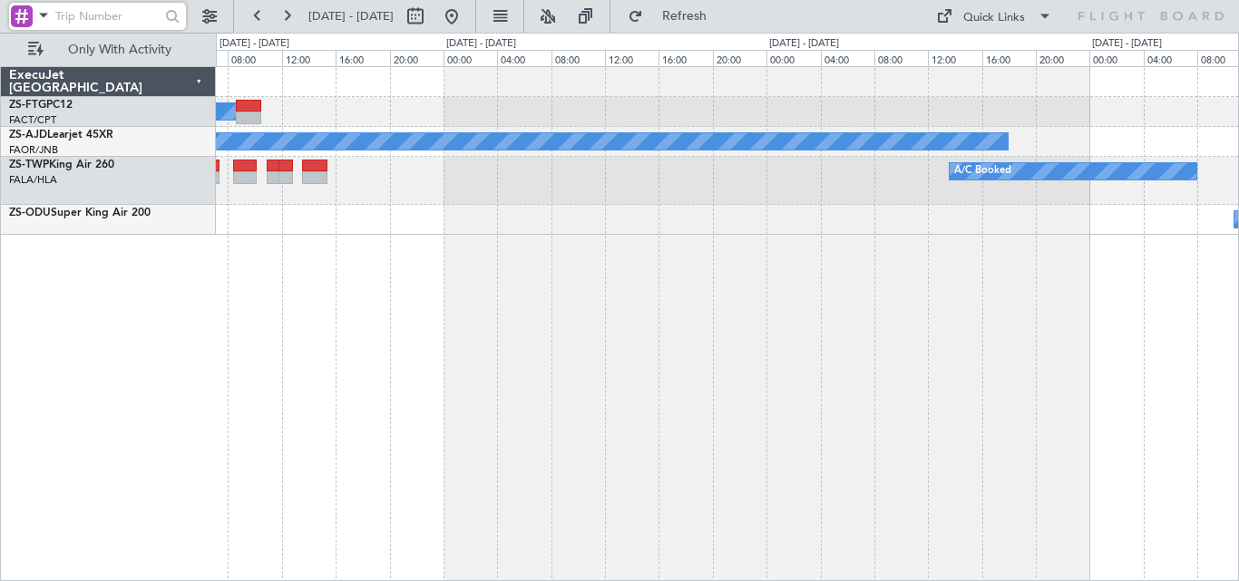
click at [1235, 248] on div "A/C Booked Planned Maint A/C Booked A/C Booked A/C Booked" at bounding box center [727, 323] width 1023 height 515
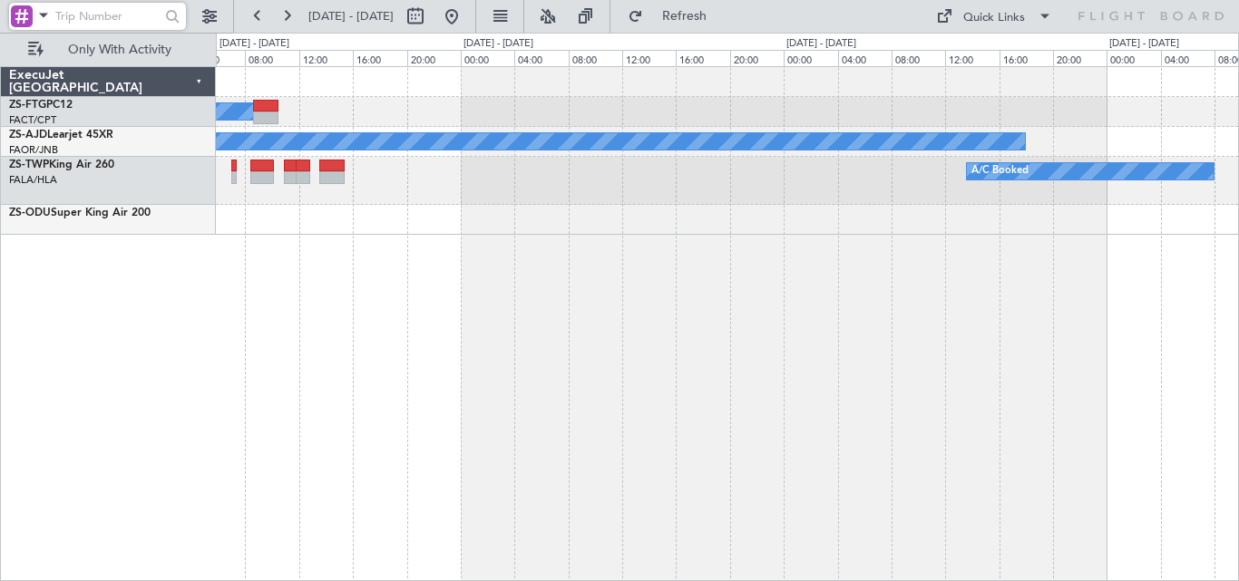
click at [1087, 230] on div "A/C Booked Planned Maint A/C Booked A/C Booked A/C Booked" at bounding box center [727, 323] width 1023 height 515
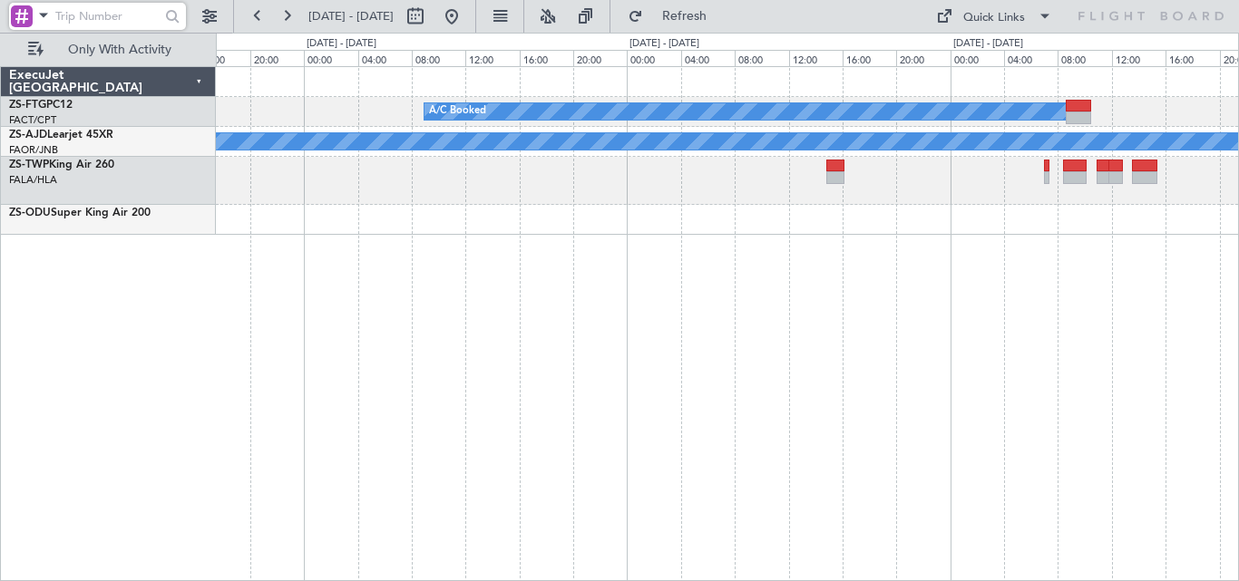
click at [1035, 252] on div "A/C Booked Planned Maint" at bounding box center [727, 323] width 1023 height 515
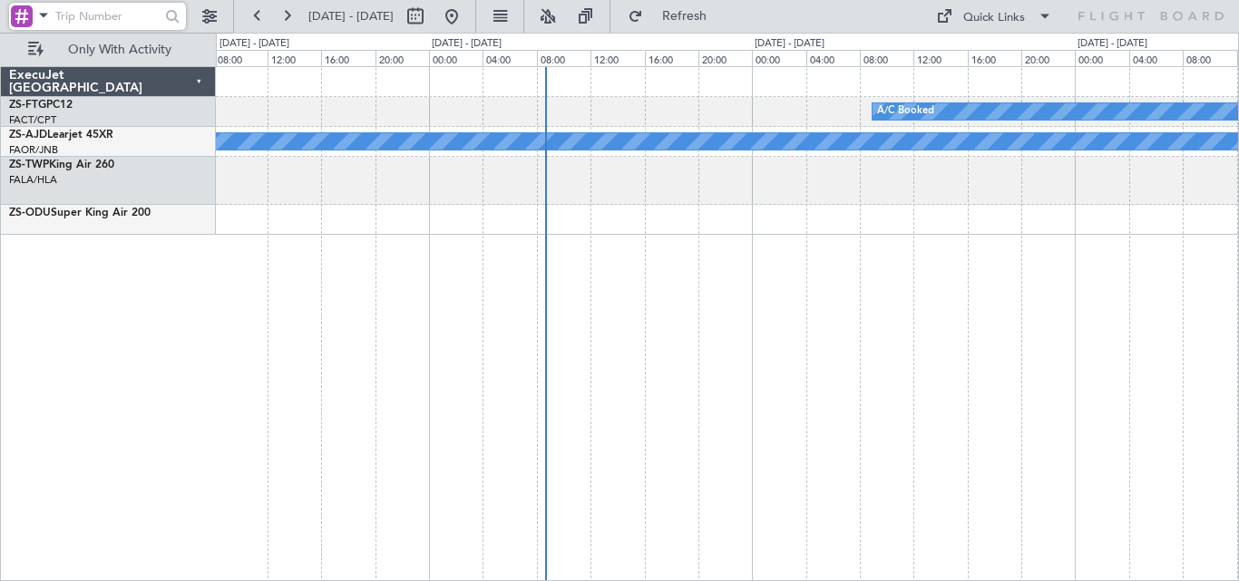
click at [273, 379] on div "A/C Booked Planned Maint" at bounding box center [727, 323] width 1023 height 515
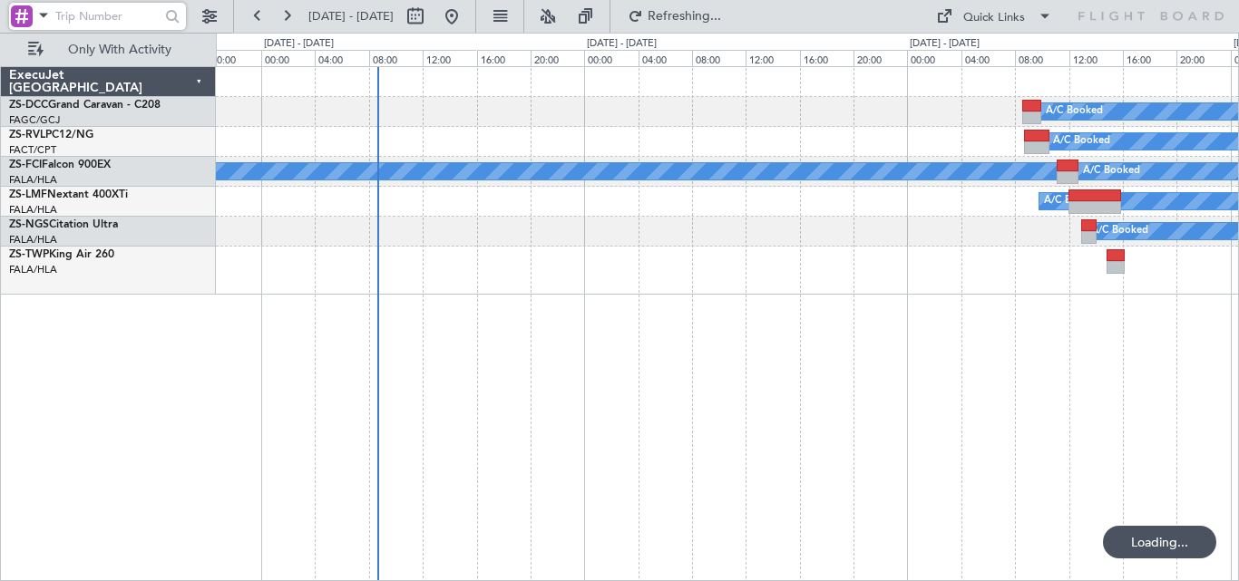
click at [492, 362] on div "A/C Booked A/C Booked A/C Booked A/C Booked A/C Booked A/C Booked A/C Booked A/…" at bounding box center [727, 323] width 1023 height 515
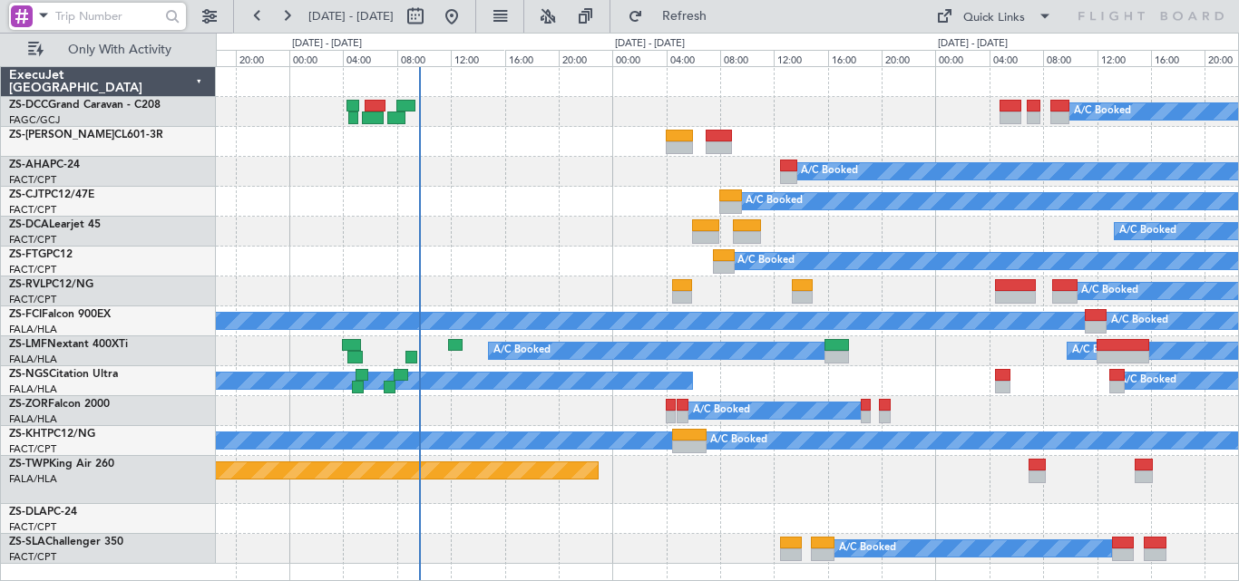
click at [519, 153] on div "A/C Booked" at bounding box center [727, 142] width 1022 height 30
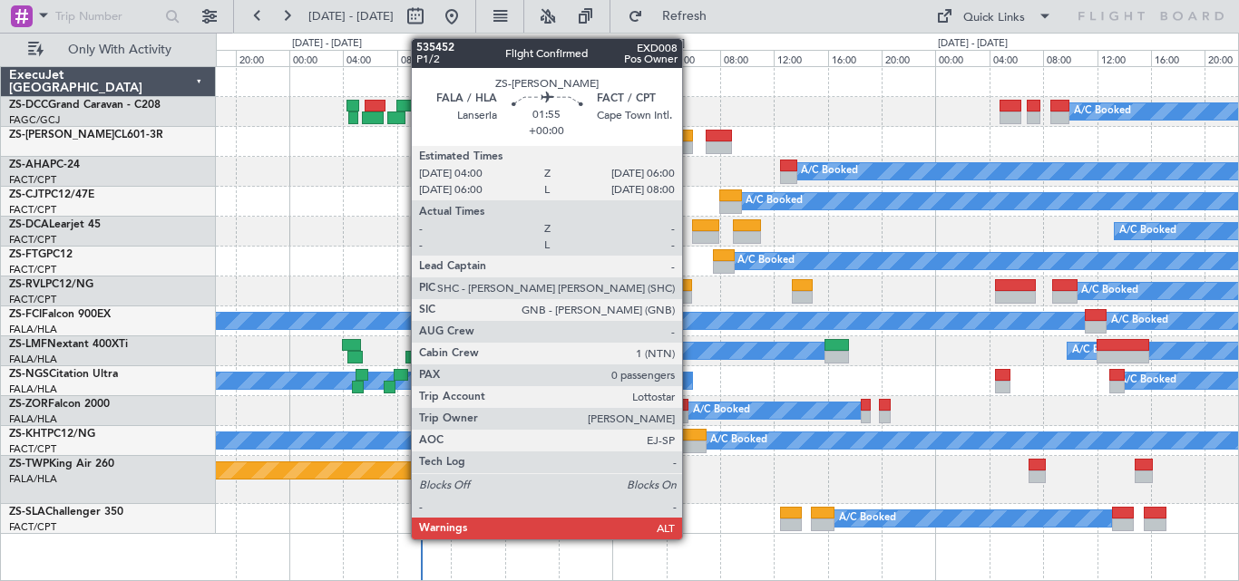
click at [690, 141] on div at bounding box center [679, 147] width 27 height 13
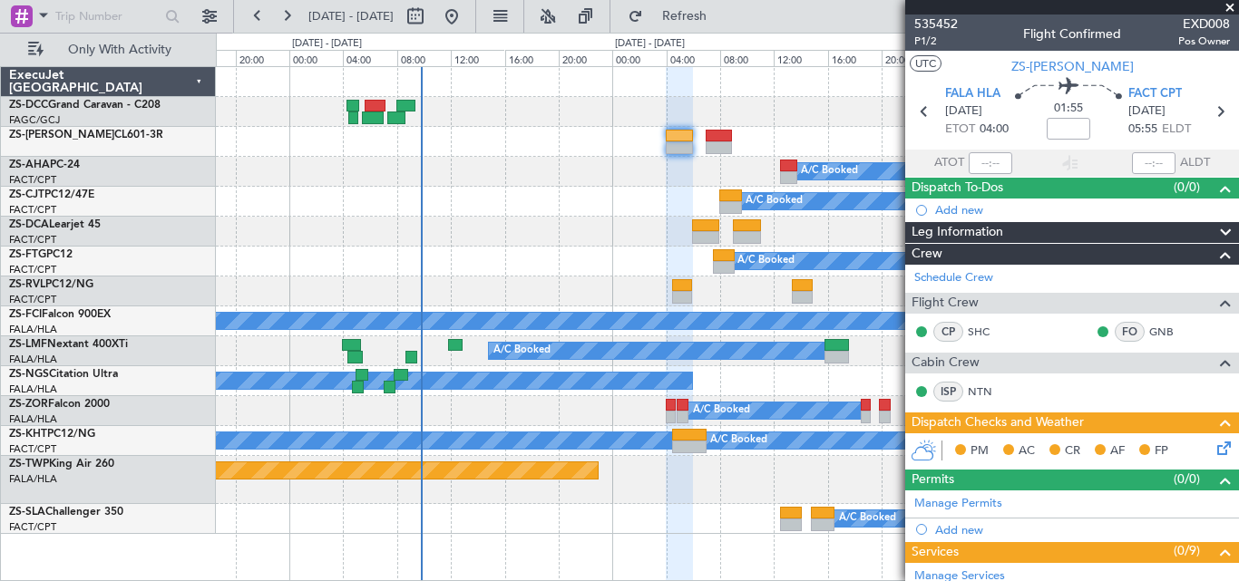
click at [1230, 0] on span at bounding box center [1230, 8] width 18 height 16
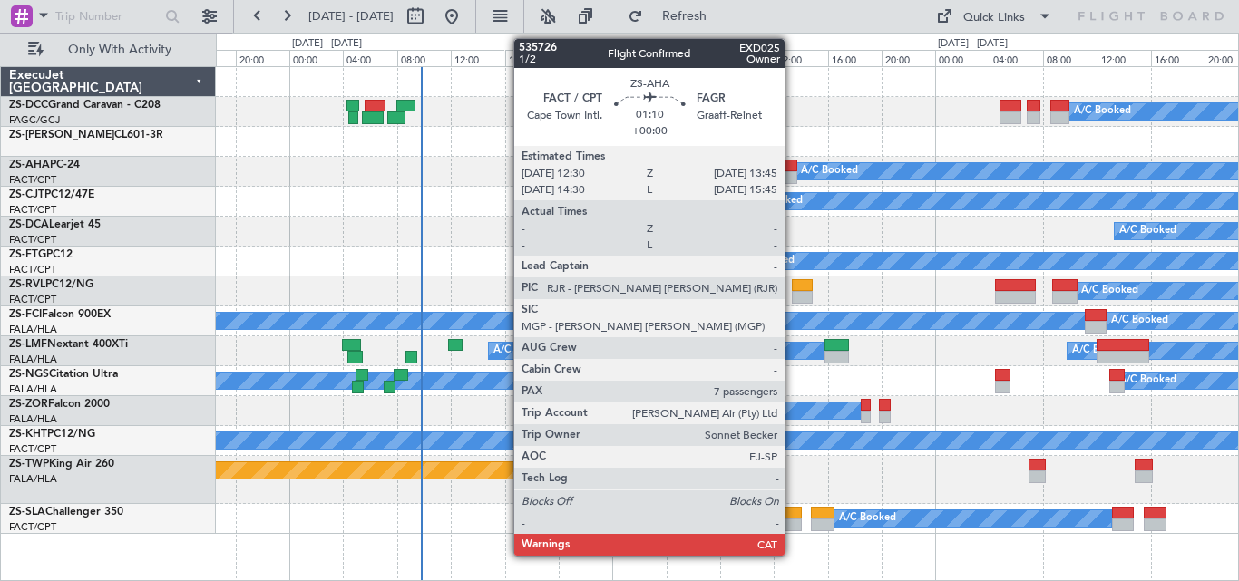
click at [793, 162] on div at bounding box center [788, 166] width 17 height 13
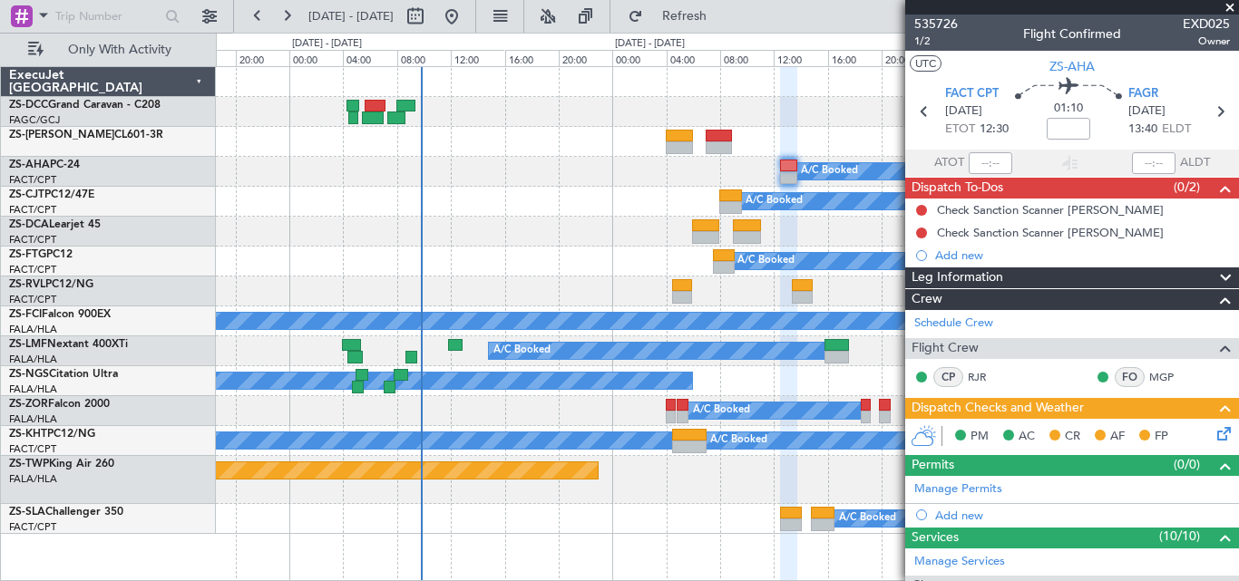
click at [1225, 8] on span at bounding box center [1230, 8] width 18 height 16
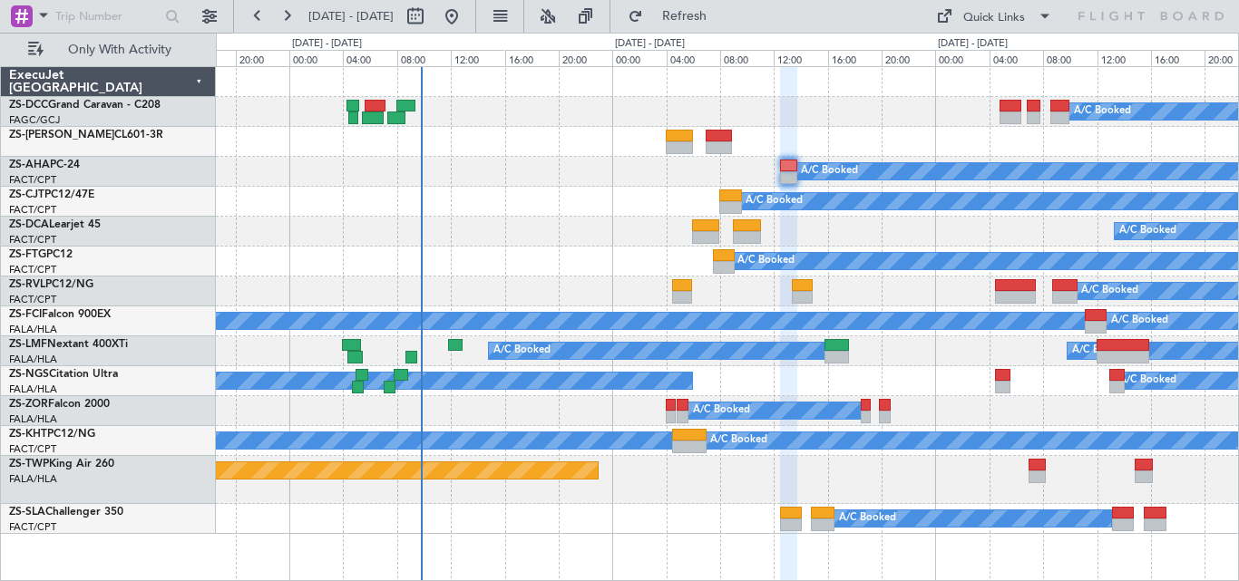
type input "0"
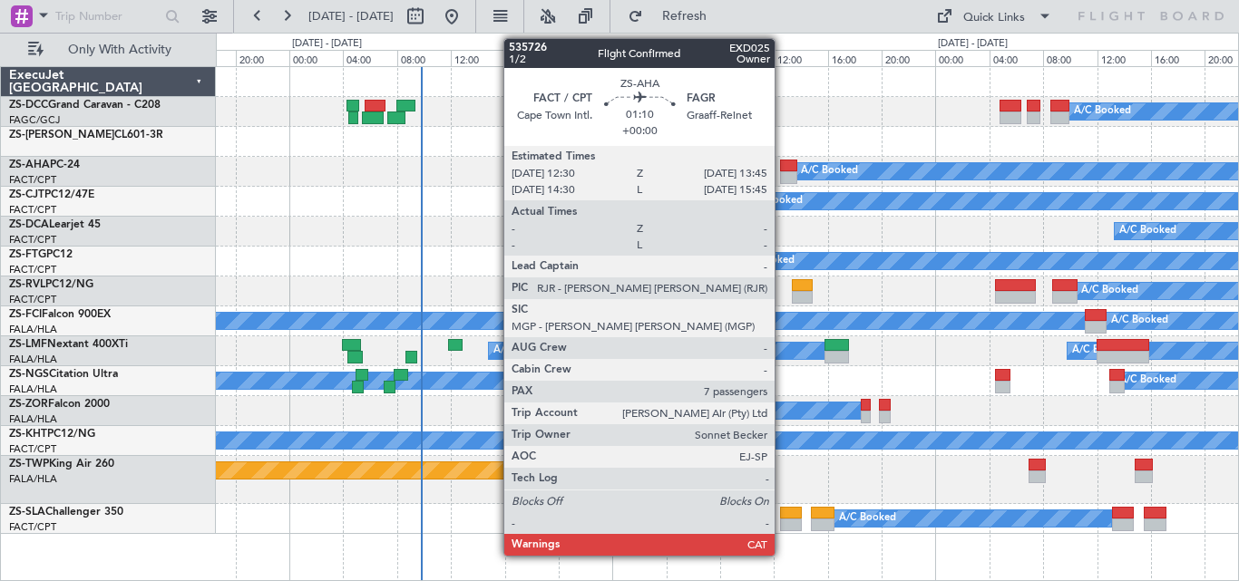
click at [783, 171] on div at bounding box center [788, 166] width 17 height 13
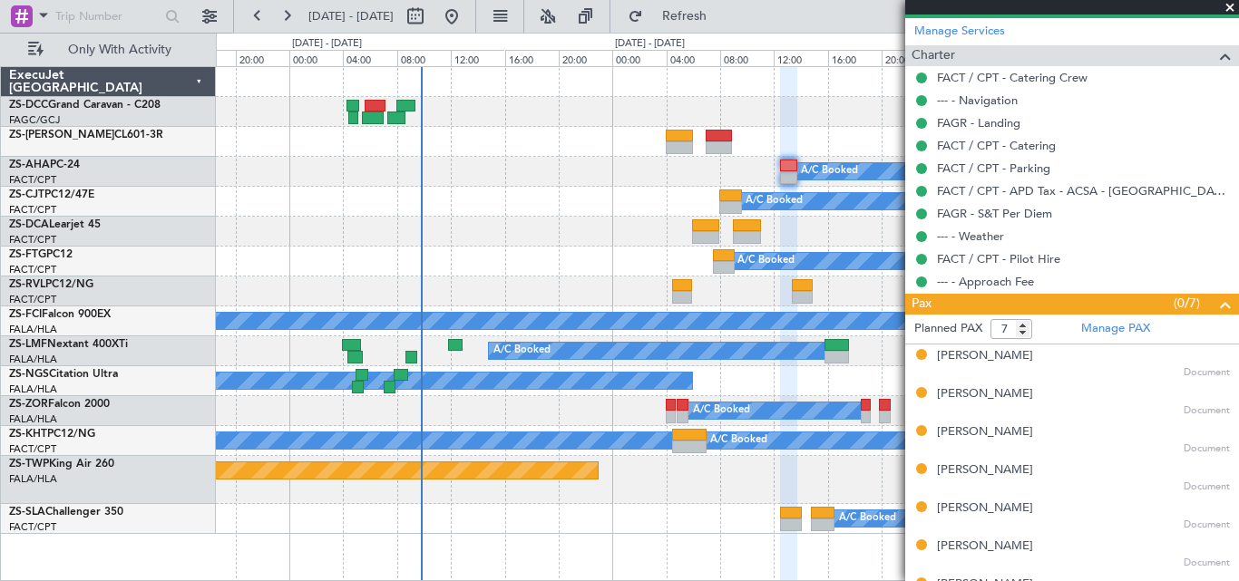
scroll to position [560, 0]
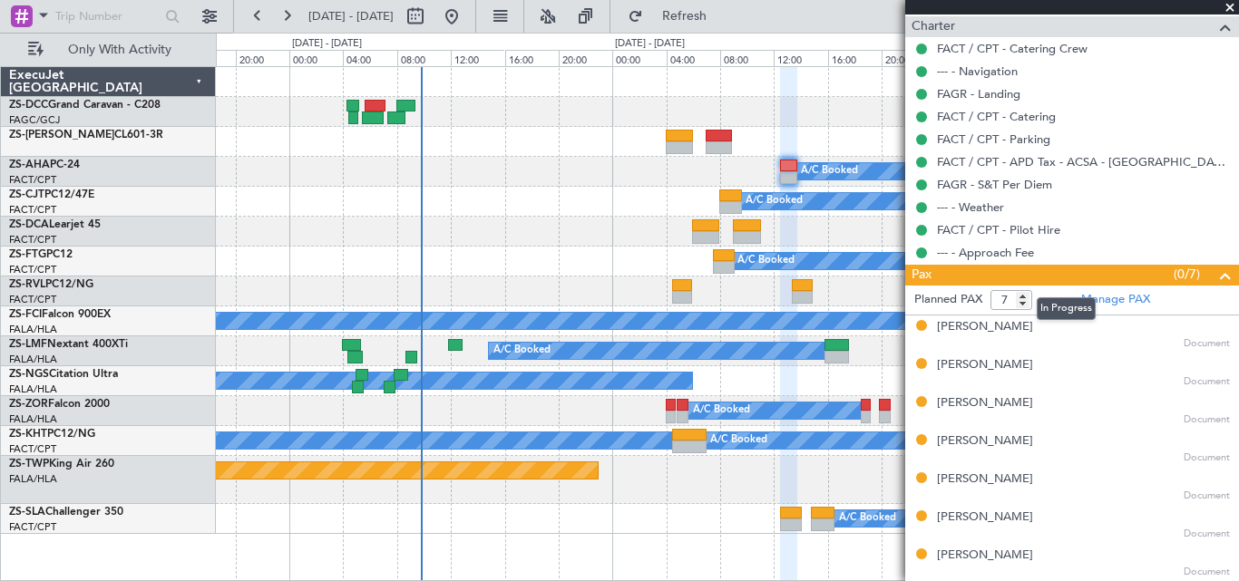
click at [930, 274] on span "Pax" at bounding box center [922, 275] width 20 height 21
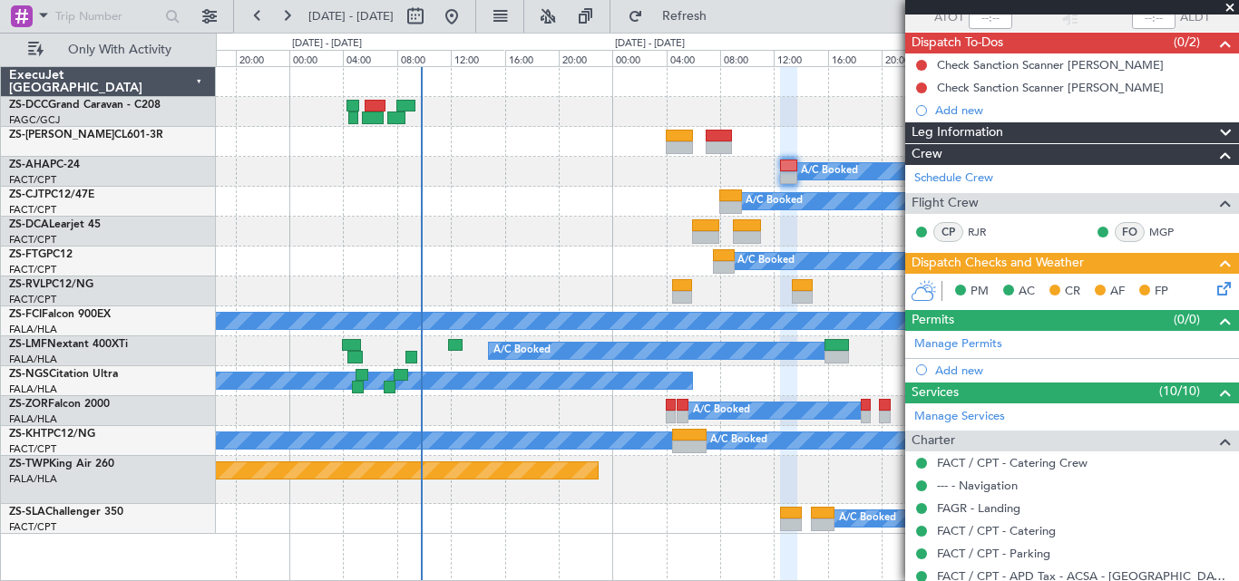
scroll to position [0, 0]
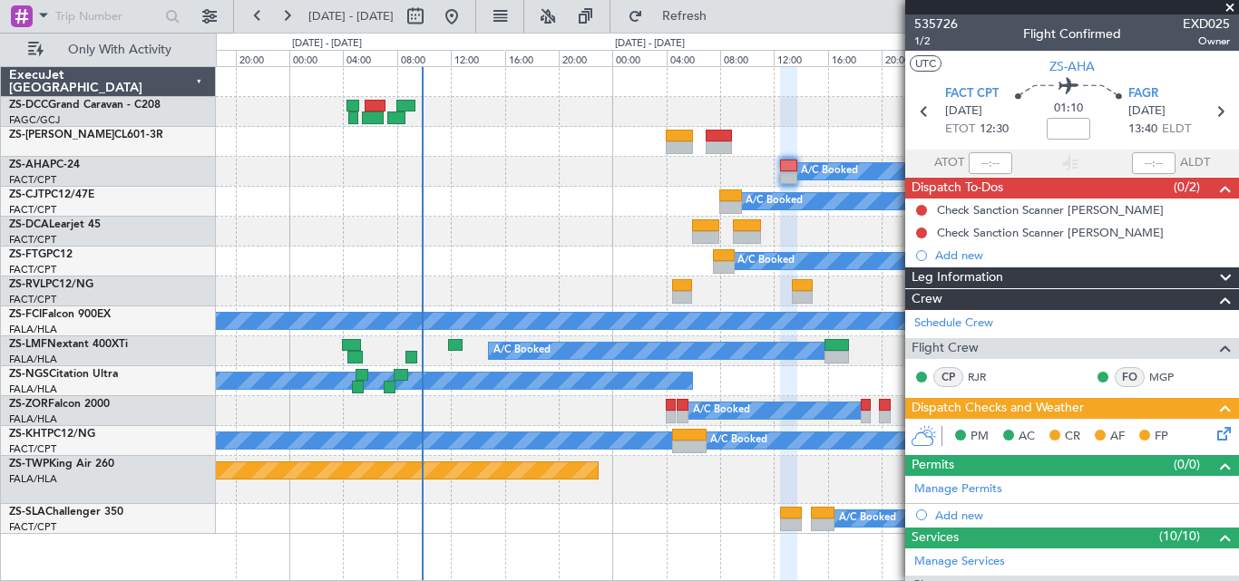
click at [1230, 2] on span at bounding box center [1230, 8] width 18 height 16
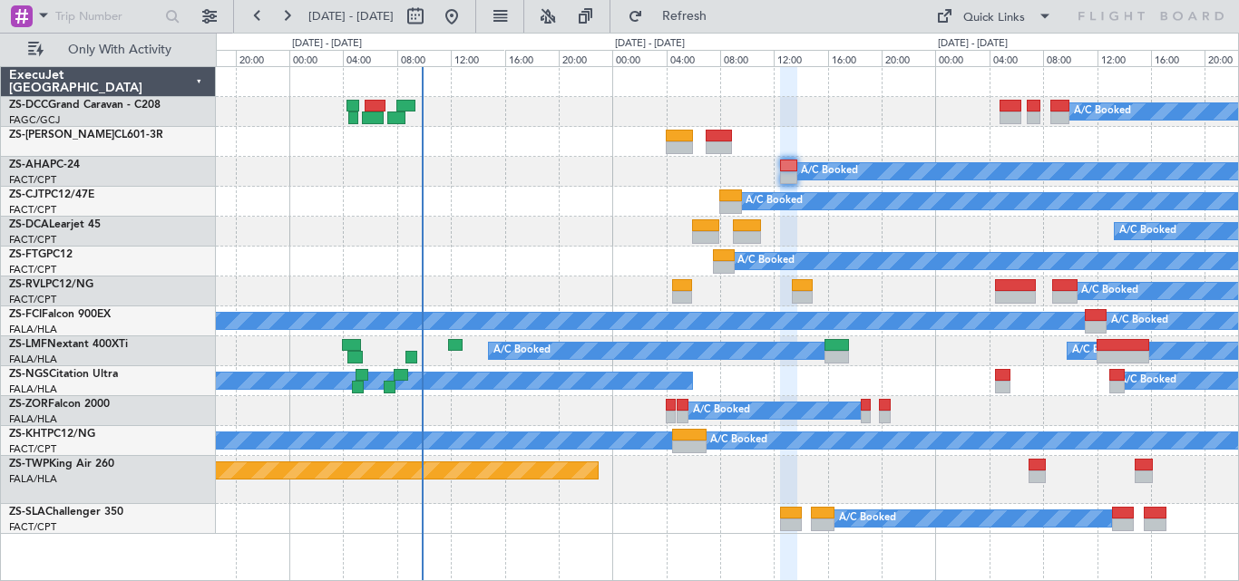
type input "0"
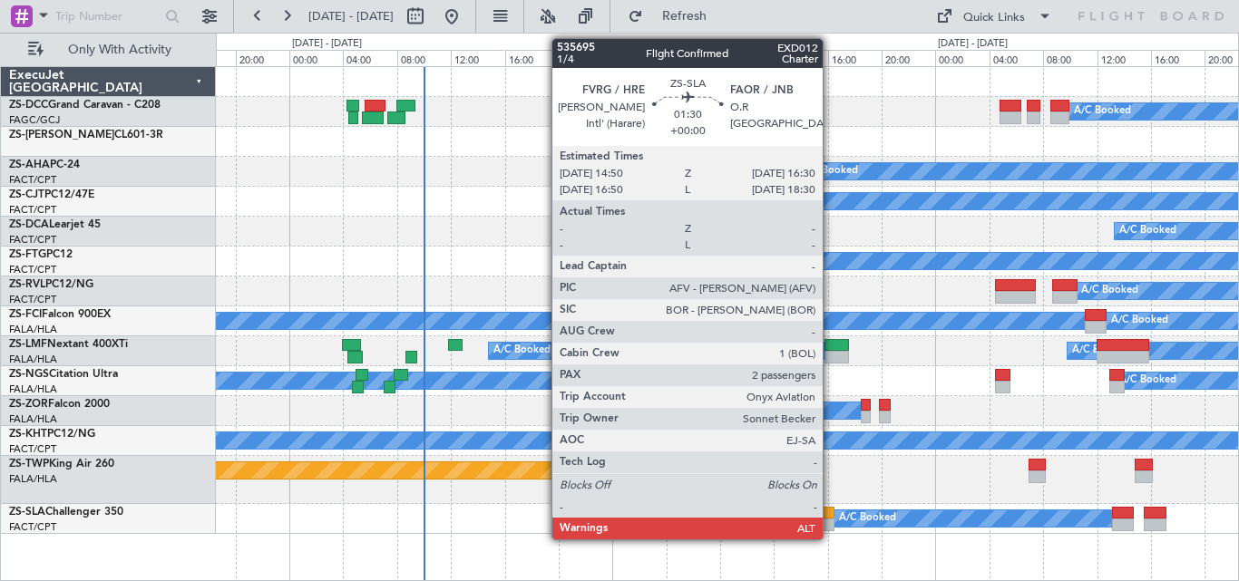
click at [831, 512] on div at bounding box center [822, 513] width 23 height 13
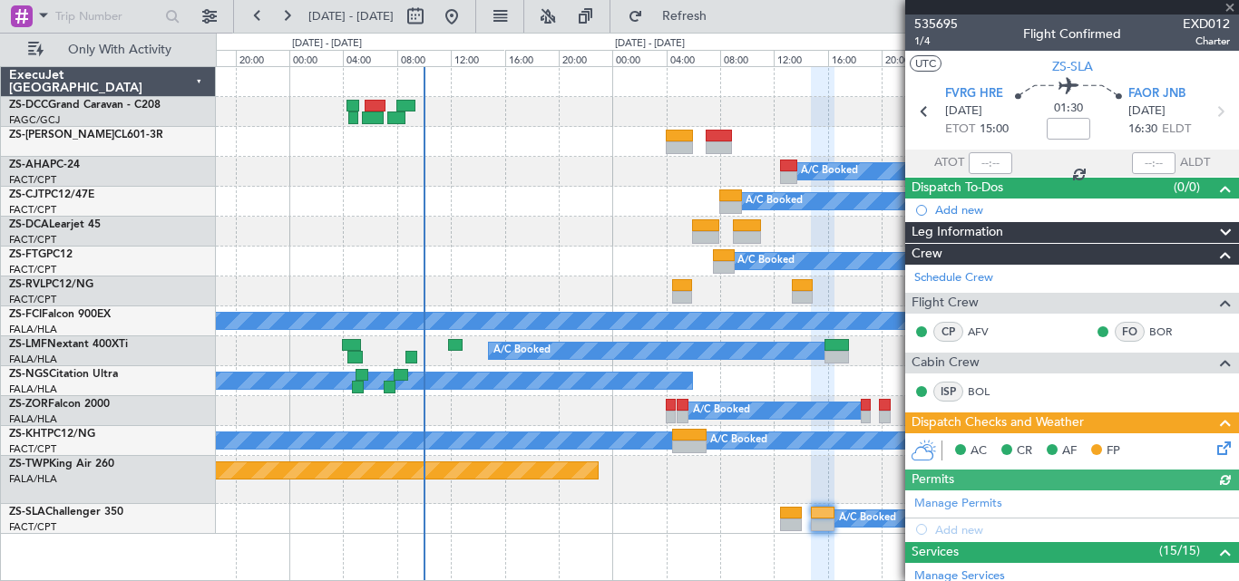
scroll to position [546, 0]
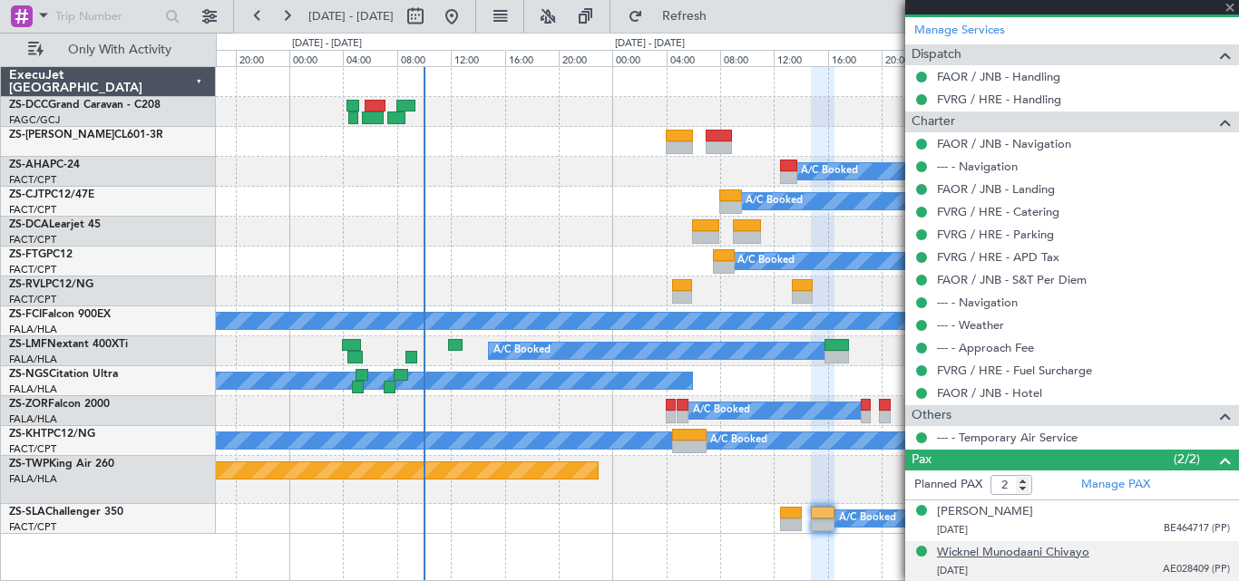
click at [1029, 554] on div "Wicknel Munodaani Chivayo" at bounding box center [1013, 553] width 152 height 18
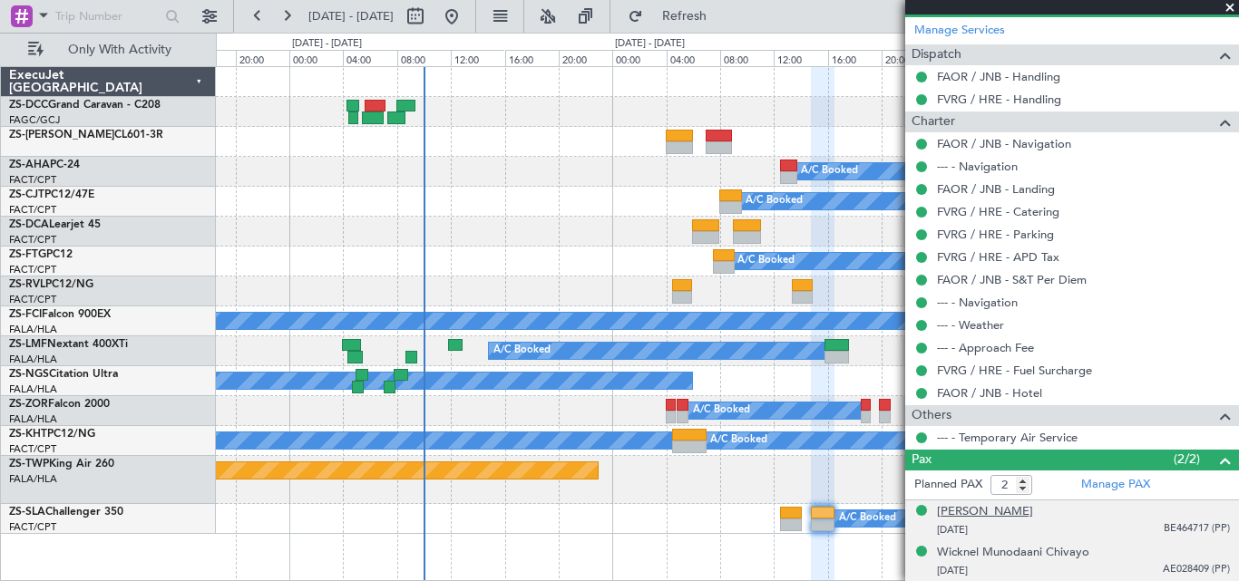
click at [988, 518] on div "Lucy Rujeko Muteke" at bounding box center [985, 512] width 96 height 18
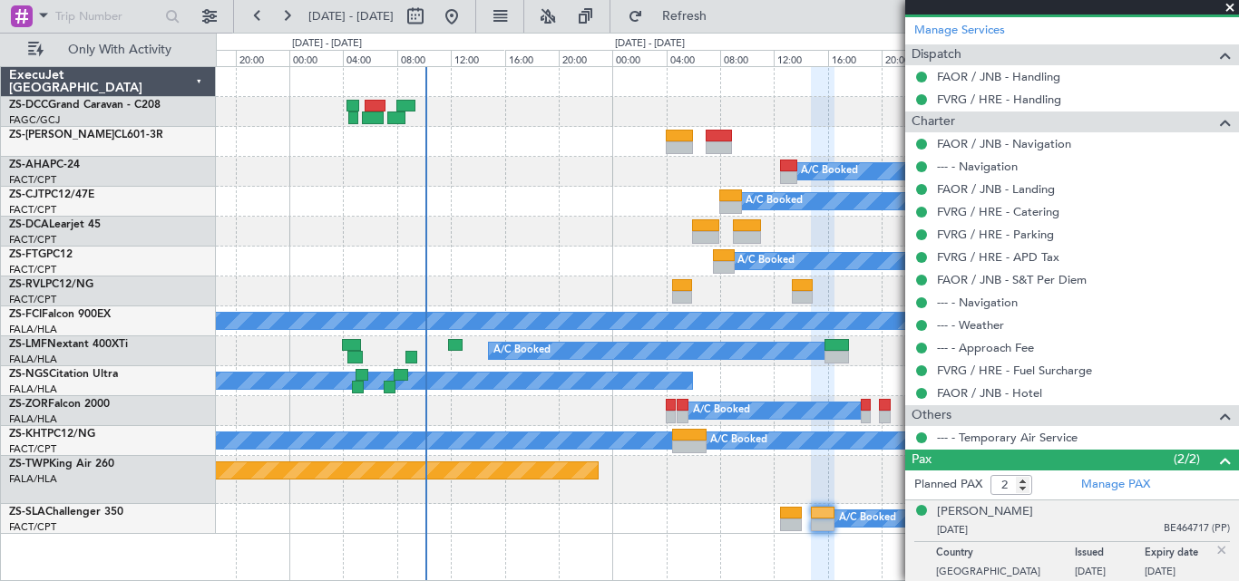
click at [1234, 7] on span at bounding box center [1230, 8] width 18 height 16
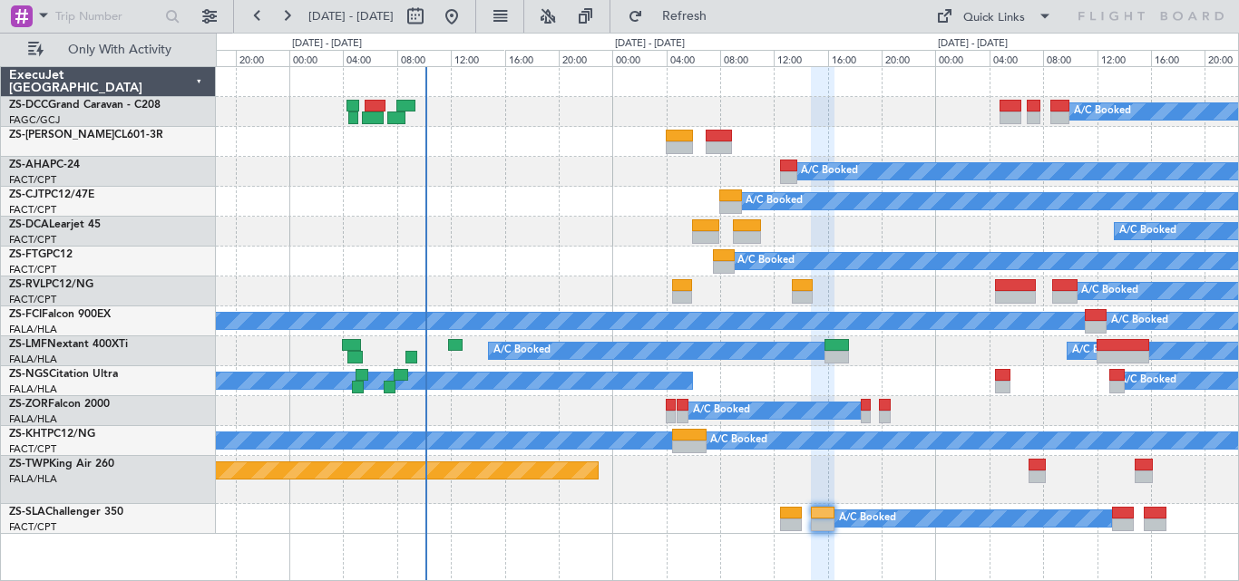
type input "0"
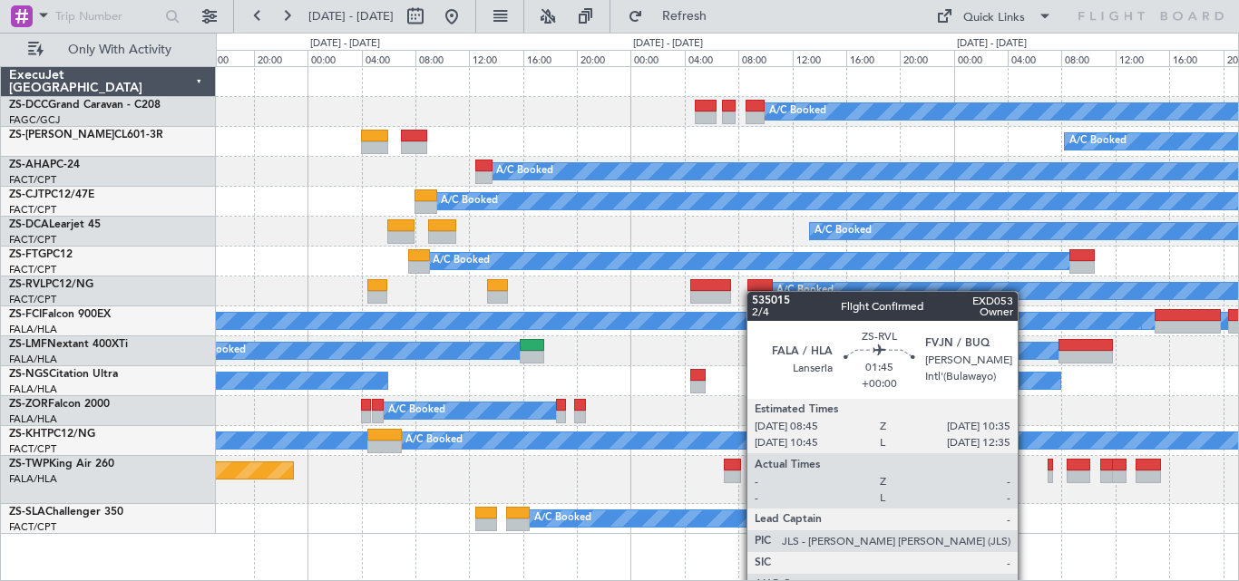
click at [725, 294] on div "A/C Booked A/C Booked A/C Booked A/C Booked A/C Booked A/C Booked A/C Booked A/…" at bounding box center [727, 300] width 1022 height 467
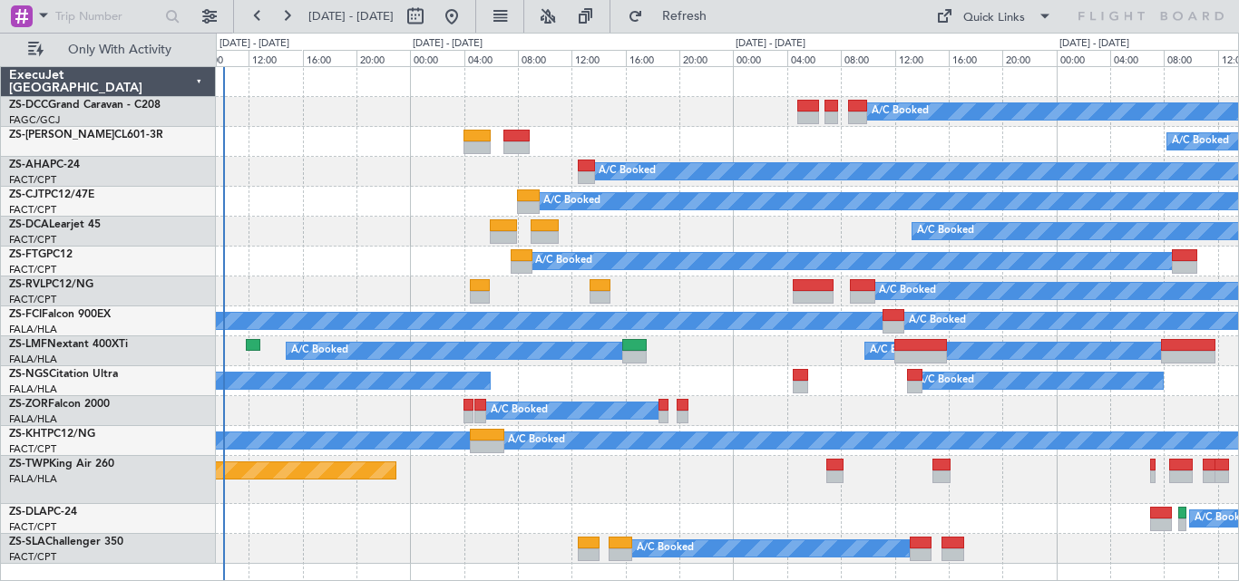
click at [619, 105] on div "A/C Booked A/C Booked A/C Booked A/C Booked A/C Booked A/C Booked A/C Booked A/…" at bounding box center [727, 315] width 1022 height 497
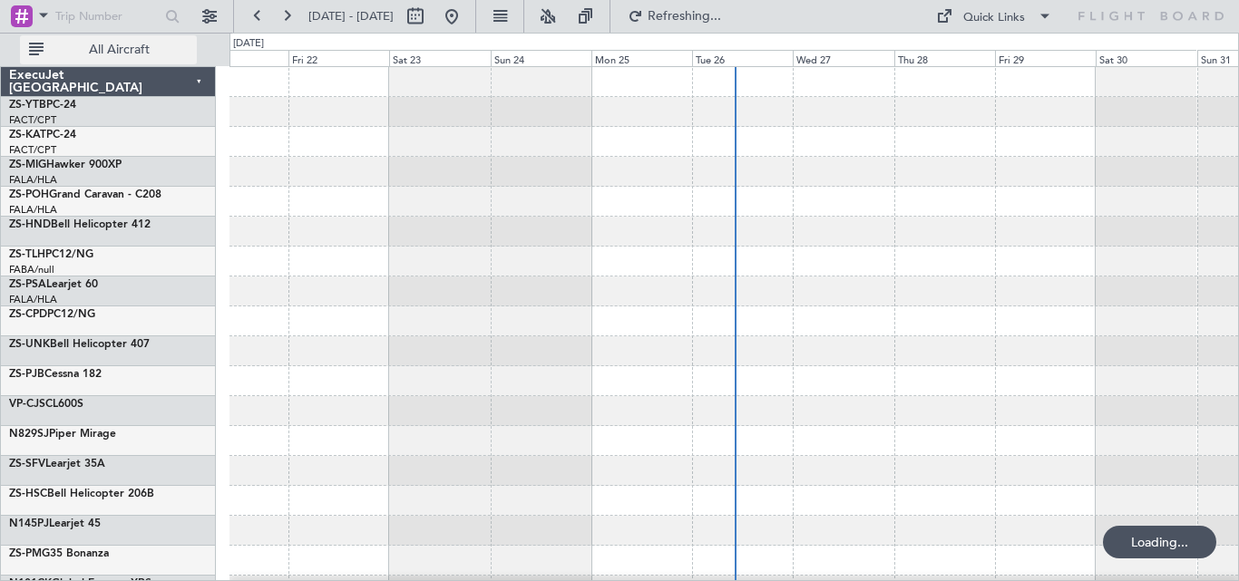
click at [162, 55] on span "All Aircraft" at bounding box center [119, 50] width 144 height 13
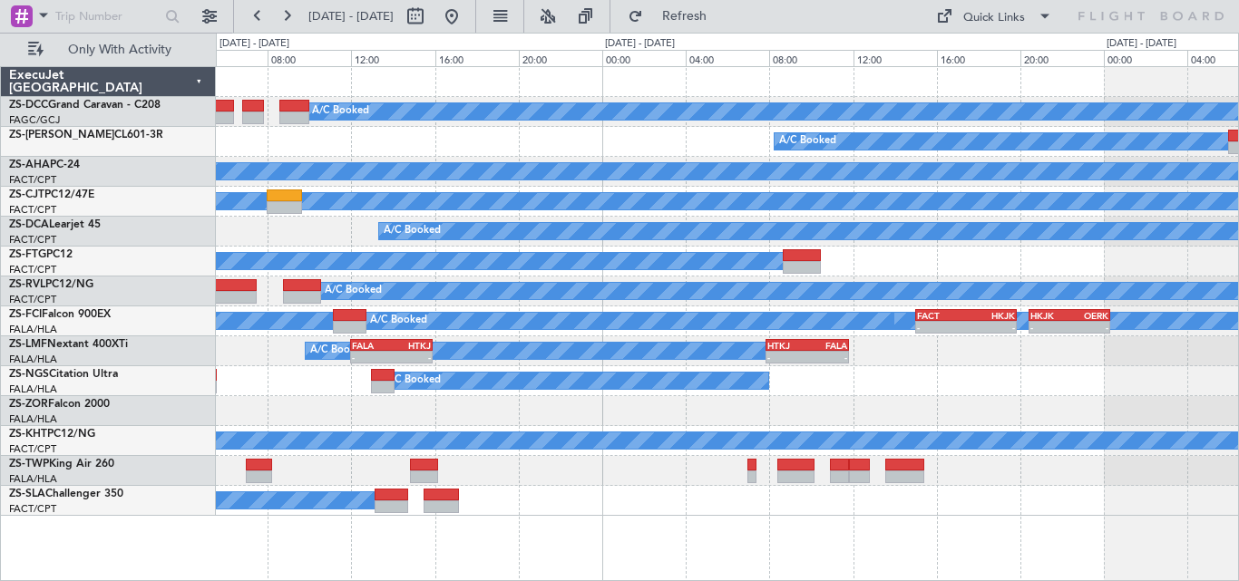
click at [309, 310] on div "A/C Booked A/C Booked A/C Booked A/C Booked A/C Booked A/C Booked A/C Booked A/…" at bounding box center [727, 291] width 1022 height 449
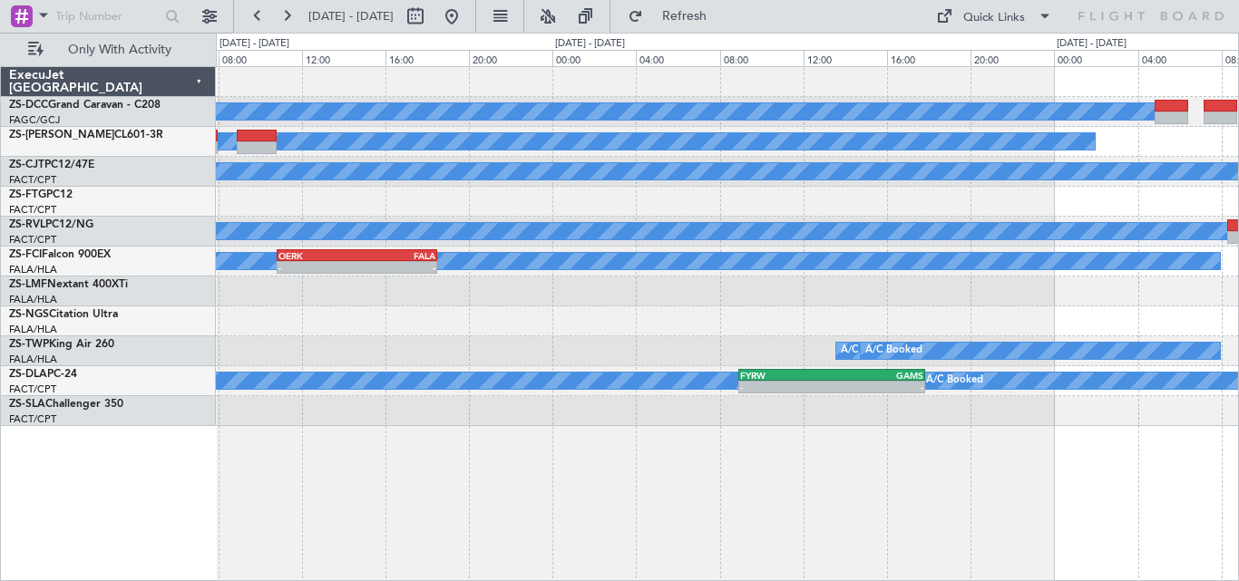
click at [0, 278] on html "[DATE] - [DATE] Refresh Quick Links Only With Activity A/C Booked A/C Booked A/…" at bounding box center [619, 290] width 1239 height 581
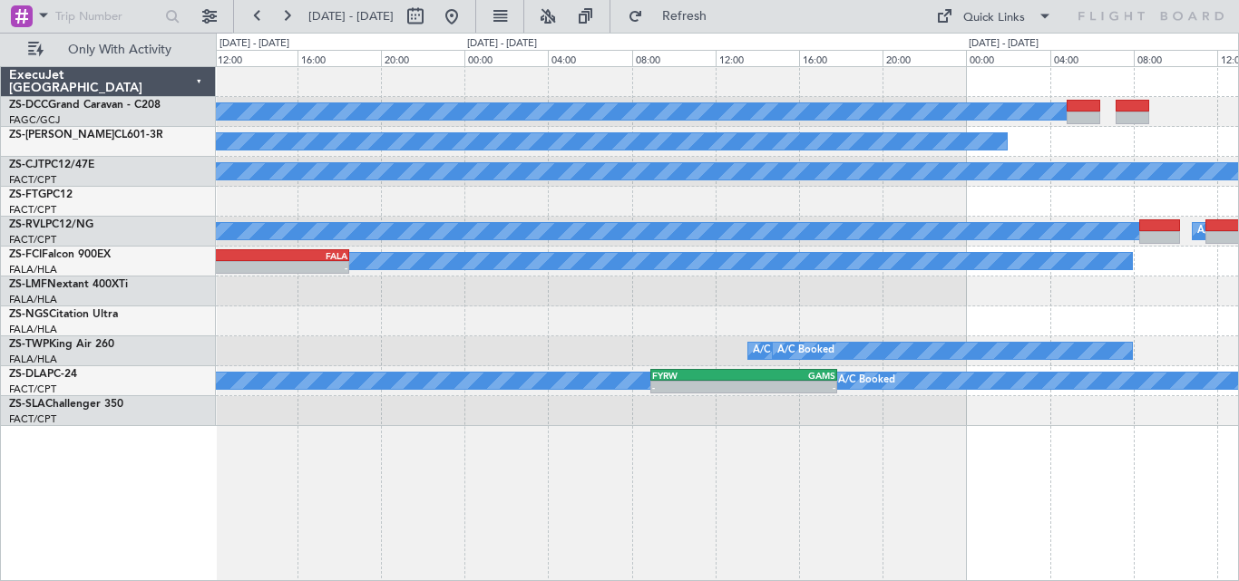
click at [0, 301] on html "28 Aug 2025 - 30 Aug 2025 Refresh Quick Links Only With Activity A/C Booked A/C…" at bounding box center [619, 290] width 1239 height 581
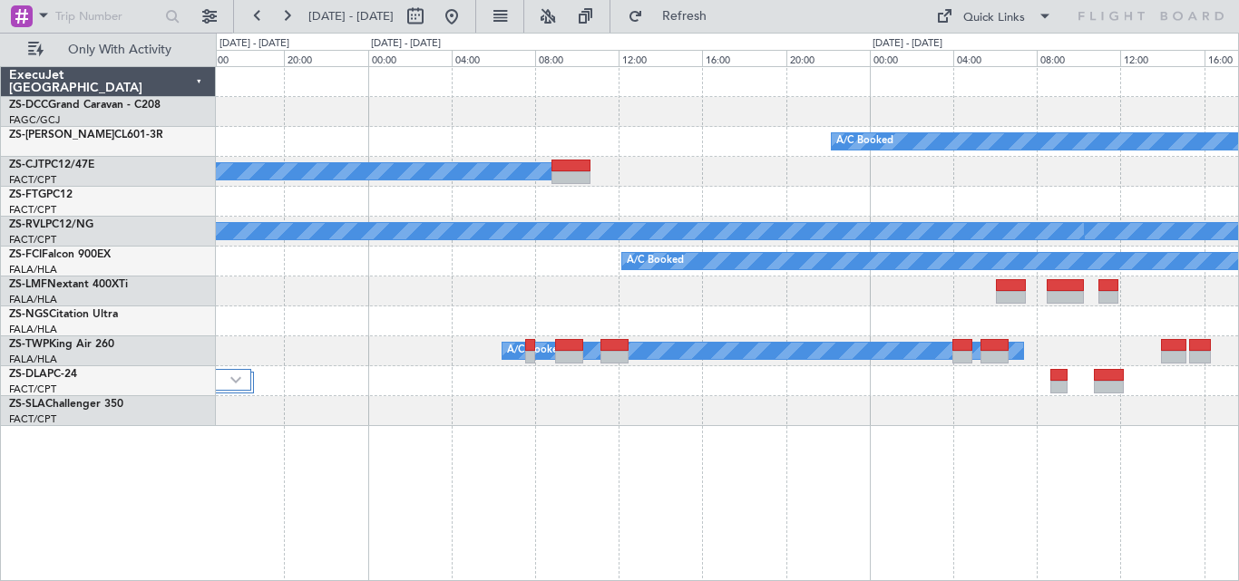
click at [159, 292] on div "A/C Booked A/C Booked A/C Booked A/C Booked A/C Booked A/C Booked A/C Booked A/…" at bounding box center [619, 307] width 1239 height 549
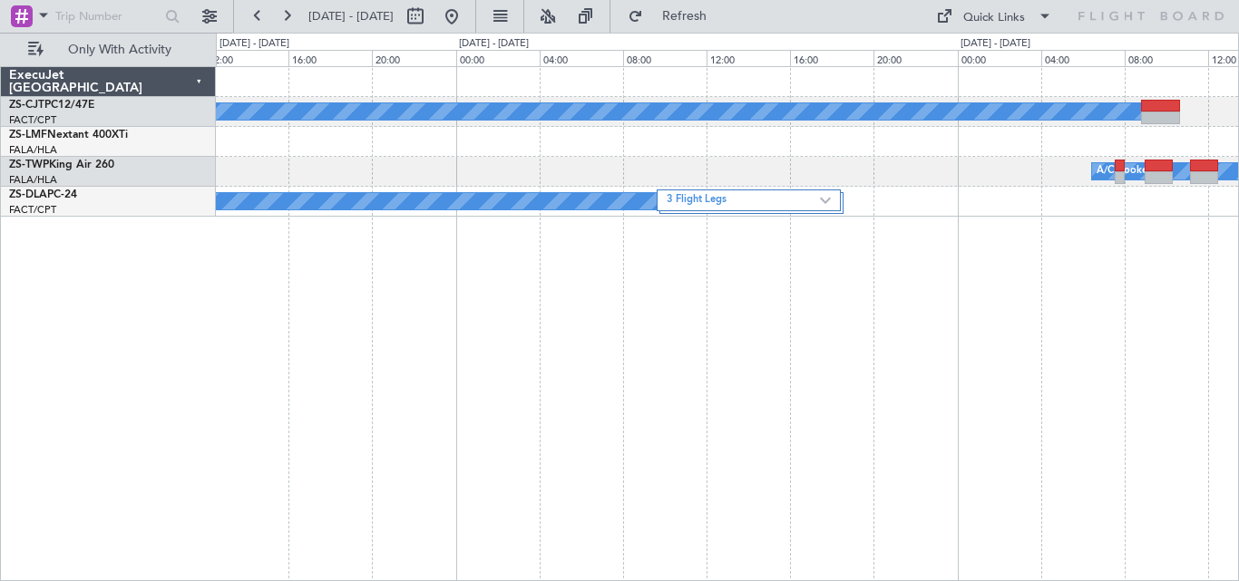
click at [1176, 200] on div "A/C Booked A/C Booked A/C Booked A/C Booked A/C Booked 3 Flight Legs A/C Booked" at bounding box center [727, 142] width 1022 height 150
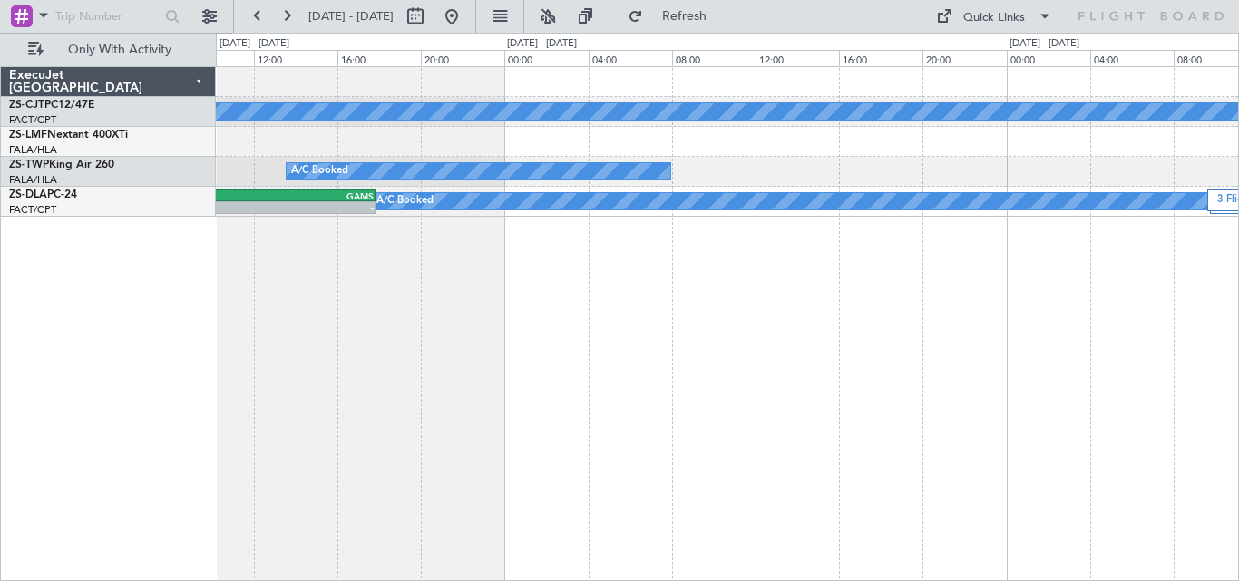
click at [1080, 270] on div "A/C Booked A/C Booked A/C Booked 3 Flight Legs A/C Booked FYRW 08:55 Z GAMS 17:…" at bounding box center [727, 323] width 1023 height 515
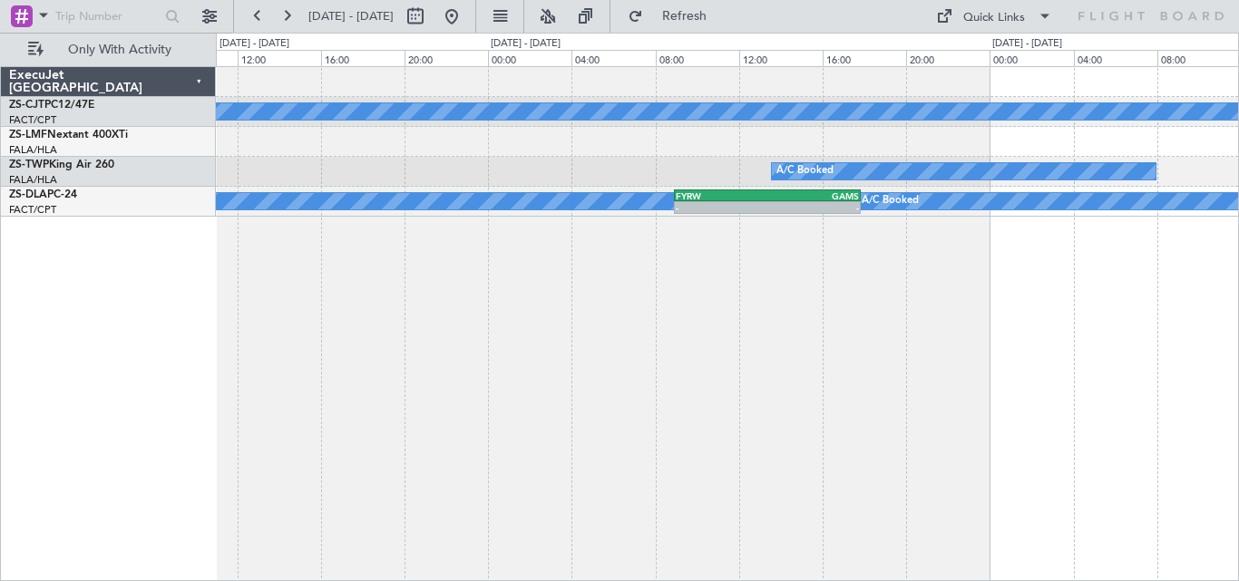
click at [1238, 245] on div "A/C Booked A/C Booked A/C Booked A/C Booked FYRW 08:55 Z GAMS 17:50 Z - - A/C B…" at bounding box center [619, 307] width 1239 height 549
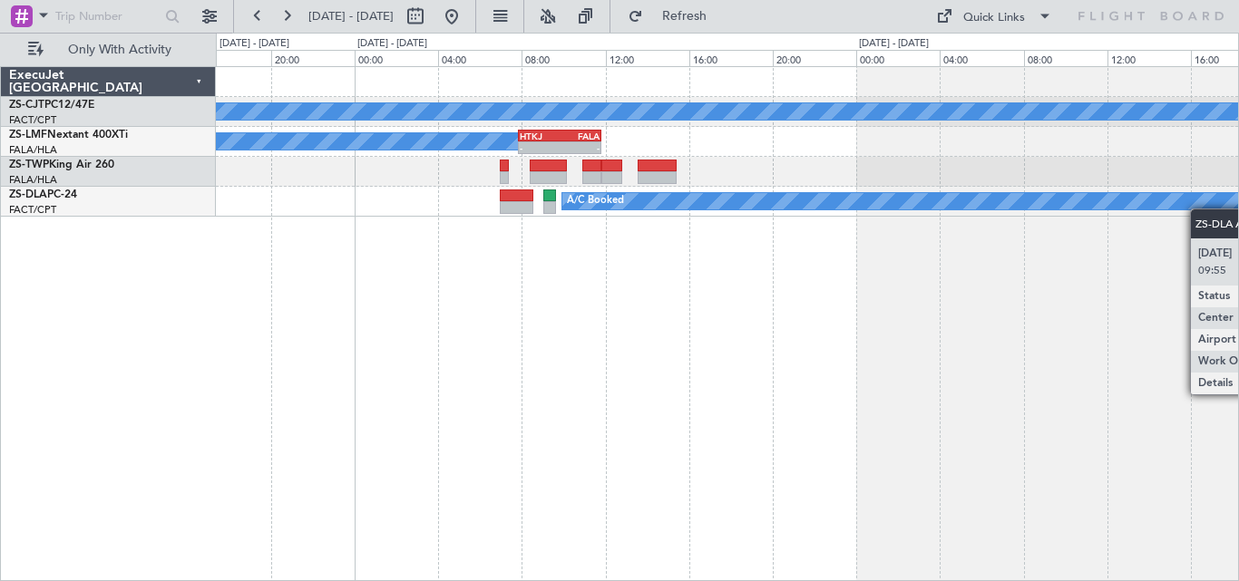
click at [1238, 207] on div "A/C Booked HTKJ 07:50 Z FALA 11:50 Z - - A/C Booked A/C Booked FALA 12:00 Z HTK…" at bounding box center [619, 307] width 1239 height 549
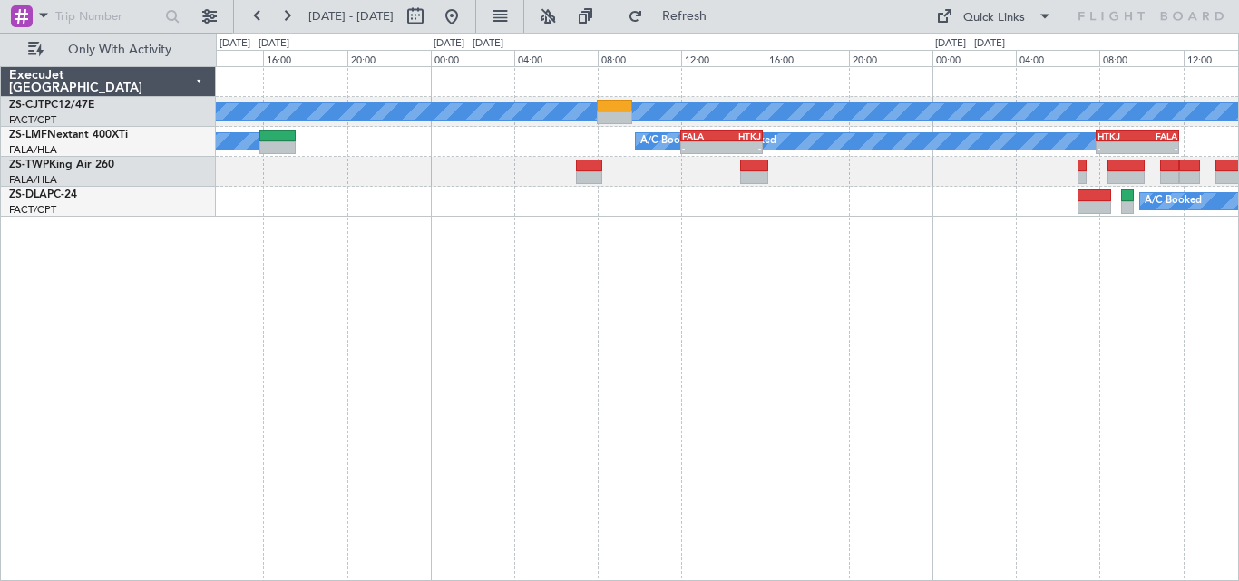
click at [930, 210] on div "A/C Booked HTKJ 07:50 Z FALA 11:50 Z - - A/C Booked A/C Booked FALA 12:00 Z HTK…" at bounding box center [727, 323] width 1023 height 515
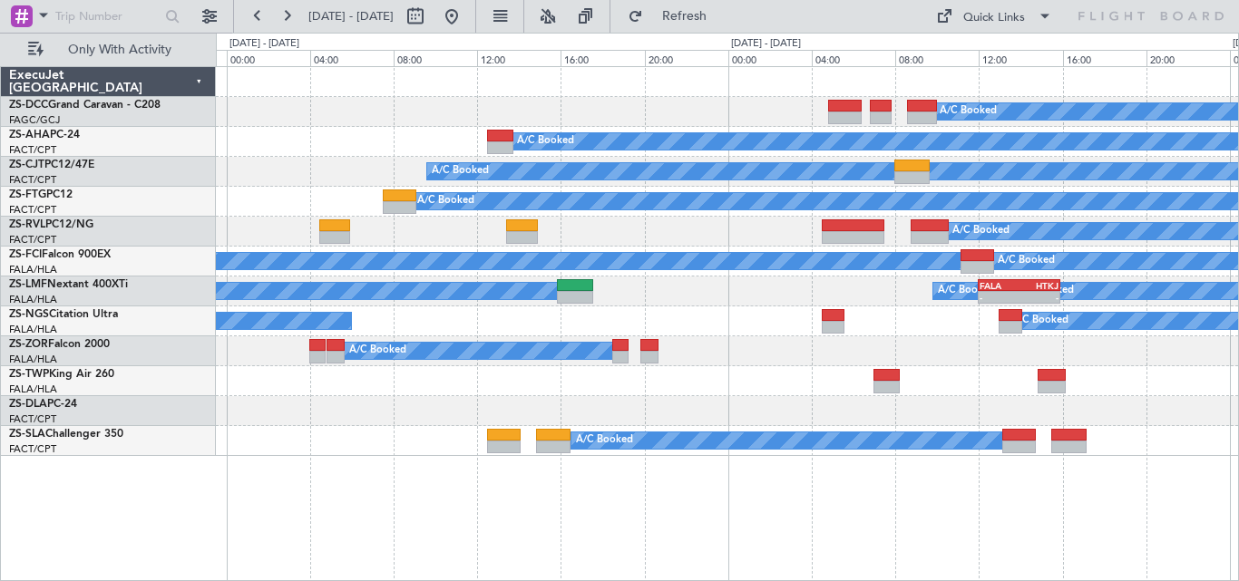
click at [768, 242] on div "A/C Booked A/C Booked A/C Booked A/C Booked A/C Booked A/C Booked A/C Booked A/…" at bounding box center [727, 261] width 1022 height 389
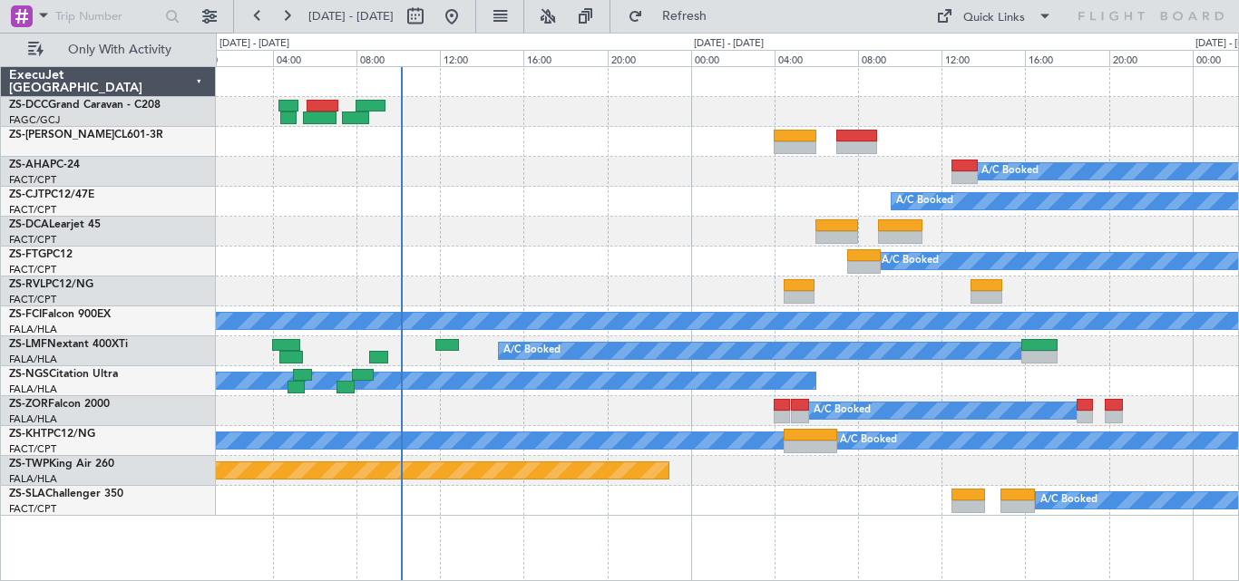
click at [850, 92] on div "A/C Booked A/C Booked A/C Booked A/C Booked A/C Booked A/C Booked A/C Booked A/…" at bounding box center [727, 291] width 1022 height 449
